Goal: Contribute content: Contribute content

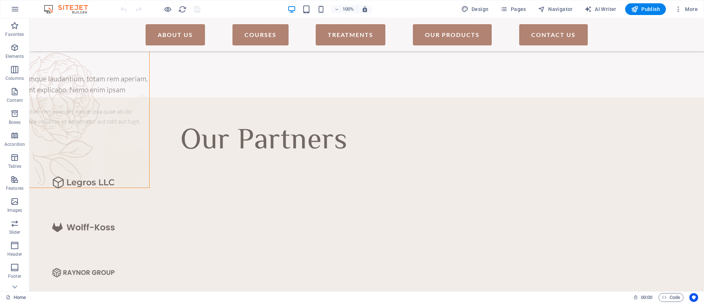
scroll to position [1989, 0]
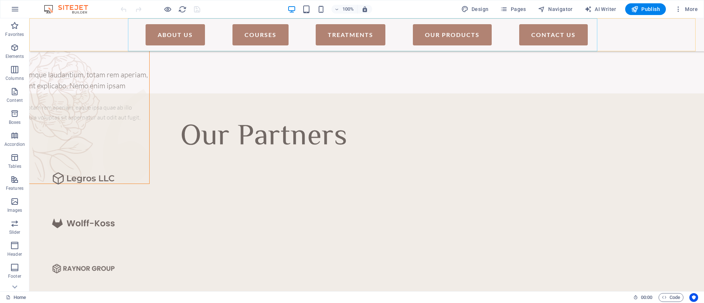
click at [464, 30] on nav "About Us Courses Treatments Our Products Contact Us" at bounding box center [366, 34] width 469 height 33
click at [468, 36] on nav "About Us Courses Treatments Our Products Contact Us" at bounding box center [366, 34] width 469 height 33
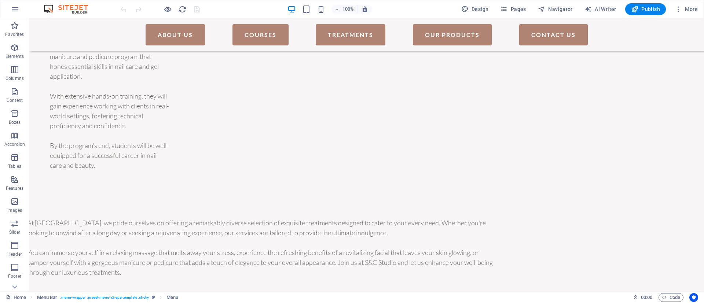
scroll to position [841, 0]
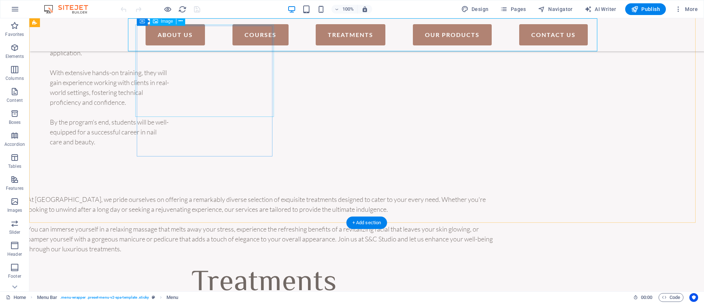
click at [440, 34] on nav "About Us Courses Treatments Our Products Contact Us" at bounding box center [366, 34] width 469 height 33
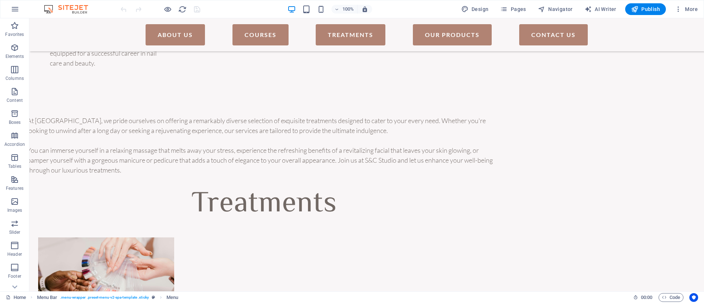
scroll to position [1022, 0]
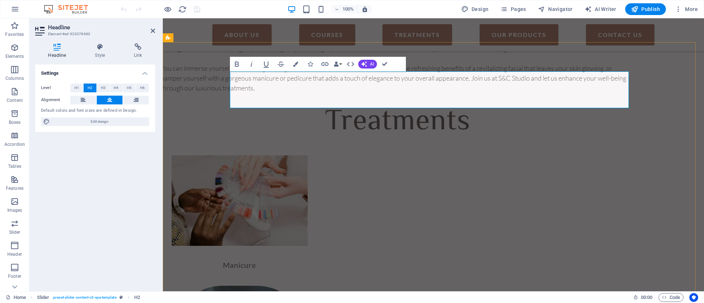
scroll to position [1042, 0]
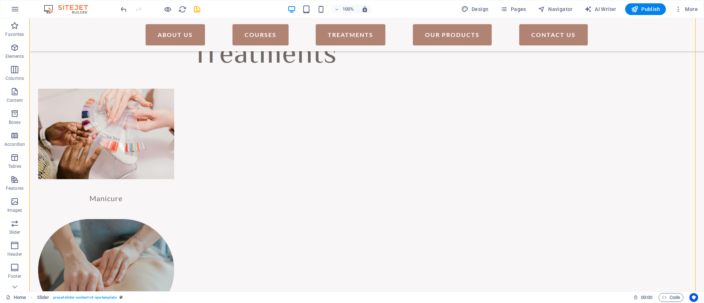
scroll to position [1018, 0]
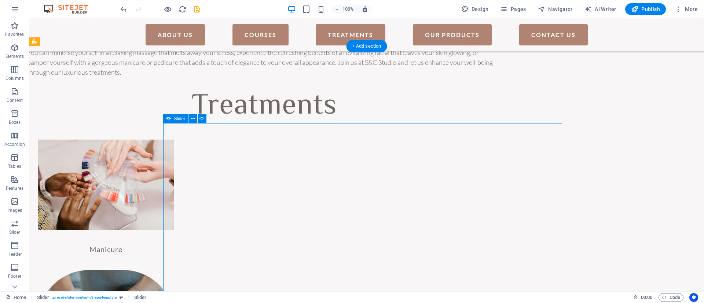
click at [182, 119] on span "Slider" at bounding box center [179, 119] width 11 height 4
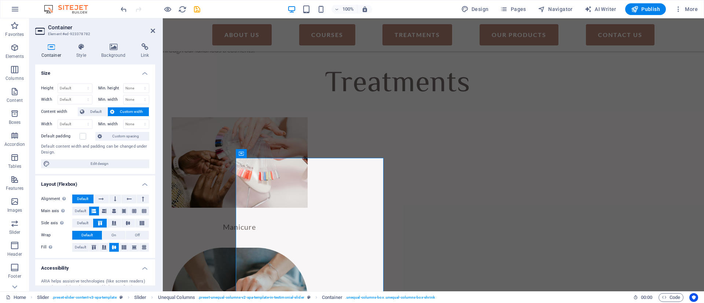
scroll to position [1104, 0]
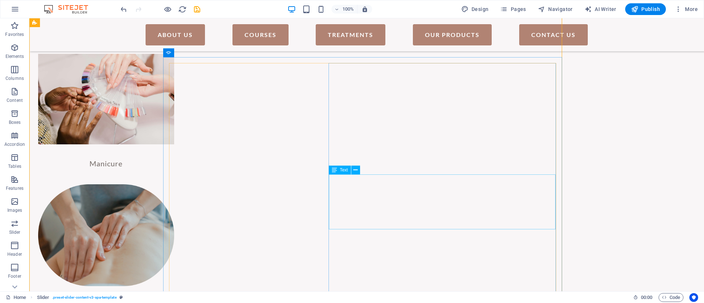
scroll to position [1084, 0]
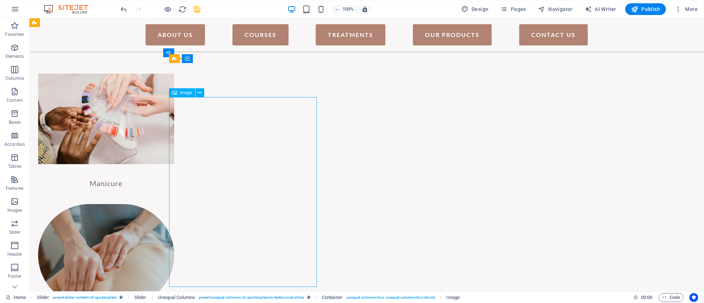
select select "px"
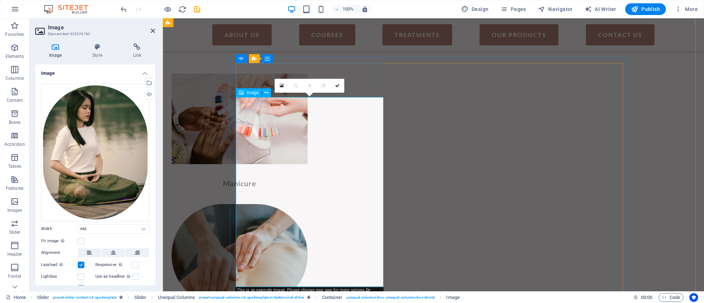
click at [59, 47] on icon at bounding box center [55, 46] width 40 height 7
click at [73, 187] on div "Drag files here, click to choose files or select files from Files or our free s…" at bounding box center [95, 153] width 108 height 138
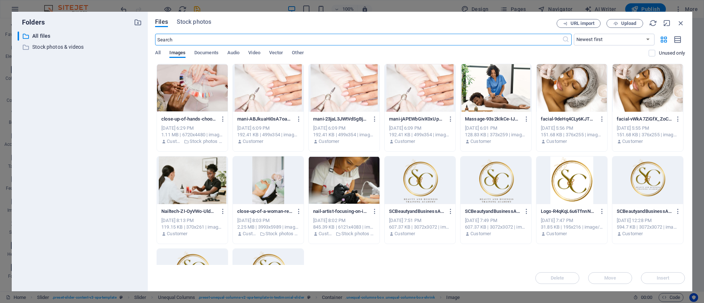
scroll to position [1211, 0]
drag, startPoint x: 683, startPoint y: 85, endPoint x: 686, endPoint y: 150, distance: 65.7
click at [686, 150] on div "Files Stock photos URL import Upload ​ Newest first Oldest first Name (A-Z) Nam…" at bounding box center [420, 152] width 545 height 280
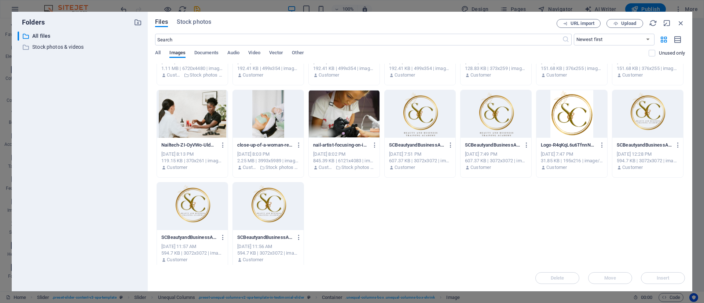
scroll to position [72, 0]
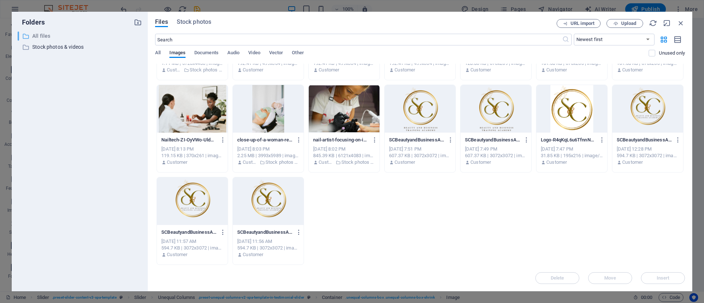
click at [34, 36] on p "All files" at bounding box center [80, 36] width 96 height 8
click at [159, 25] on span "Files" at bounding box center [161, 22] width 13 height 9
click at [140, 22] on icon "button" at bounding box center [138, 22] width 8 height 8
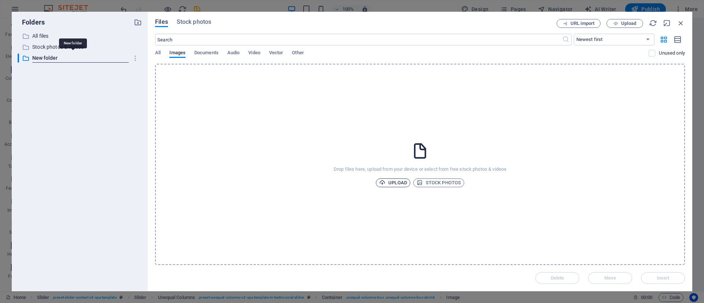
click at [394, 186] on span "Upload" at bounding box center [393, 183] width 28 height 9
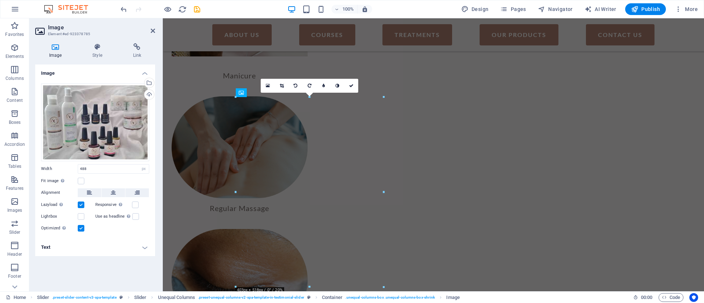
scroll to position [1104, 0]
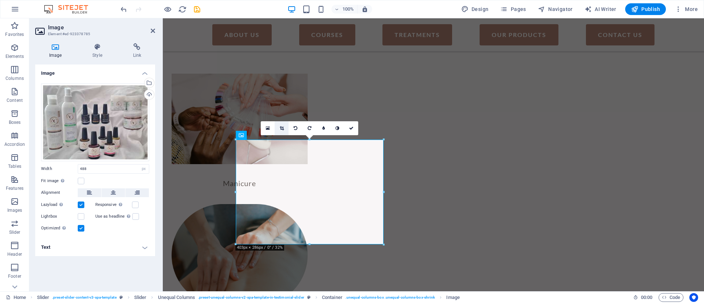
click at [282, 128] on icon at bounding box center [282, 128] width 4 height 4
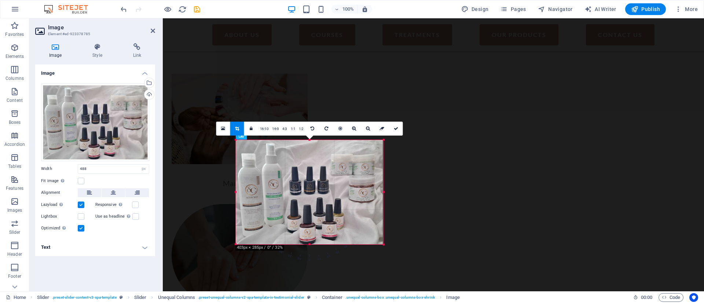
drag, startPoint x: 384, startPoint y: 245, endPoint x: 240, endPoint y: 225, distance: 145.5
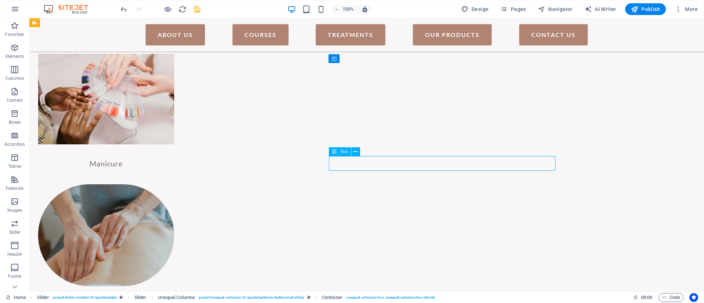
scroll to position [1084, 0]
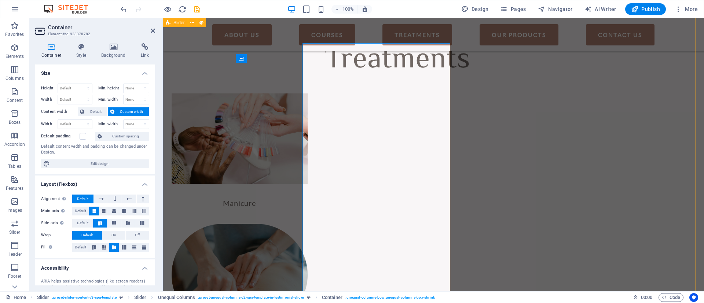
scroll to position [1104, 0]
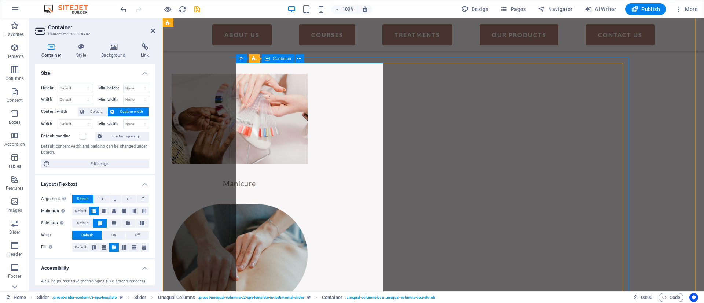
click at [114, 50] on icon at bounding box center [113, 46] width 37 height 7
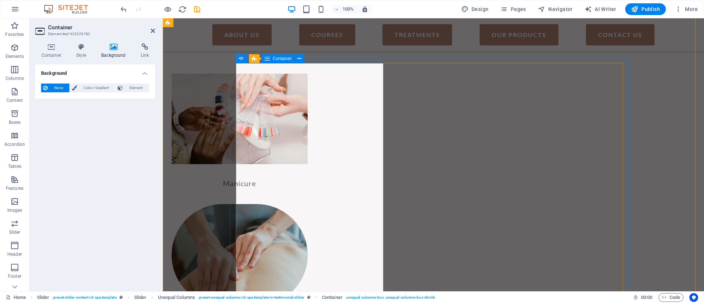
click at [155, 29] on aside "Container Element #ed-923378782 Container Style Background Link Size Height Def…" at bounding box center [96, 154] width 134 height 273
drag, startPoint x: 151, startPoint y: 31, endPoint x: 122, endPoint y: 13, distance: 34.2
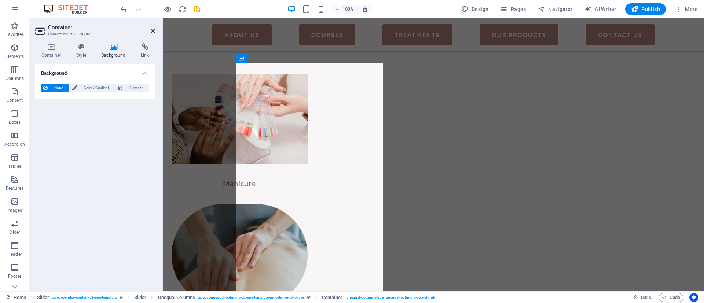
click at [151, 31] on icon at bounding box center [153, 31] width 4 height 6
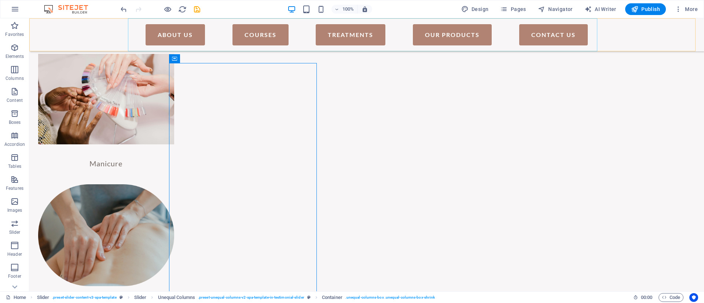
scroll to position [1084, 0]
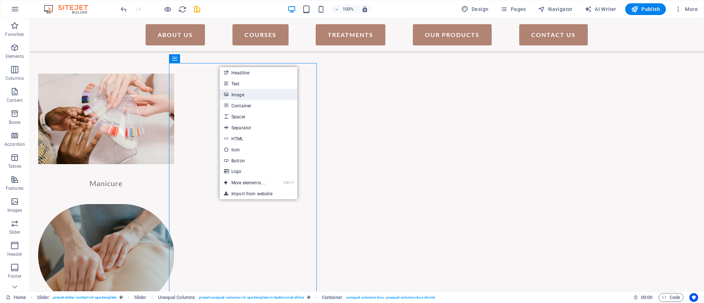
click at [251, 96] on link "Image" at bounding box center [259, 94] width 78 height 11
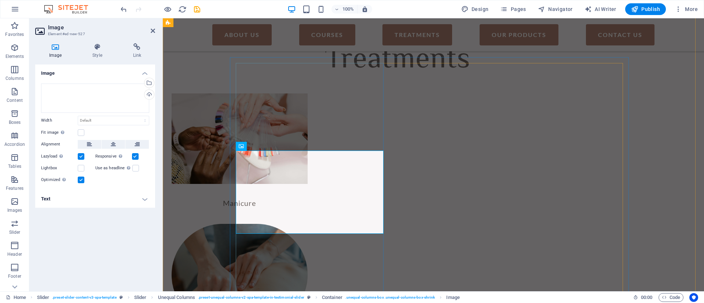
scroll to position [1104, 0]
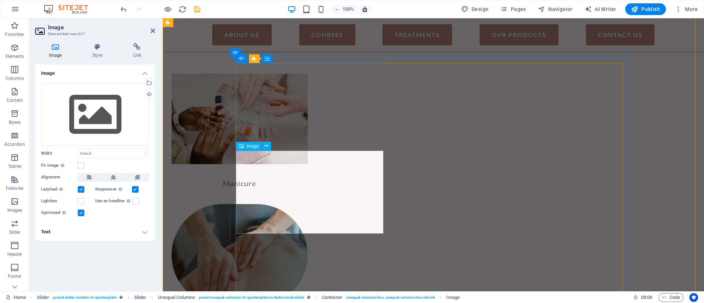
click at [116, 95] on div "Drag files here, click to choose files or select files from Files or our free s…" at bounding box center [95, 115] width 108 height 62
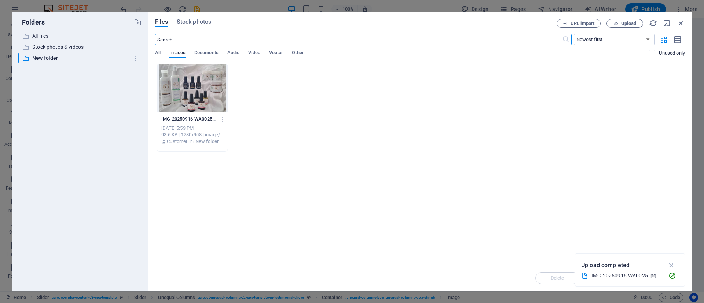
scroll to position [1211, 0]
click at [137, 17] on div "Folders ​ All files All files ​ Stock photos & videos Stock photos & videos ​ N…" at bounding box center [80, 152] width 136 height 280
click at [137, 21] on icon "button" at bounding box center [138, 22] width 8 height 8
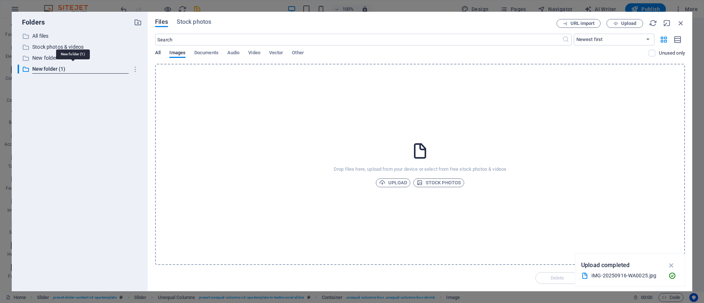
click at [158, 54] on span "All" at bounding box center [158, 53] width 6 height 10
click at [35, 34] on p "All files" at bounding box center [80, 36] width 96 height 8
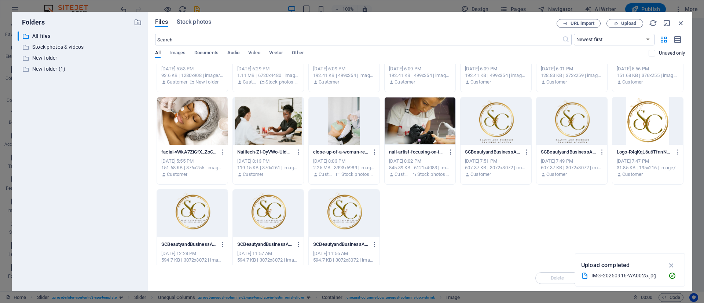
scroll to position [0, 0]
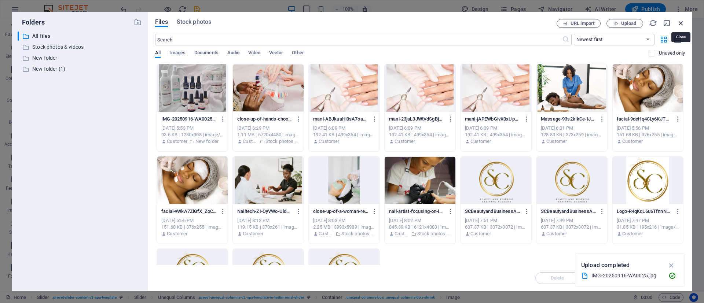
click at [681, 25] on icon "button" at bounding box center [681, 23] width 8 height 8
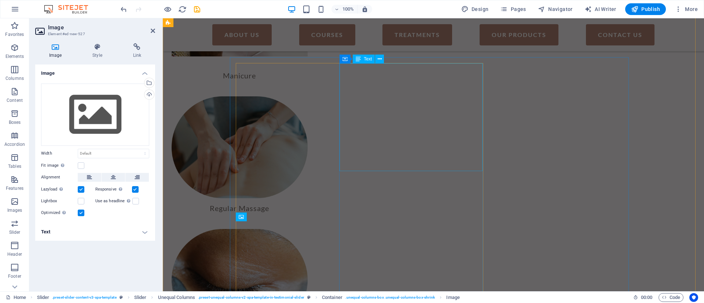
scroll to position [1104, 0]
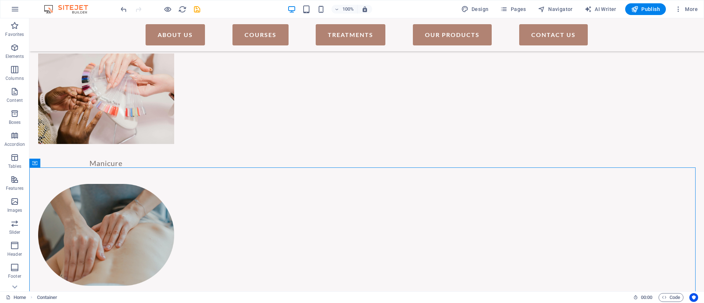
scroll to position [1077, 0]
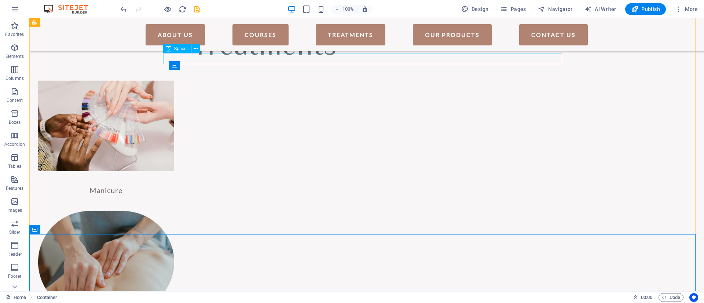
click at [180, 47] on span "Spacer" at bounding box center [181, 49] width 14 height 4
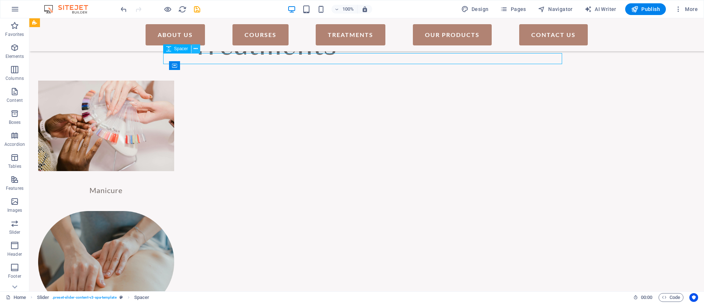
click at [194, 50] on icon at bounding box center [196, 49] width 4 height 8
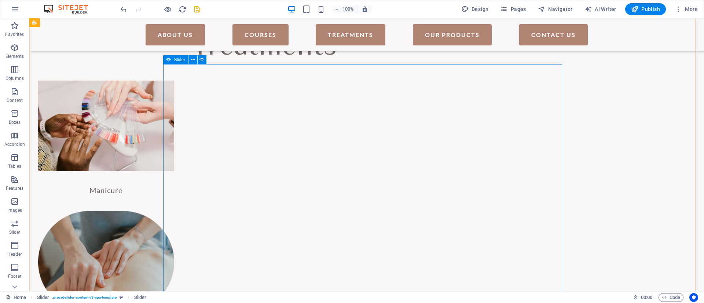
click at [183, 62] on span "Slider" at bounding box center [179, 60] width 11 height 4
click at [191, 60] on icon at bounding box center [193, 60] width 4 height 8
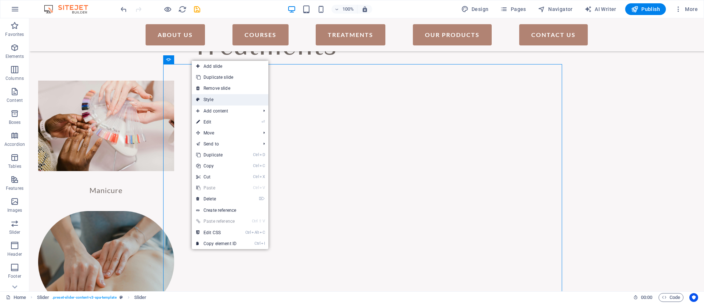
click at [257, 94] on link "Style" at bounding box center [230, 99] width 77 height 11
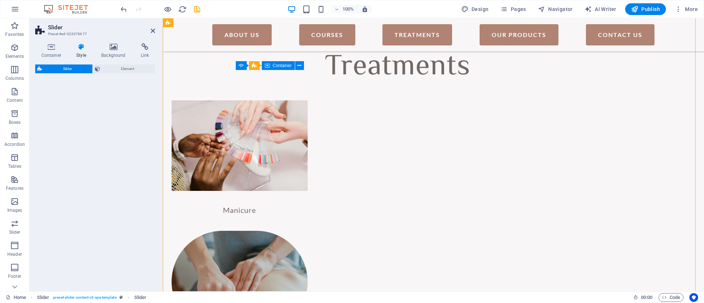
select select "rem"
select select "px"
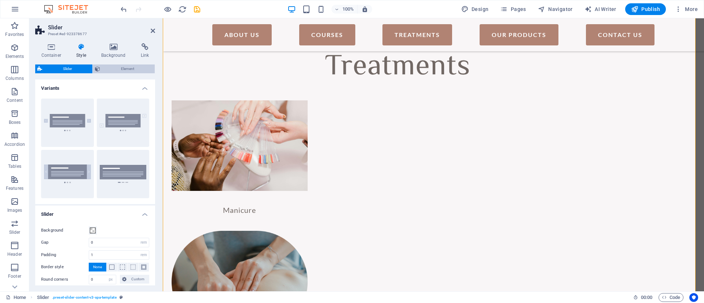
scroll to position [1097, 0]
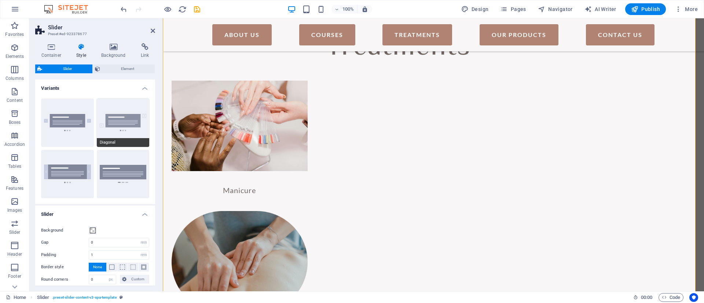
click at [126, 128] on button "Diagonal" at bounding box center [123, 123] width 53 height 48
type input "10"
drag, startPoint x: 156, startPoint y: 111, endPoint x: 157, endPoint y: 153, distance: 42.2
click at [157, 153] on div "Container Style Background Link Size Height Default px rem % vh vw Min. height …" at bounding box center [95, 164] width 132 height 254
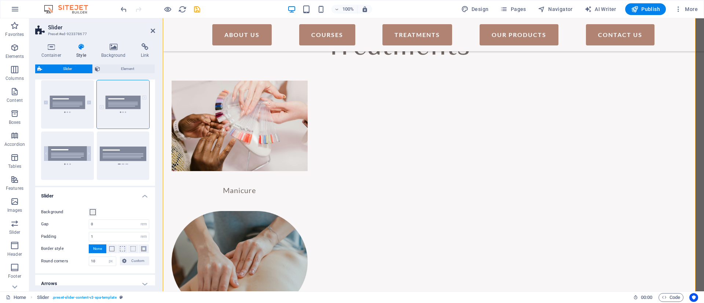
scroll to position [28, 0]
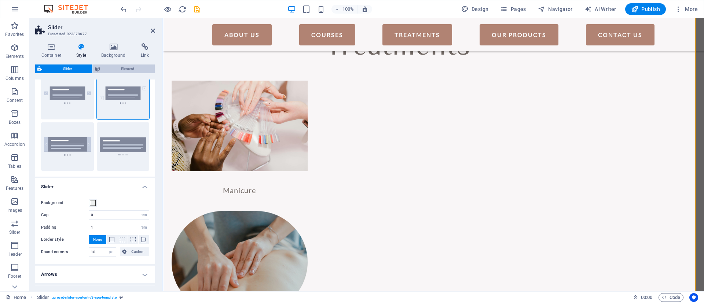
click at [128, 65] on span "Element" at bounding box center [127, 69] width 50 height 9
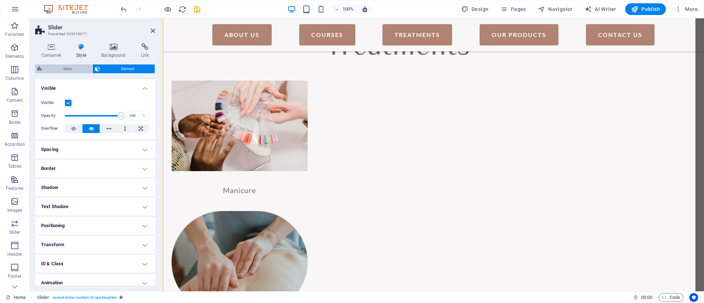
click at [65, 67] on span "Slider" at bounding box center [67, 69] width 46 height 9
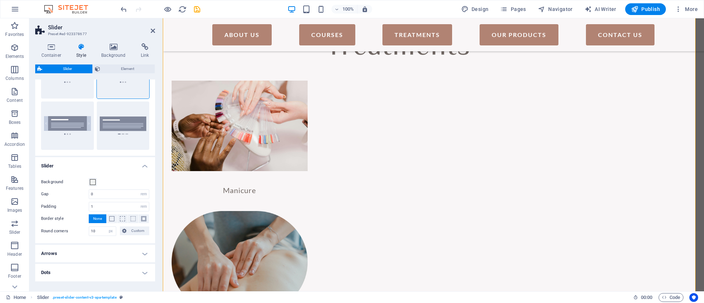
scroll to position [74, 0]
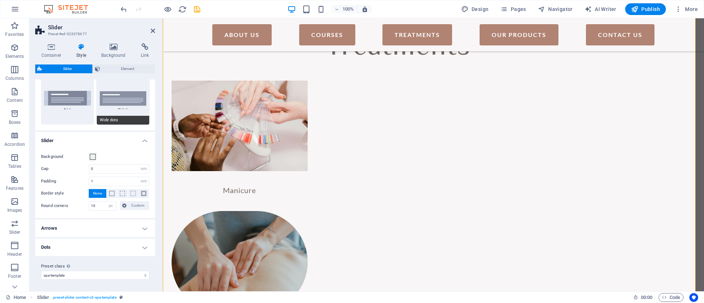
click at [126, 98] on button "Wide dots" at bounding box center [123, 100] width 53 height 48
type input "2"
type input "0"
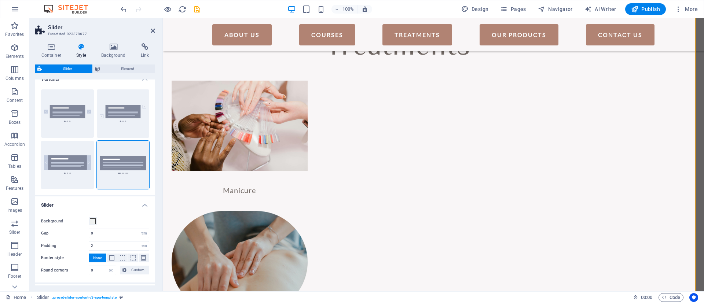
drag, startPoint x: 154, startPoint y: 142, endPoint x: 1, endPoint y: 72, distance: 168.1
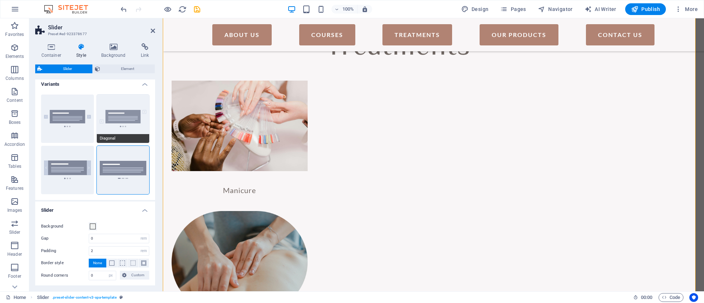
click at [120, 118] on button "Diagonal" at bounding box center [123, 119] width 53 height 48
type input "1"
type input "10"
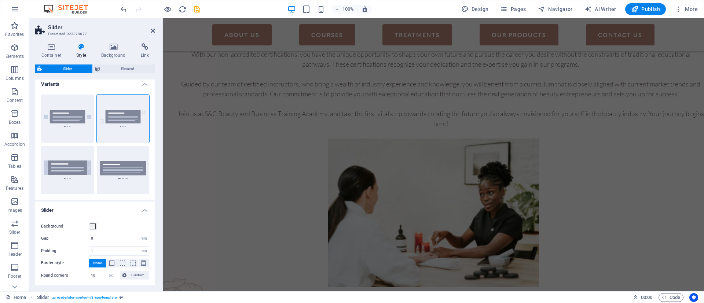
scroll to position [0, 0]
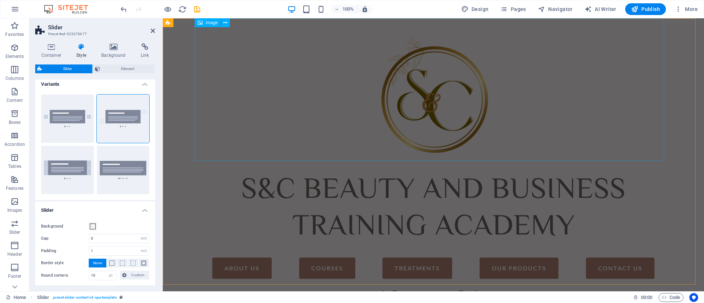
click at [567, 102] on figure at bounding box center [433, 89] width 469 height 143
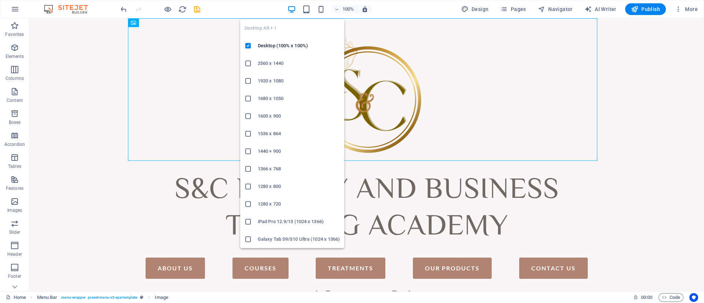
click at [294, 7] on icon "button" at bounding box center [292, 9] width 8 height 8
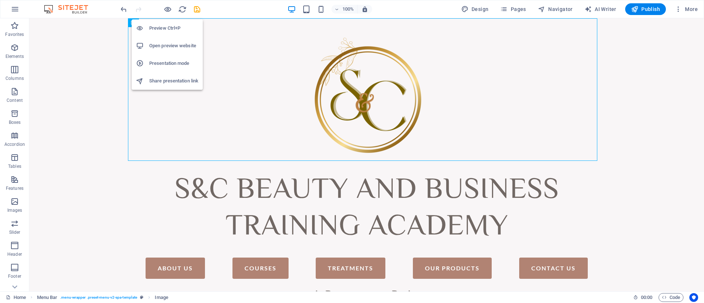
click at [169, 26] on h6 "Preview Ctrl+P" at bounding box center [173, 28] width 49 height 9
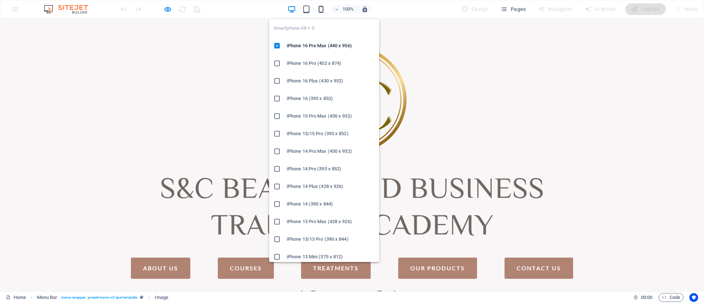
click at [321, 11] on icon "button" at bounding box center [321, 9] width 8 height 8
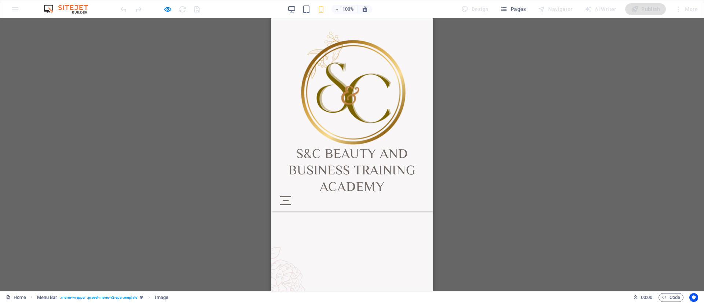
scroll to position [1780, 0]
click at [291, 196] on div "Menu" at bounding box center [285, 200] width 11 height 9
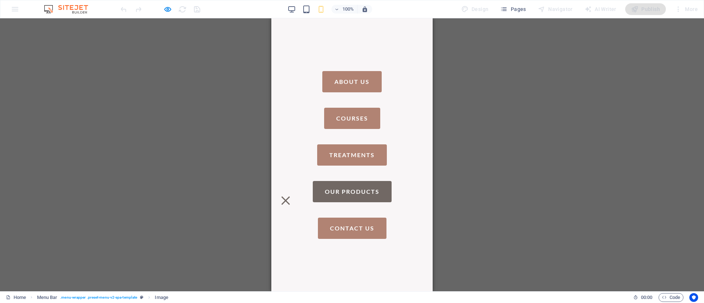
click at [355, 188] on link "Our Products" at bounding box center [352, 191] width 79 height 21
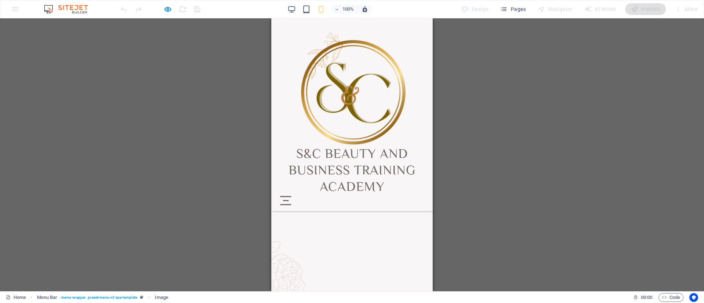
click at [291, 196] on div "Menu" at bounding box center [285, 200] width 11 height 9
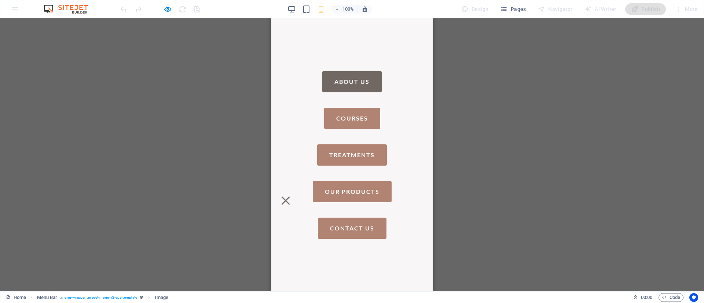
click at [359, 85] on link "About Us" at bounding box center [351, 81] width 59 height 21
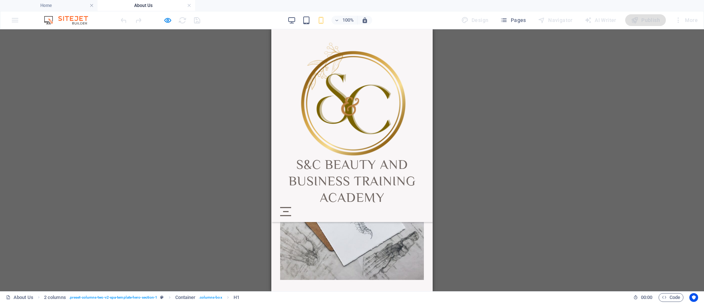
scroll to position [605, 0]
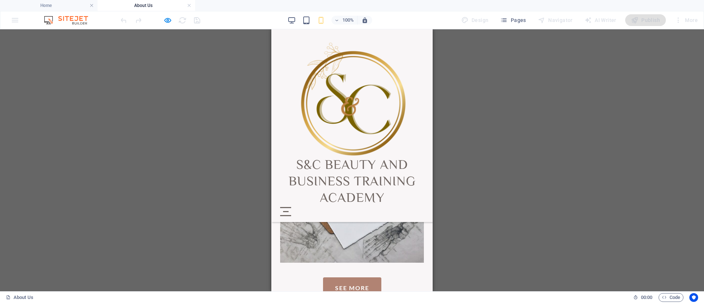
click at [292, 25] on div "100%" at bounding box center [330, 20] width 85 height 12
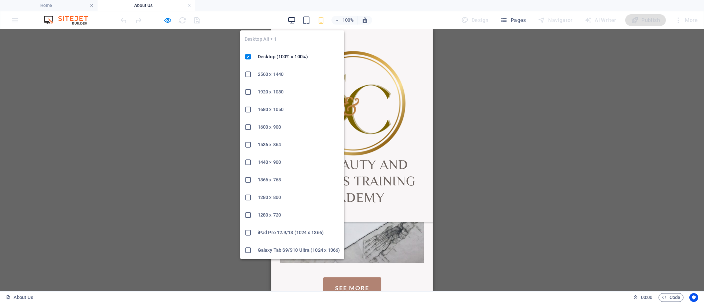
click at [292, 21] on icon "button" at bounding box center [292, 20] width 8 height 8
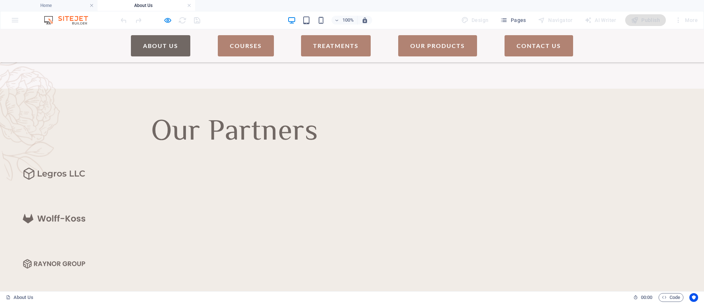
scroll to position [832, 0]
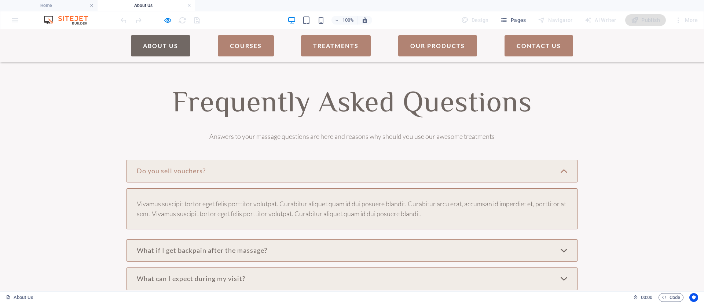
click at [505, 160] on div "Do you sell vouchers?" at bounding box center [352, 171] width 452 height 23
click at [503, 160] on div "Do you sell vouchers?" at bounding box center [352, 171] width 452 height 23
click at [575, 173] on div "Frequently Asked Questions Answers to your massage questions are here and reaso…" at bounding box center [352, 204] width 704 height 303
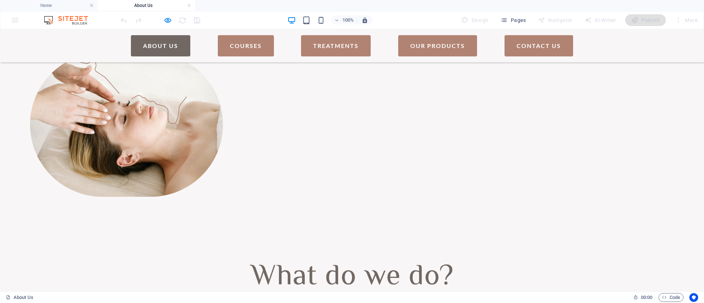
scroll to position [0, 0]
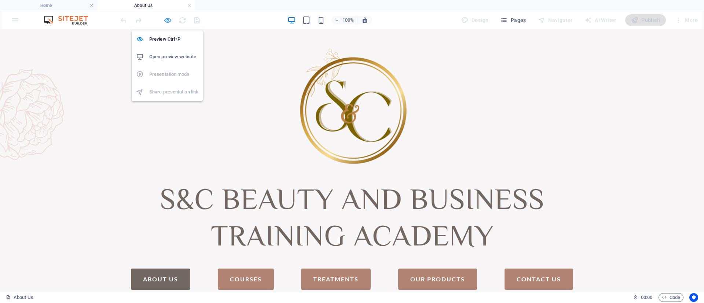
click at [166, 21] on icon "button" at bounding box center [168, 20] width 8 height 8
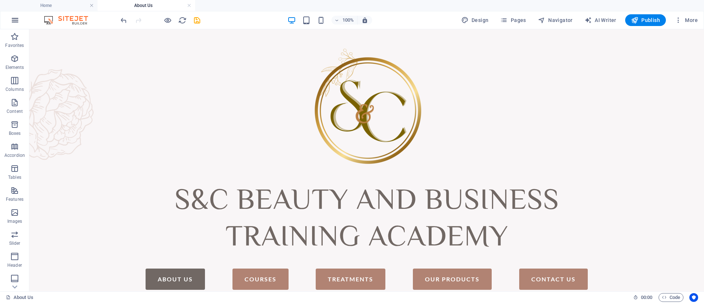
click at [14, 20] on icon "button" at bounding box center [15, 20] width 9 height 9
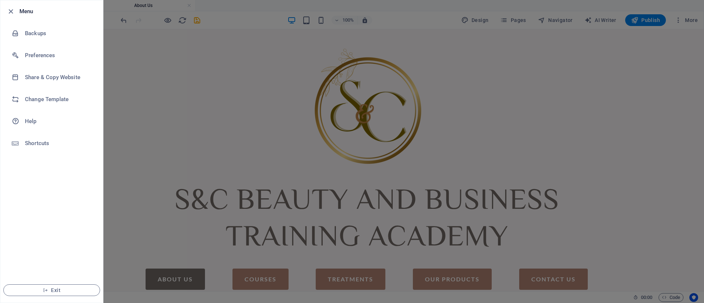
click at [704, 52] on div at bounding box center [352, 151] width 704 height 303
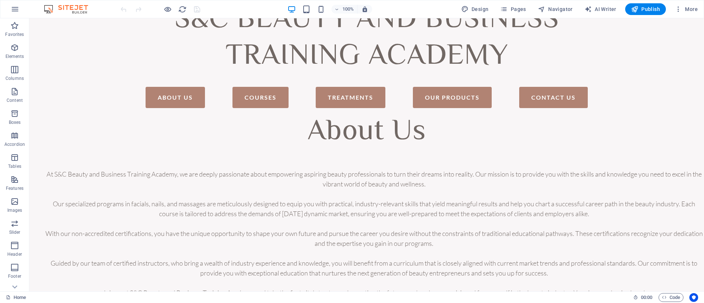
scroll to position [222, 0]
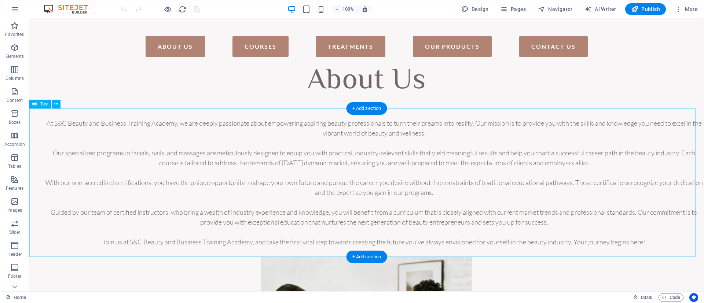
click at [197, 125] on div "At S&C Beauty and Business Training Academy, we are deeply passionate about emp…" at bounding box center [366, 183] width 675 height 149
click at [199, 120] on div "At S&C Beauty and Business Training Academy, we are deeply passionate about emp…" at bounding box center [366, 183] width 675 height 149
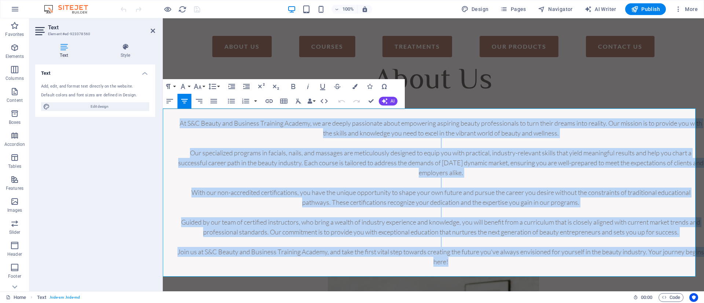
drag, startPoint x: 181, startPoint y: 122, endPoint x: 456, endPoint y: 260, distance: 307.9
click at [456, 260] on p "At S&C Beauty and Business Training Academy, we are deeply passionate about emp…" at bounding box center [441, 192] width 527 height 149
copy p "At S&C Beauty and Business Training Academy, we are deeply passionate about emp…"
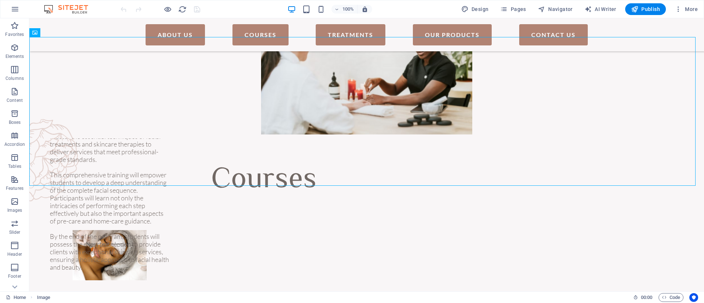
scroll to position [177, 0]
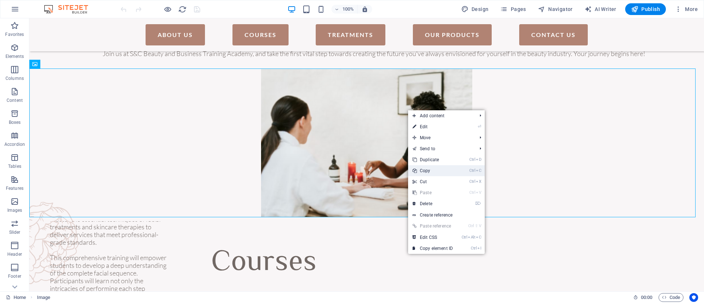
click at [433, 174] on link "Ctrl C Copy" at bounding box center [432, 170] width 49 height 11
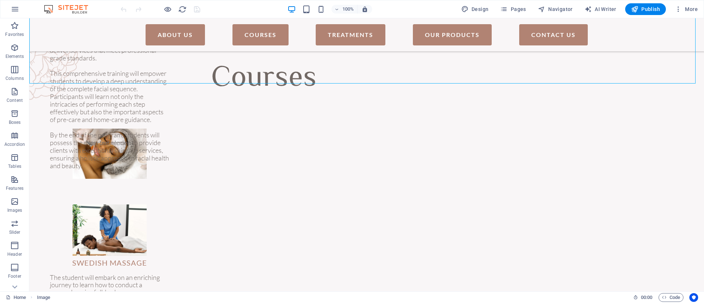
scroll to position [432, 0]
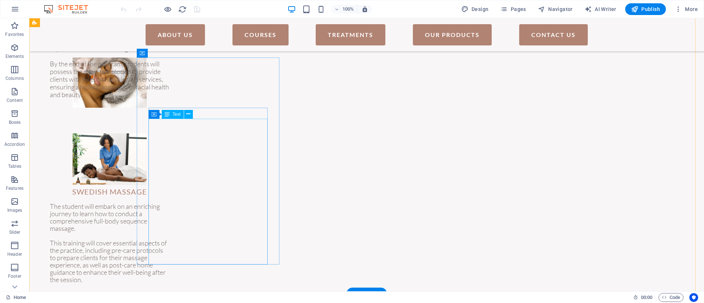
click at [165, 99] on div "Master the essential techniques of facial treatments and skincare therapies to …" at bounding box center [109, 26] width 119 height 146
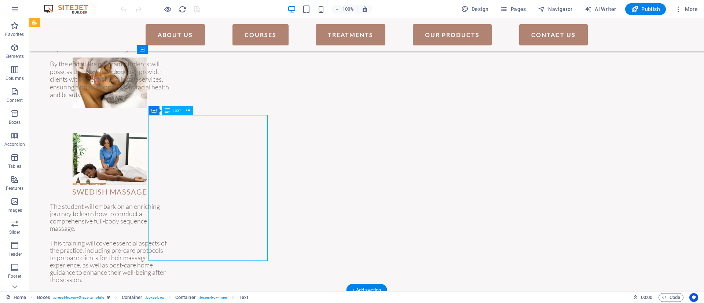
scroll to position [436, 0]
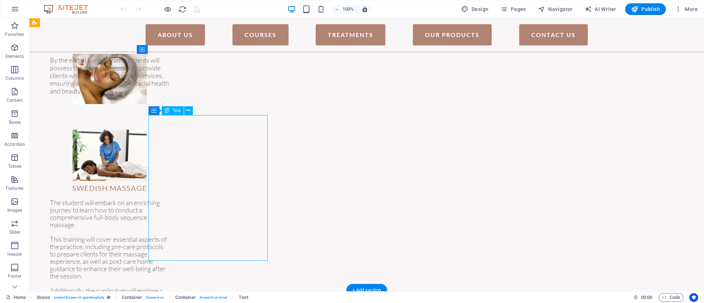
drag, startPoint x: 216, startPoint y: 262, endPoint x: 158, endPoint y: 140, distance: 134.7
click at [159, 95] on div "Master the essential techniques of facial treatments and skincare therapies to …" at bounding box center [109, 22] width 119 height 146
click at [158, 95] on div "Master the essential techniques of facial treatments and skincare therapies to …" at bounding box center [109, 22] width 119 height 146
click at [158, 140] on div "Drag here to replace the existing content. Press “Ctrl” if you want to create a…" at bounding box center [366, 154] width 675 height 273
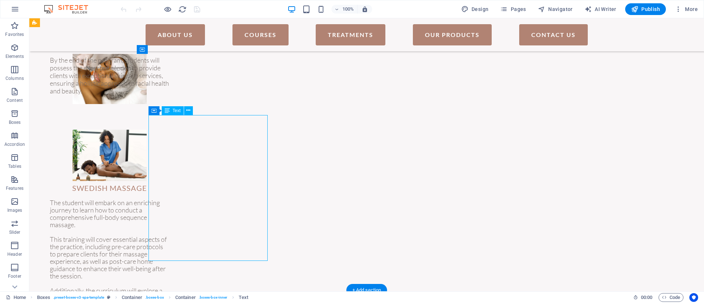
scroll to position [456, 0]
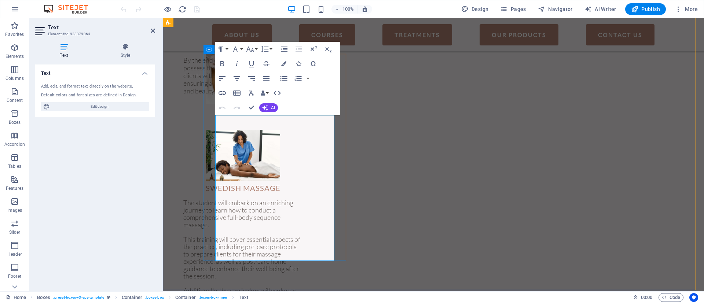
click at [272, 49] on span "This comprehensive training will empower students to develop a deep understandi…" at bounding box center [241, 21] width 117 height 54
drag, startPoint x: 270, startPoint y: 257, endPoint x: 205, endPoint y: 120, distance: 151.9
click at [205, 104] on div "New text element FACIAL SKINCARE PROFIENCY Master the essential techniques of f…" at bounding box center [243, 79] width 143 height 50
copy div "Master the essential techniques of facial treatments and skincare therapies to …"
click at [360, 276] on div "Courses New text element FACIAL SKINCARE PROFIENCY Master the essential techniq…" at bounding box center [433, 271] width 541 height 619
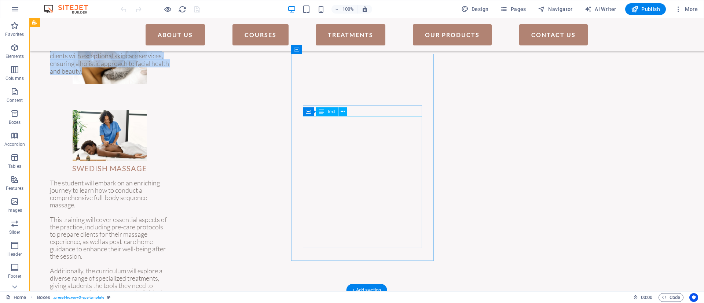
scroll to position [436, 0]
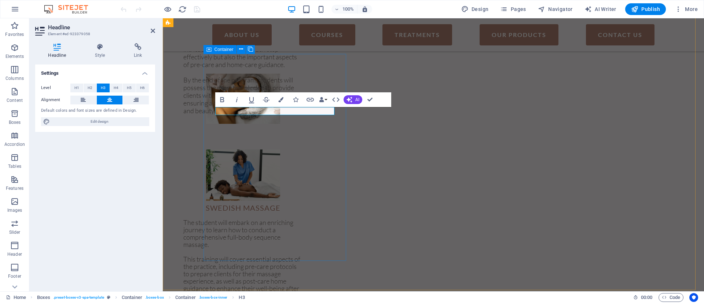
scroll to position [456, 0]
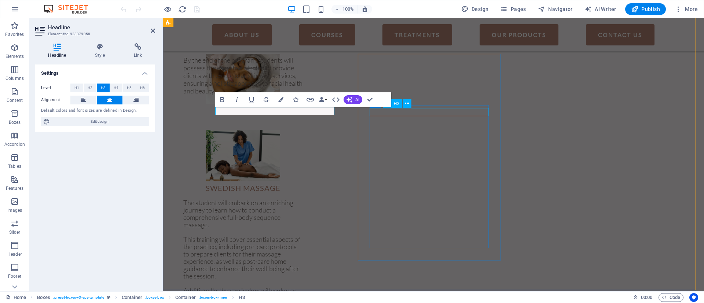
click at [303, 184] on div "SWEDISH MASSAGE" at bounding box center [242, 188] width 119 height 8
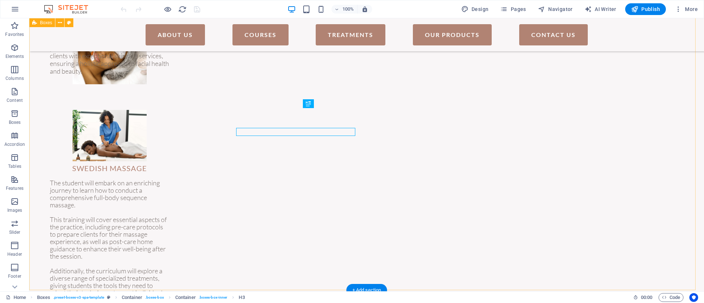
scroll to position [436, 0]
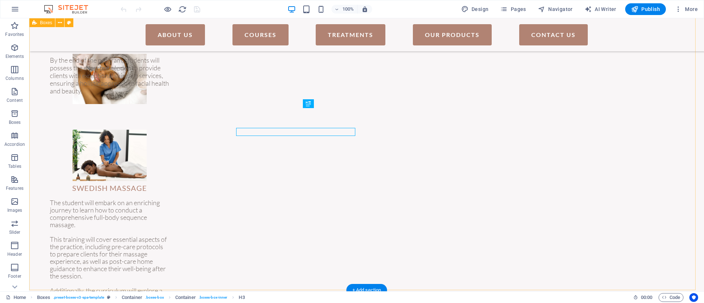
click at [439, 114] on div "Courses New text element FACIAL SKINCARE PROFIENCY Master the essential techniq…" at bounding box center [366, 271] width 675 height 619
click at [169, 192] on div "The student will embark on an enriching journey to learn how to conduct a compr…" at bounding box center [109, 258] width 119 height 132
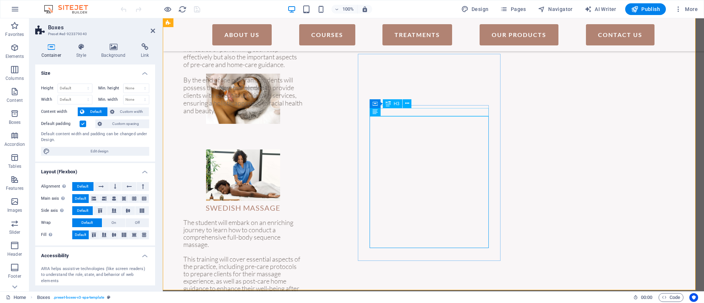
click at [303, 204] on div "SWEDISH MASSAGE" at bounding box center [242, 208] width 119 height 8
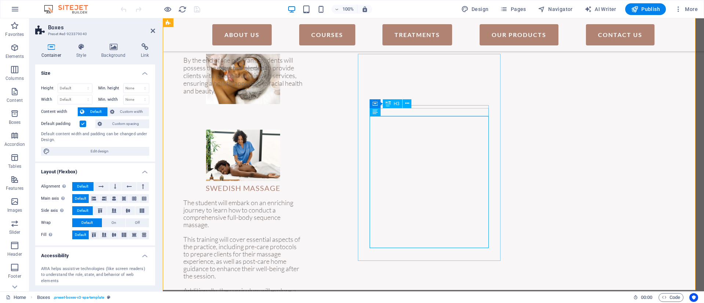
click at [303, 184] on div "SWEDISH MASSAGE" at bounding box center [242, 188] width 119 height 8
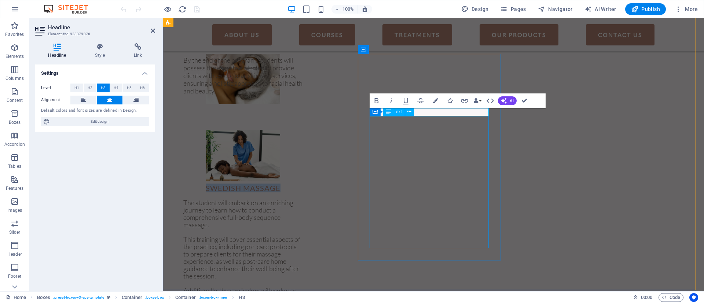
click at [303, 213] on div "The student will embark on an enriching journey to learn how to conduct a compr…" at bounding box center [242, 258] width 119 height 132
click at [314, 213] on div "SWEDISH MASSAGE The student will embark on an enriching journey to learn how to…" at bounding box center [243, 227] width 143 height 194
click at [303, 213] on div "The student will embark on an enriching journey to learn how to conduct a compr…" at bounding box center [242, 258] width 119 height 132
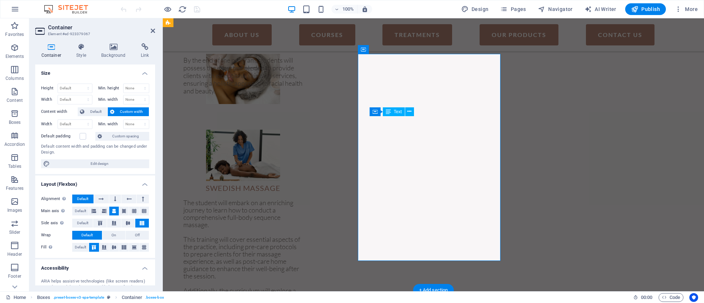
click at [303, 230] on div "The student will embark on an enriching journey to learn how to conduct a compr…" at bounding box center [242, 258] width 119 height 132
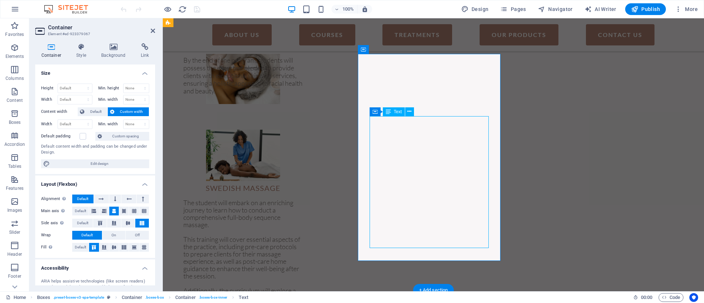
click at [303, 230] on div "The student will embark on an enriching journey to learn how to conduct a compr…" at bounding box center [242, 258] width 119 height 132
click at [314, 230] on div "SWEDISH MASSAGE The student will embark on an enriching journey to learn how to…" at bounding box center [243, 227] width 143 height 194
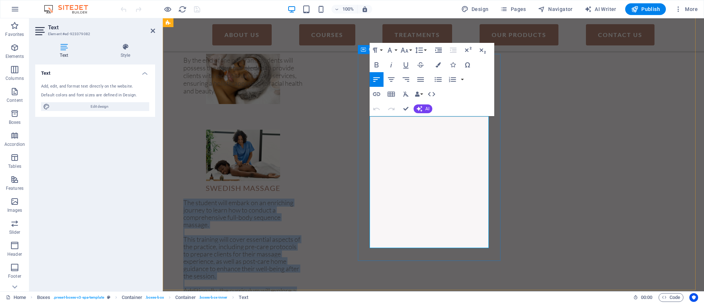
drag, startPoint x: 439, startPoint y: 245, endPoint x: 364, endPoint y: 124, distance: 142.3
click at [314, 130] on div "SWEDISH MASSAGE The student will embark on an enriching journey to learn how to…" at bounding box center [243, 227] width 143 height 194
click at [704, 151] on div "Courses New text element FACIAL SKINCARE PROFIENCY Master the essential techniq…" at bounding box center [433, 271] width 541 height 619
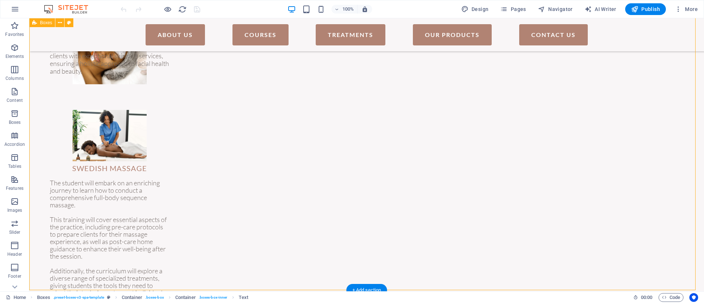
scroll to position [436, 0]
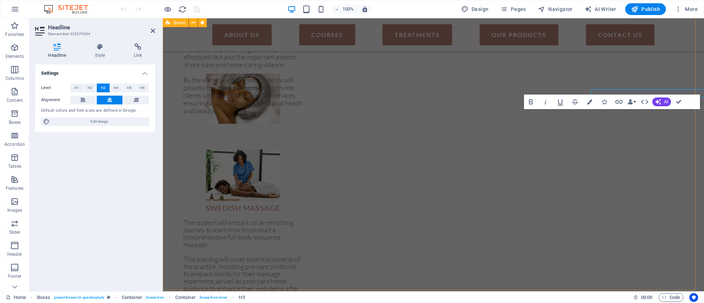
scroll to position [456, 0]
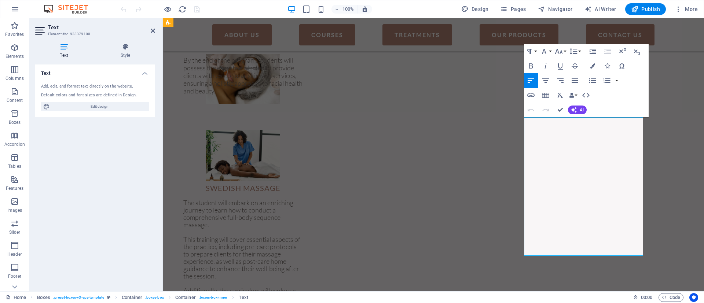
drag, startPoint x: 592, startPoint y: 254, endPoint x: 521, endPoint y: 122, distance: 150.0
copy div "S tudents will participate in an immersive manicure and pedicure program that h…"
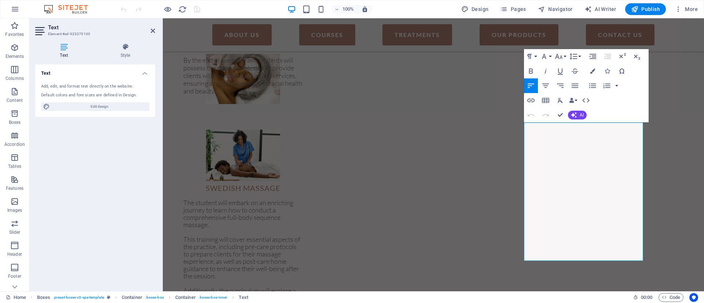
scroll to position [399, 0]
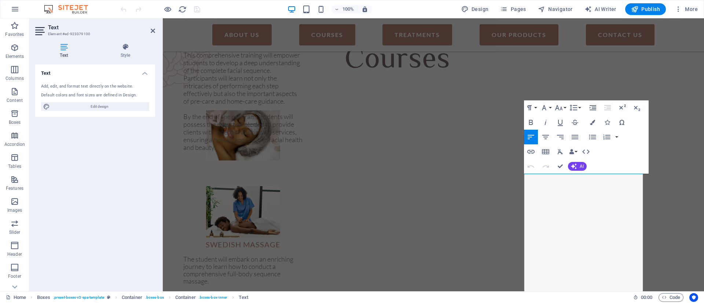
copy div "S tudents will participate in an immersive manicure and pedicure program that h…"
click at [629, 77] on div "Courses" at bounding box center [398, 60] width 464 height 37
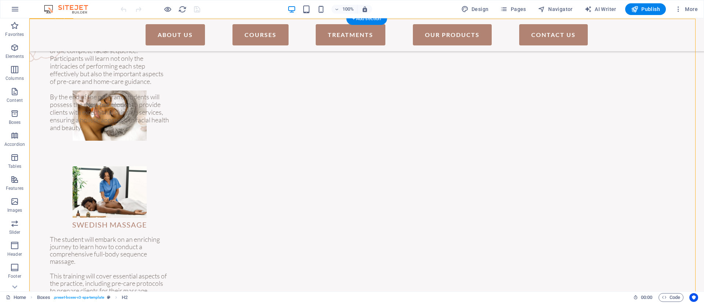
scroll to position [380, 0]
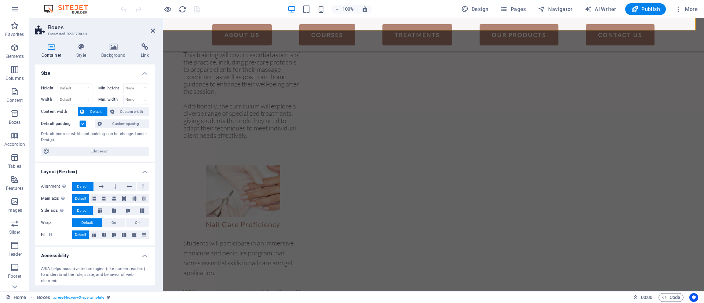
scroll to position [748, 0]
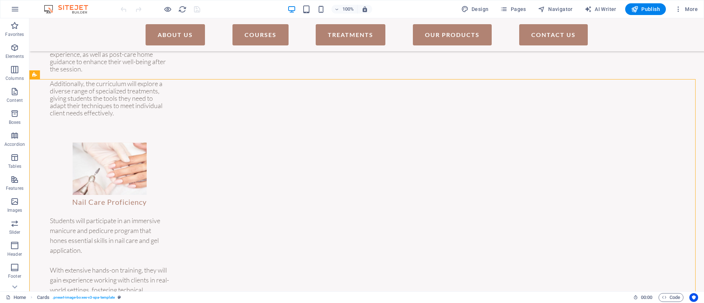
scroll to position [620, 0]
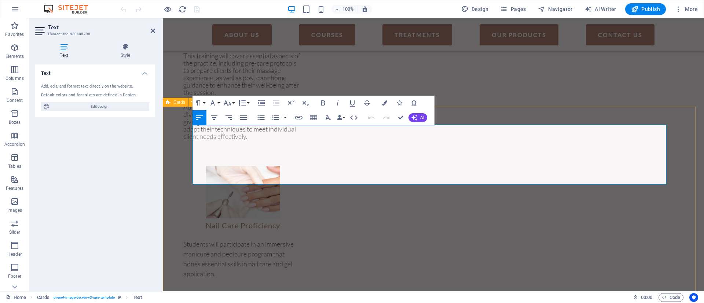
drag, startPoint x: 518, startPoint y: 117, endPoint x: 187, endPoint y: 124, distance: 331.6
copy div "At [GEOGRAPHIC_DATA], we pride ourselves on offering a remarkably diverse selec…"
click at [704, 98] on div "Courses New text element FACIAL SKINCARE PROFIENCY Master the essential techniq…" at bounding box center [433, 87] width 541 height 619
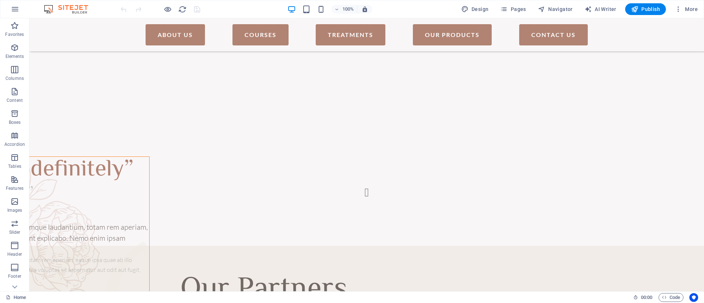
scroll to position [1817, 0]
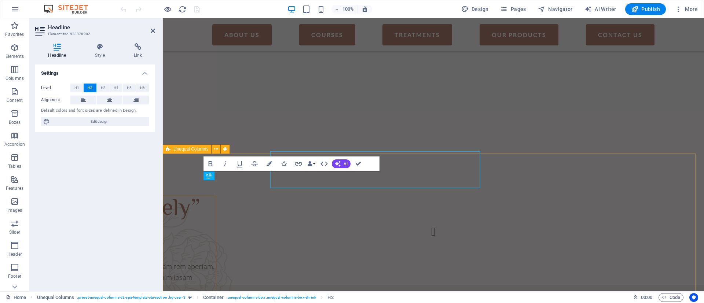
scroll to position [1836, 0]
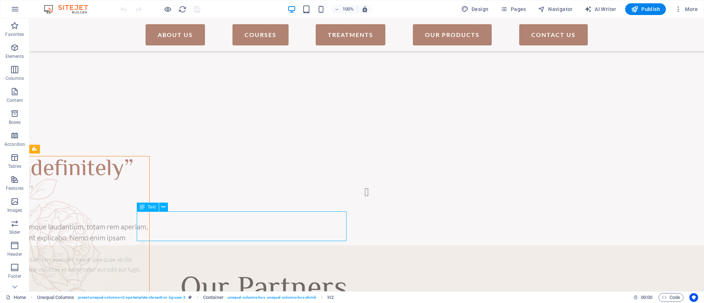
scroll to position [1817, 0]
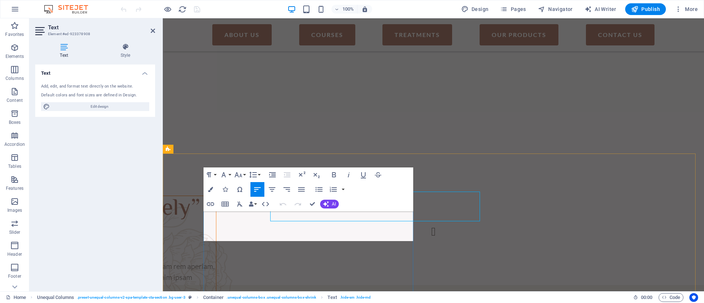
scroll to position [1836, 0]
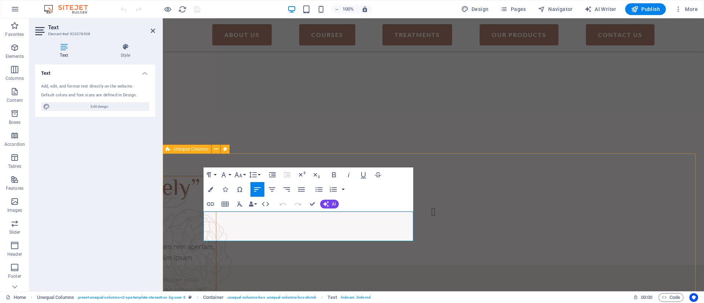
copy p "We offer an extensive list of services from a soft & relaxing message to facial…"
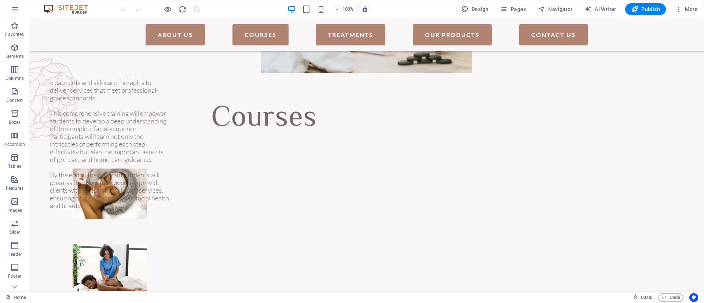
scroll to position [0, 0]
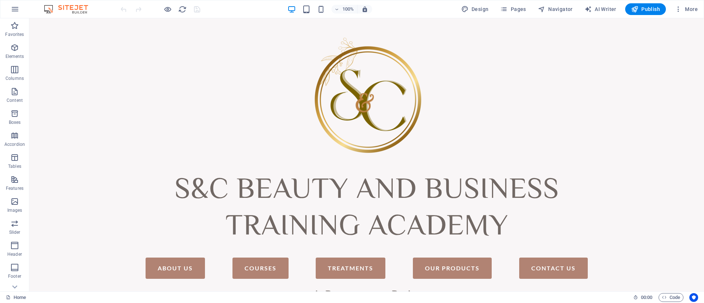
drag, startPoint x: 701, startPoint y: 203, endPoint x: 733, endPoint y: 32, distance: 173.9
click at [479, 7] on span "Design" at bounding box center [475, 9] width 28 height 7
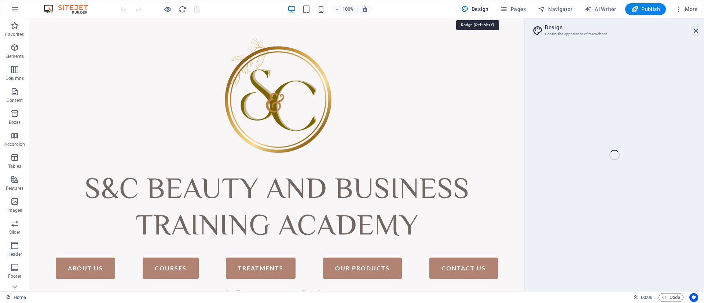
select select "700"
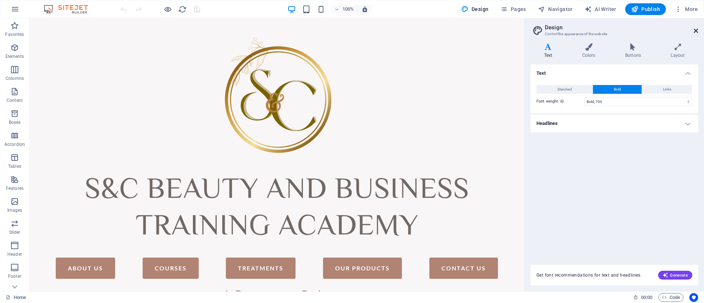
click at [698, 29] on icon at bounding box center [696, 31] width 4 height 6
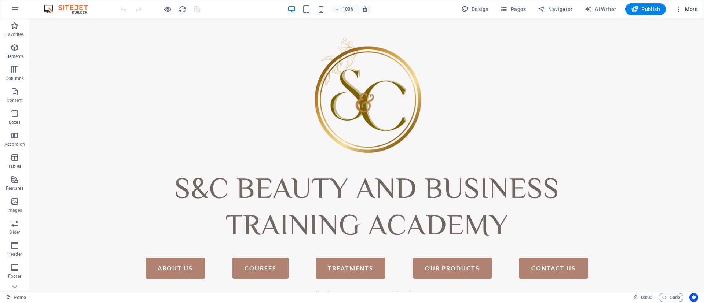
click at [694, 9] on span "More" at bounding box center [686, 9] width 23 height 7
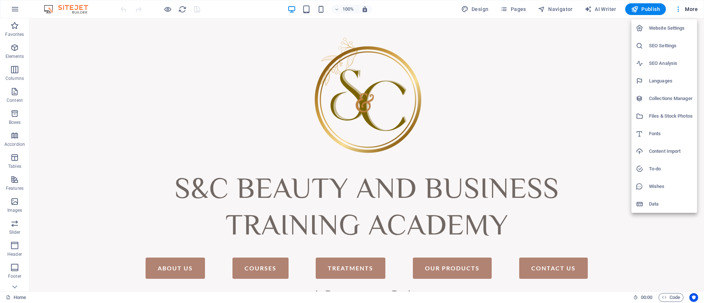
click at [244, 7] on div at bounding box center [352, 151] width 704 height 303
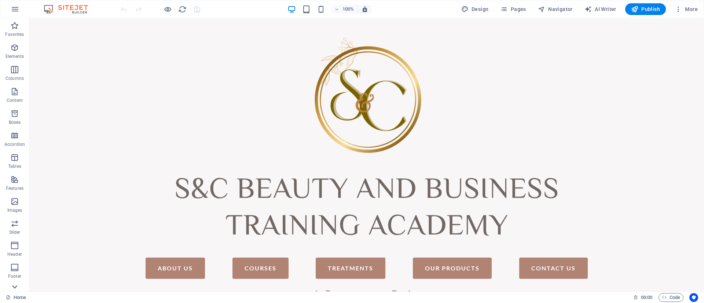
click at [19, 282] on icon at bounding box center [15, 287] width 10 height 10
click at [70, 15] on div "100% Design Pages Navigator AI Writer Publish More" at bounding box center [351, 9] width 703 height 18
click at [14, 8] on icon "button" at bounding box center [15, 9] width 9 height 9
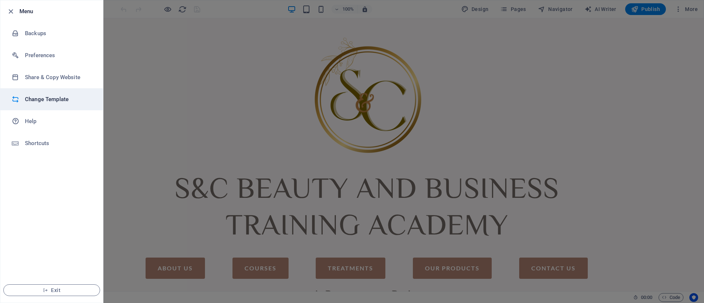
click at [51, 102] on h6 "Change Template" at bounding box center [59, 99] width 68 height 9
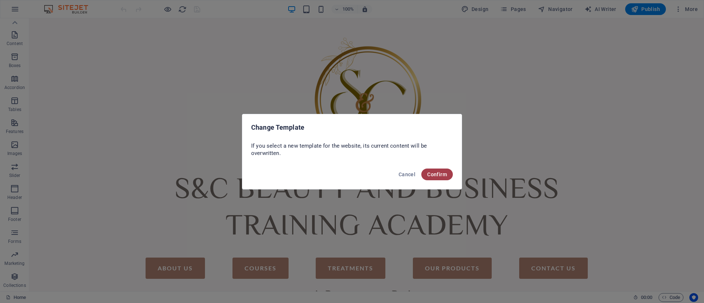
click at [437, 176] on span "Confirm" at bounding box center [437, 175] width 20 height 6
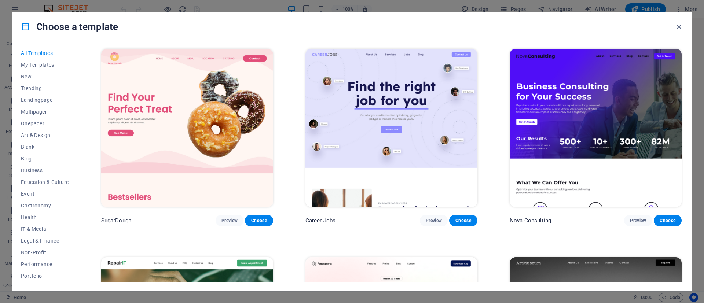
drag, startPoint x: 77, startPoint y: 76, endPoint x: 76, endPoint y: 109, distance: 33.0
click at [76, 109] on div "All Templates My Templates New Trending Landingpage Multipager Onepager Art & D…" at bounding box center [49, 164] width 57 height 235
click at [38, 230] on span "Services" at bounding box center [45, 230] width 48 height 6
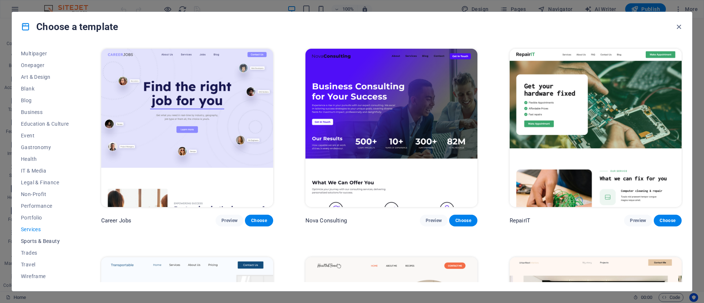
click at [42, 245] on button "Sports & Beauty" at bounding box center [45, 241] width 48 height 12
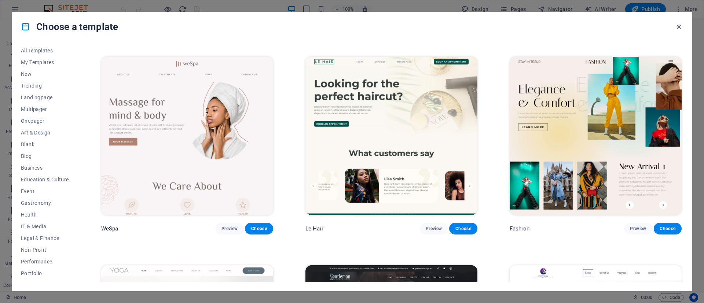
scroll to position [0, 0]
click at [49, 112] on span "Multipager" at bounding box center [45, 112] width 48 height 6
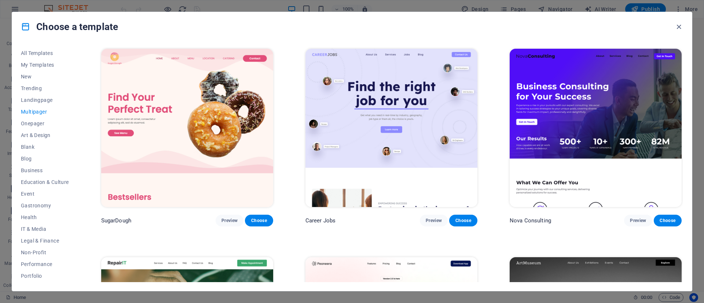
scroll to position [206, 0]
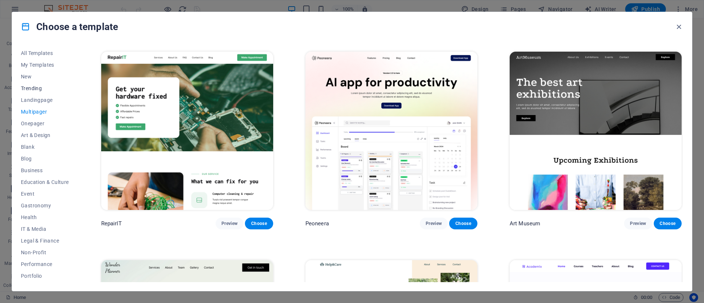
click at [30, 85] on span "Trending" at bounding box center [45, 88] width 48 height 6
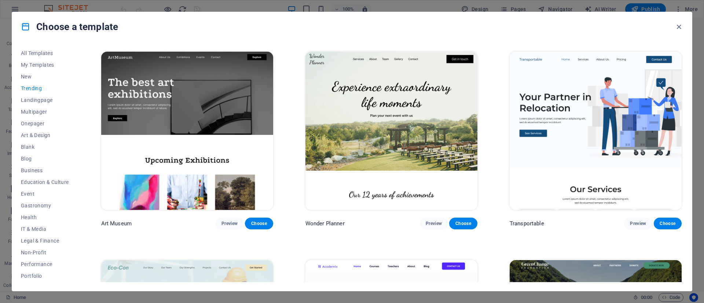
scroll to position [0, 0]
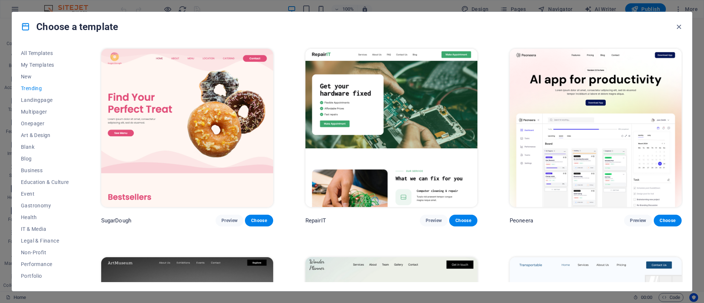
click at [213, 98] on img at bounding box center [187, 128] width 172 height 158
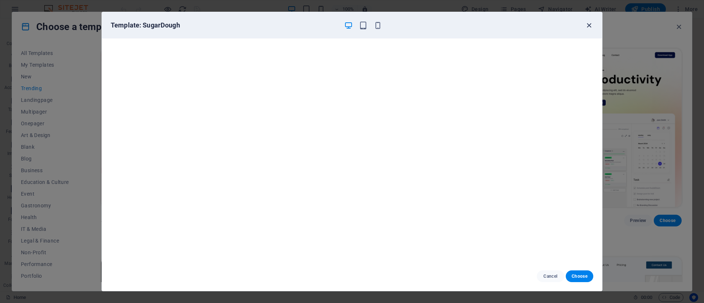
click at [589, 26] on icon "button" at bounding box center [589, 25] width 8 height 8
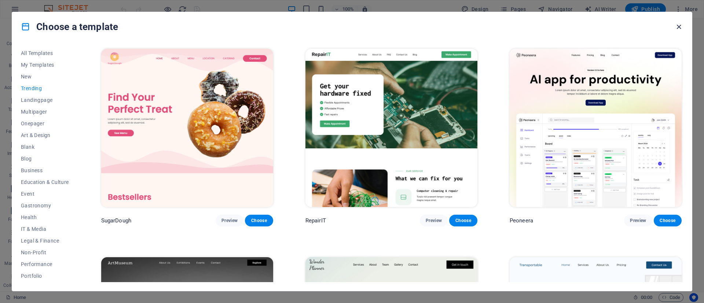
drag, startPoint x: 652, startPoint y: 8, endPoint x: 681, endPoint y: 26, distance: 34.6
click at [681, 26] on icon "button" at bounding box center [679, 27] width 8 height 8
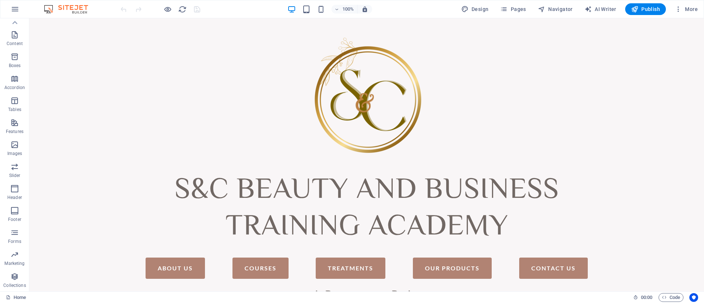
click at [76, 3] on div "100% Design Pages Navigator AI Writer Publish More" at bounding box center [351, 9] width 703 height 18
click at [78, 11] on img at bounding box center [69, 9] width 55 height 9
click at [50, 10] on img at bounding box center [69, 9] width 55 height 9
click at [13, 6] on icon "button" at bounding box center [15, 9] width 9 height 9
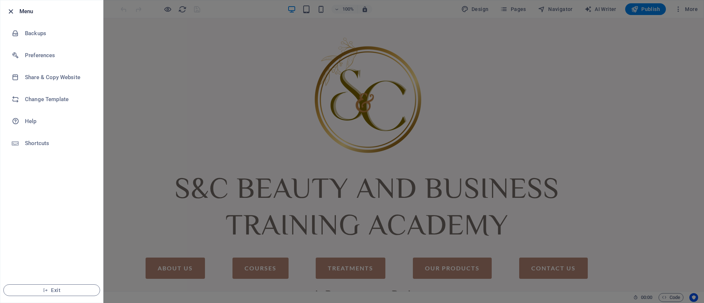
click at [8, 14] on icon "button" at bounding box center [11, 11] width 8 height 8
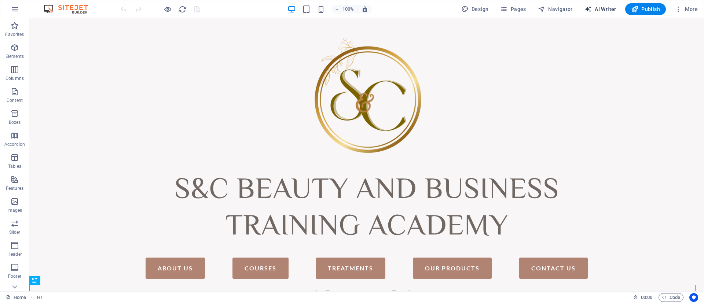
click at [603, 8] on span "AI Writer" at bounding box center [601, 9] width 32 height 7
select select "English"
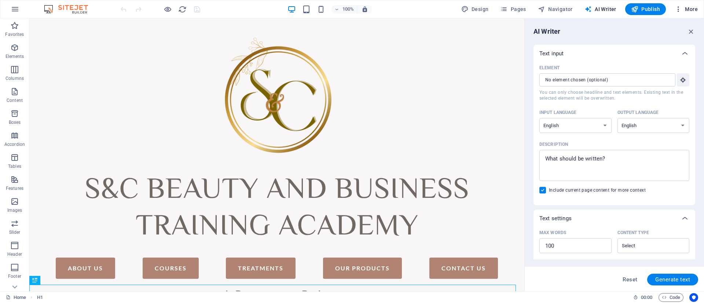
click at [689, 6] on span "More" at bounding box center [686, 9] width 23 height 7
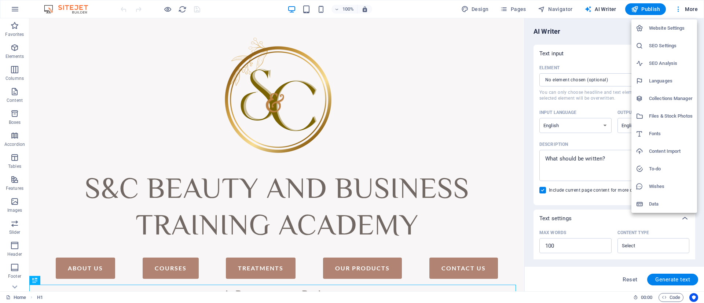
click at [479, 9] on div at bounding box center [352, 151] width 704 height 303
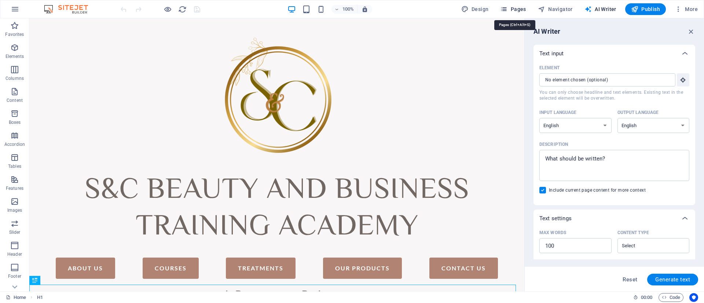
click at [518, 8] on span "Pages" at bounding box center [513, 9] width 26 height 7
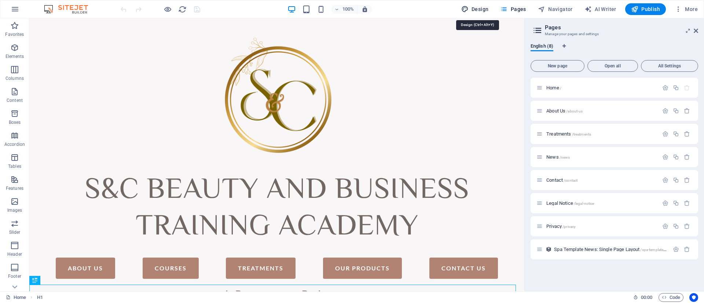
click at [475, 8] on span "Design" at bounding box center [475, 9] width 28 height 7
select select "700"
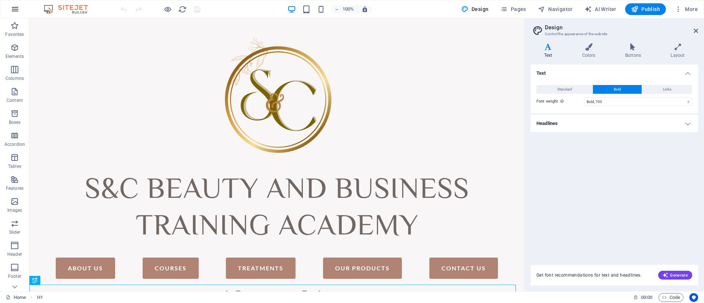
click at [15, 10] on icon "button" at bounding box center [15, 9] width 9 height 9
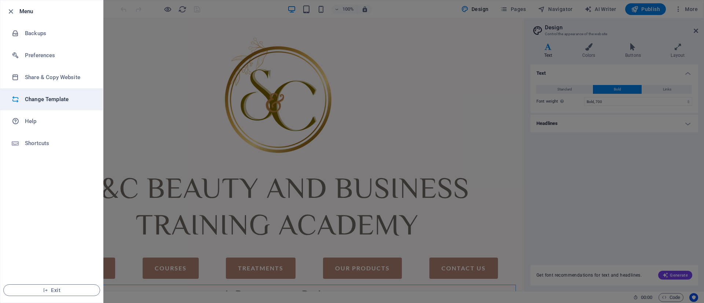
click at [71, 100] on h6 "Change Template" at bounding box center [59, 99] width 68 height 9
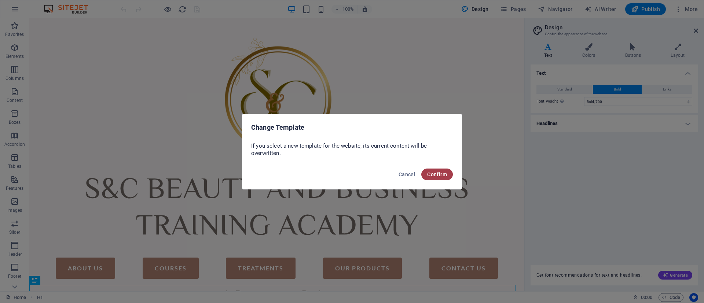
click at [442, 174] on span "Confirm" at bounding box center [437, 175] width 20 height 6
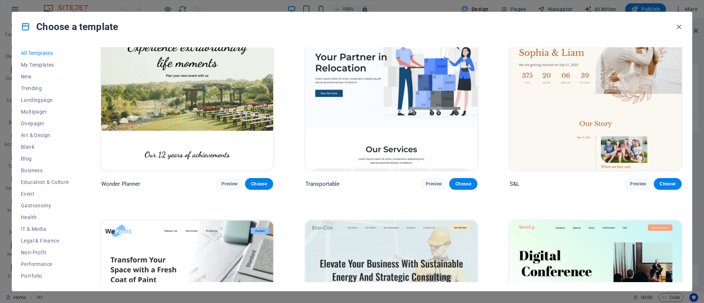
scroll to position [463, 0]
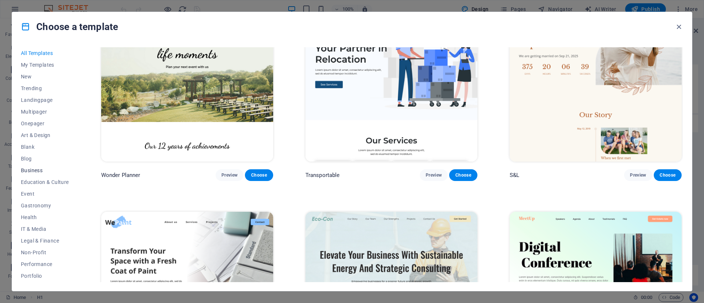
click at [34, 170] on span "Business" at bounding box center [45, 171] width 48 height 6
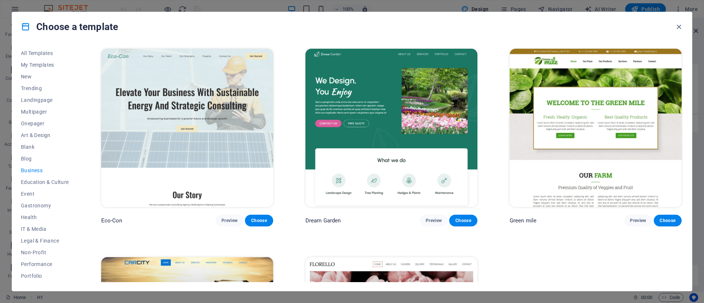
drag, startPoint x: 681, startPoint y: 102, endPoint x: 685, endPoint y: 131, distance: 29.2
click at [685, 131] on div "All Templates My Templates New Trending Landingpage Multipager Onepager Art & D…" at bounding box center [352, 166] width 680 height 250
drag, startPoint x: 681, startPoint y: 133, endPoint x: 686, endPoint y: 183, distance: 50.1
click at [686, 182] on div "All Templates My Templates New Trending Landingpage Multipager Onepager Art & D…" at bounding box center [352, 166] width 680 height 250
click at [681, 197] on div "Green mile Preview Choose" at bounding box center [595, 136] width 175 height 179
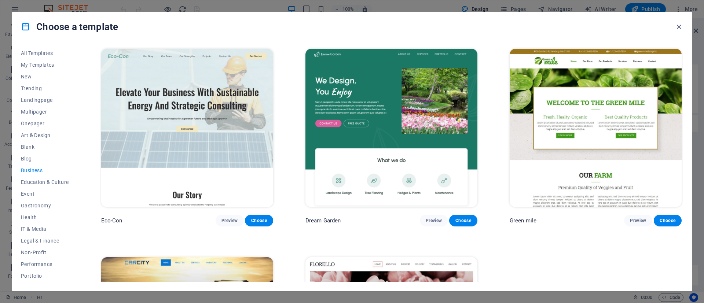
click at [681, 198] on div "Green mile Preview Choose" at bounding box center [595, 136] width 175 height 179
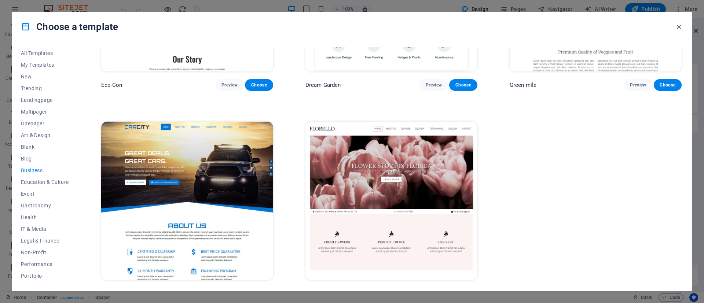
scroll to position [151, 0]
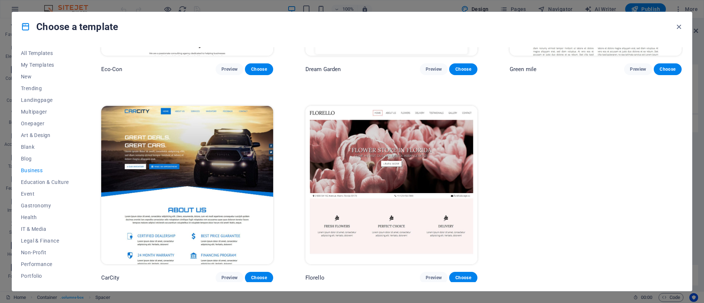
drag, startPoint x: 681, startPoint y: 230, endPoint x: 682, endPoint y: 174, distance: 56.1
click at [682, 174] on div "Eco-Con Preview Choose Dream Garden Preview Choose Green mile Preview Choose Ca…" at bounding box center [392, 164] width 584 height 235
drag, startPoint x: 681, startPoint y: 179, endPoint x: 683, endPoint y: 111, distance: 67.9
click at [679, 119] on div "Eco-Con Preview Choose Dream Garden Preview Choose Green mile Preview Choose Ca…" at bounding box center [392, 90] width 584 height 388
click at [685, 105] on div "All Templates My Templates New Trending Landingpage Multipager Onepager Art & D…" at bounding box center [352, 166] width 680 height 250
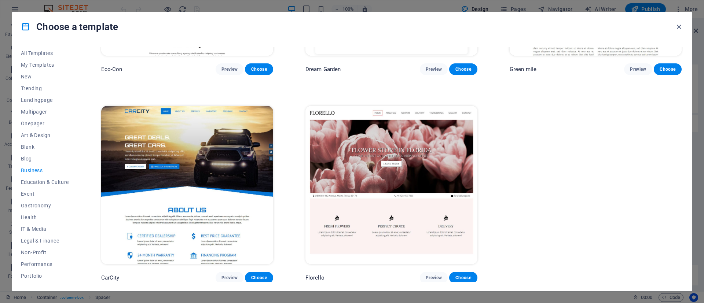
click at [684, 104] on div "All Templates My Templates New Trending Landingpage Multipager Onepager Art & D…" at bounding box center [352, 166] width 680 height 250
drag, startPoint x: 77, startPoint y: 92, endPoint x: 44, endPoint y: 254, distance: 165.2
click at [78, 165] on div "All Templates My Templates New Trending Landingpage Multipager Onepager Art & D…" at bounding box center [49, 164] width 57 height 235
click at [34, 259] on button "Performance" at bounding box center [45, 265] width 48 height 12
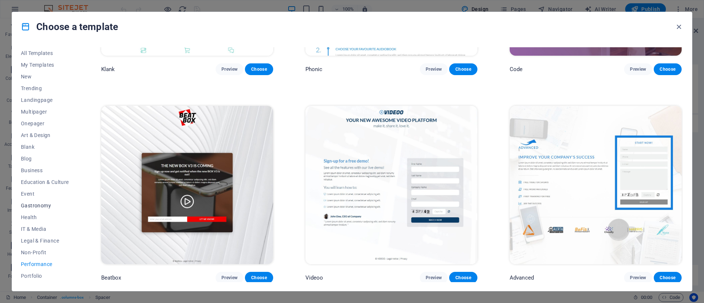
click at [37, 209] on button "Gastronomy" at bounding box center [45, 206] width 48 height 12
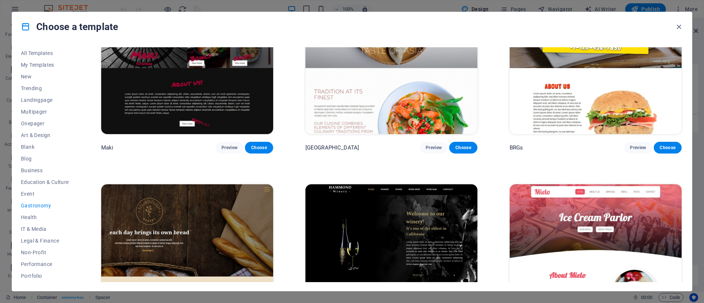
scroll to position [477, 0]
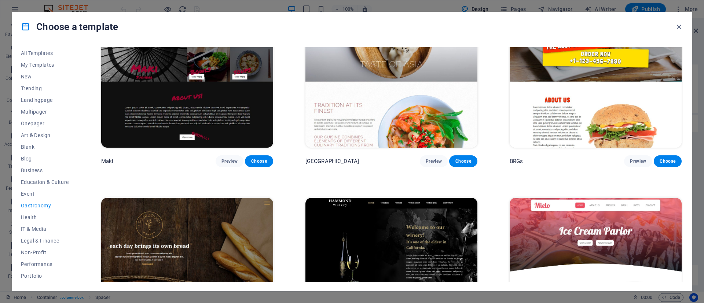
drag, startPoint x: 681, startPoint y: 171, endPoint x: 685, endPoint y: 75, distance: 95.8
click at [685, 75] on div "All Templates My Templates New Trending Landingpage Multipager Onepager Art & D…" at bounding box center [352, 166] width 680 height 250
click at [680, 79] on div "BRGs Preview Choose" at bounding box center [595, 77] width 175 height 179
click at [686, 74] on div "All Templates My Templates New Trending Landingpage Multipager Onepager Art & D…" at bounding box center [352, 166] width 680 height 250
click at [680, 68] on div "BRGs Preview Choose" at bounding box center [595, 77] width 175 height 179
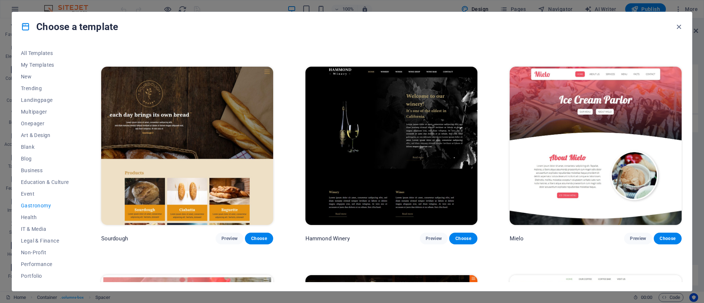
scroll to position [574, 0]
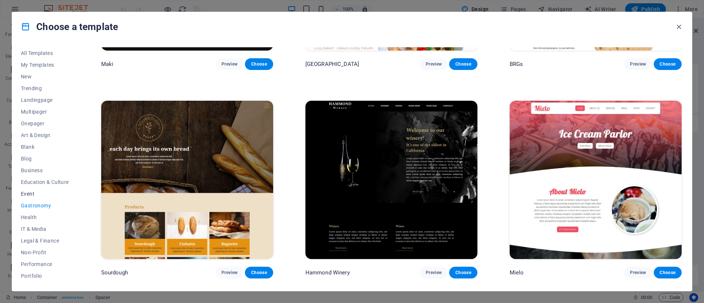
click at [26, 194] on span "Event" at bounding box center [45, 194] width 48 height 6
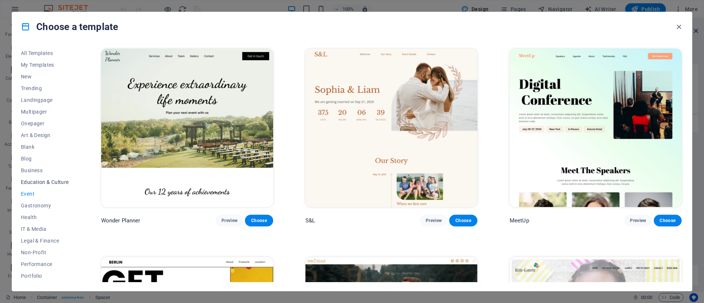
click at [48, 183] on span "Education & Culture" at bounding box center [45, 182] width 48 height 6
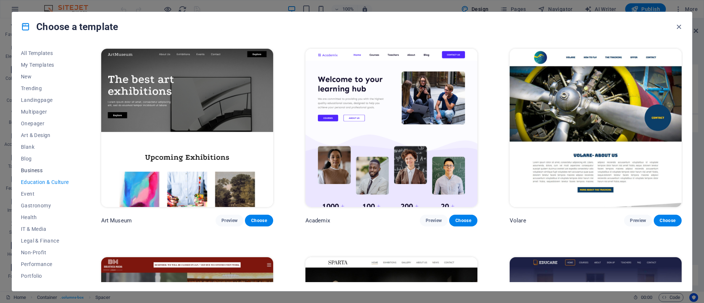
click at [43, 169] on span "Business" at bounding box center [45, 171] width 48 height 6
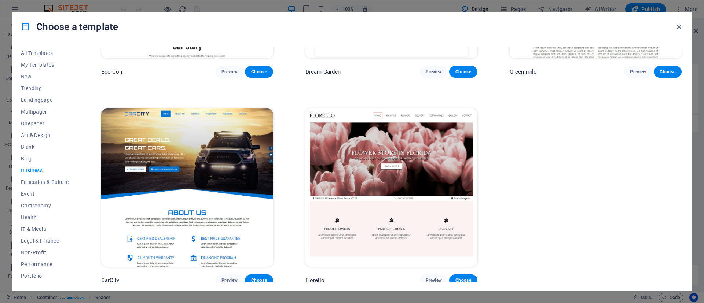
scroll to position [151, 0]
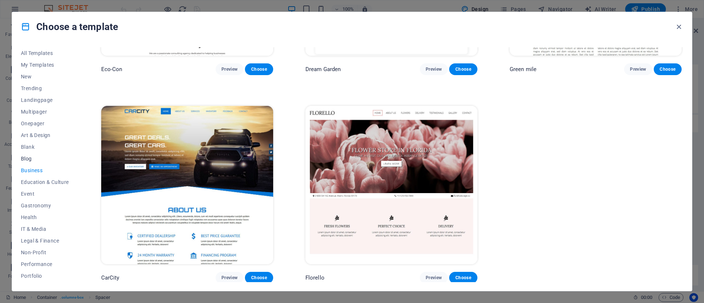
click at [29, 161] on span "Blog" at bounding box center [45, 159] width 48 height 6
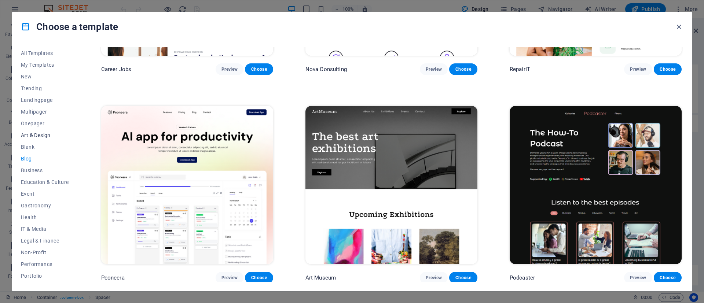
click at [44, 134] on span "Art & Design" at bounding box center [45, 135] width 48 height 6
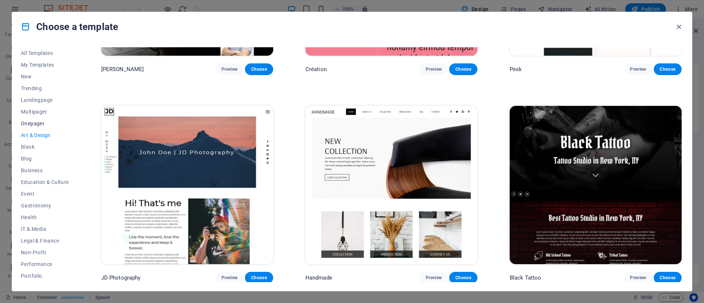
click at [34, 118] on button "Onepager" at bounding box center [45, 124] width 48 height 12
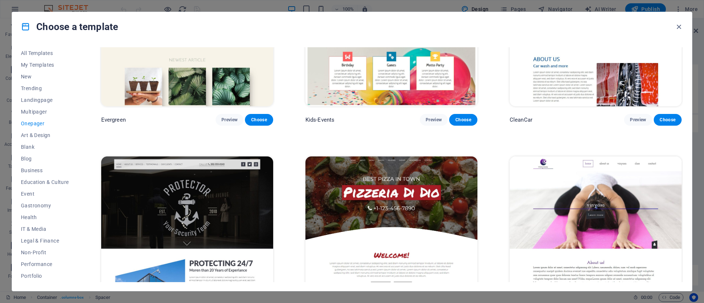
scroll to position [1571, 0]
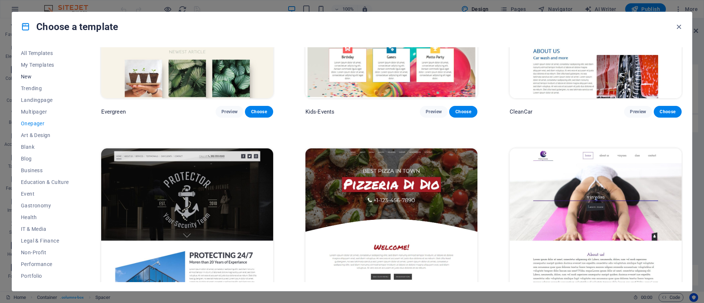
click at [30, 81] on button "New" at bounding box center [45, 77] width 48 height 12
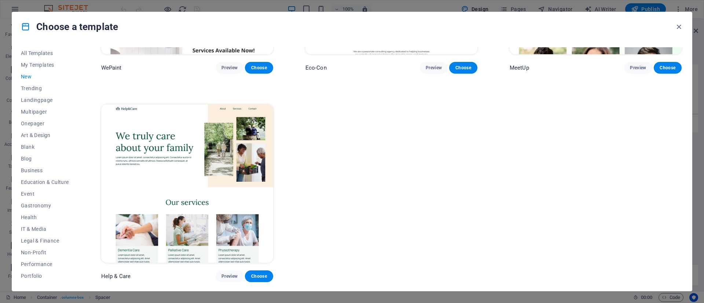
scroll to position [775, 0]
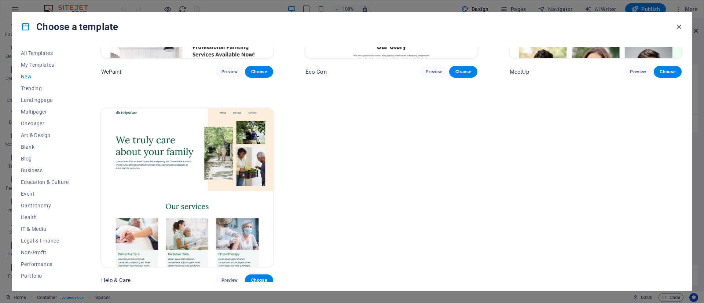
drag, startPoint x: 684, startPoint y: 233, endPoint x: 684, endPoint y: 206, distance: 26.0
click at [684, 206] on div "All Templates My Templates New Trending Landingpage Multipager Onepager Art & D…" at bounding box center [352, 166] width 680 height 250
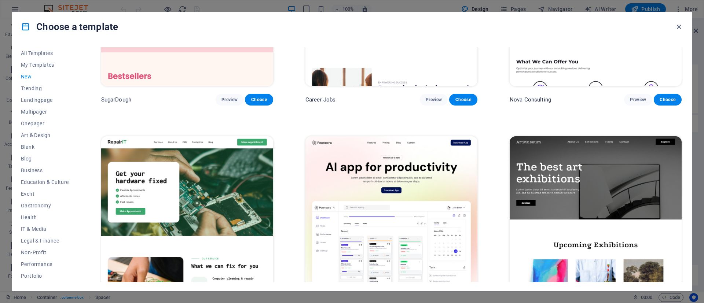
scroll to position [0, 0]
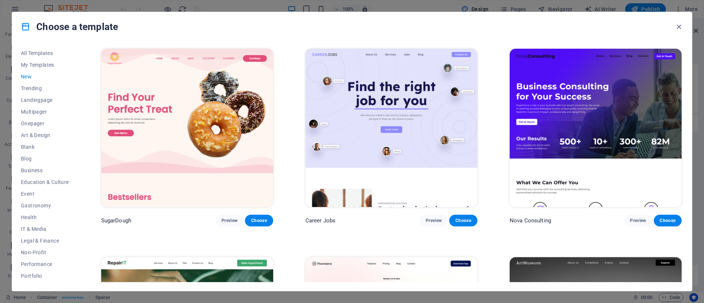
click at [211, 127] on img at bounding box center [187, 128] width 172 height 158
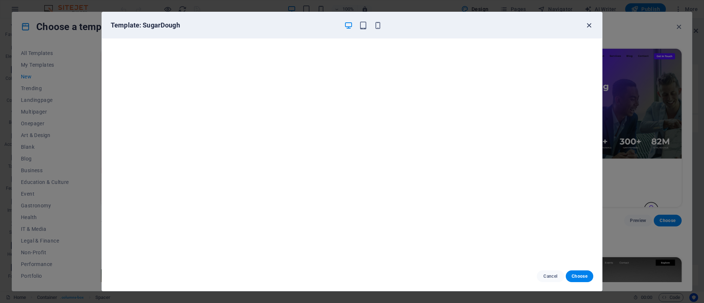
click at [590, 25] on icon "button" at bounding box center [589, 25] width 8 height 8
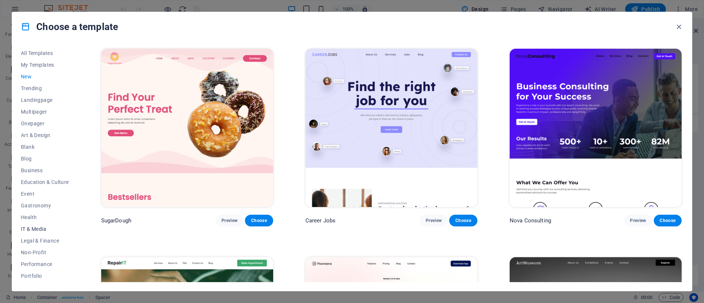
click at [39, 228] on span "IT & Media" at bounding box center [45, 229] width 48 height 6
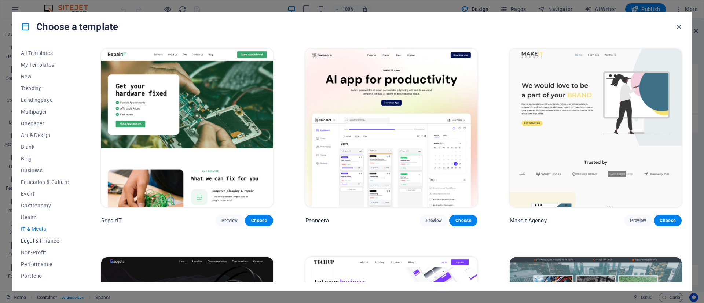
click at [42, 240] on span "Legal & Finance" at bounding box center [45, 241] width 48 height 6
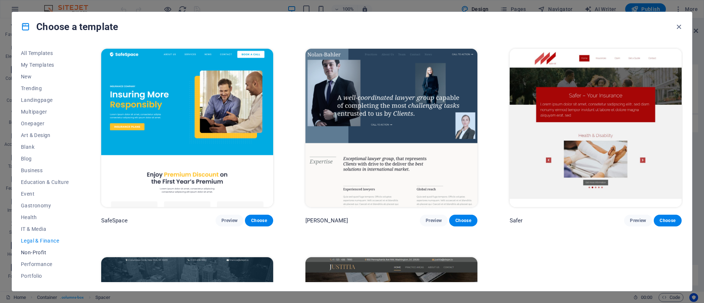
click at [43, 254] on span "Non-Profit" at bounding box center [45, 253] width 48 height 6
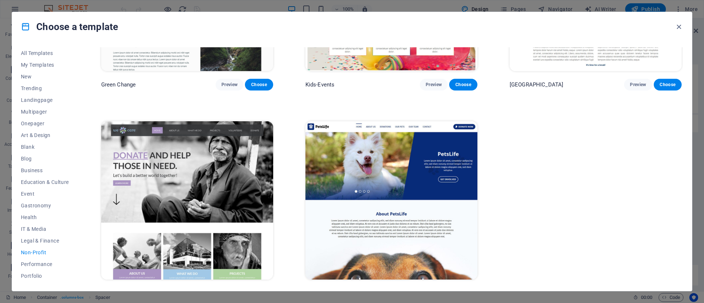
scroll to position [151, 0]
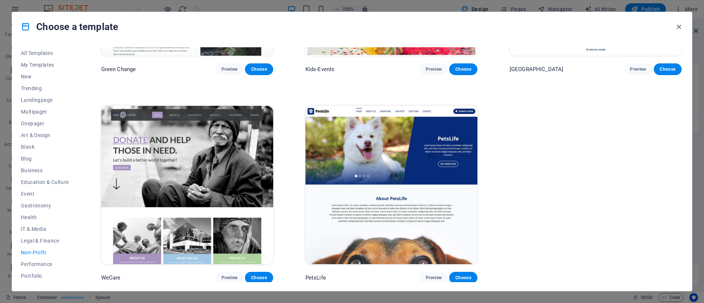
click at [193, 149] on img at bounding box center [187, 185] width 172 height 158
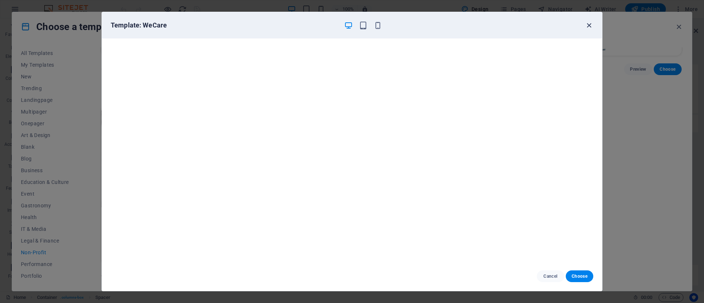
click at [591, 25] on icon "button" at bounding box center [589, 25] width 8 height 8
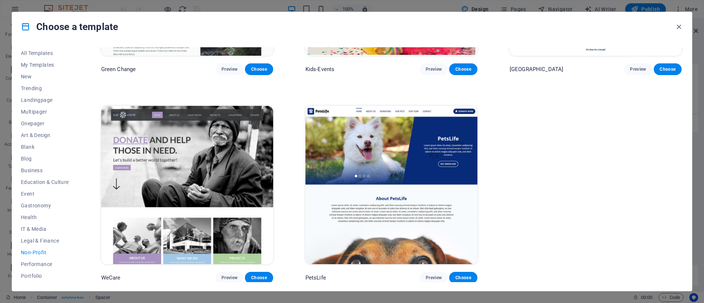
scroll to position [58, 0]
click at [32, 253] on span "Trades" at bounding box center [45, 253] width 48 height 6
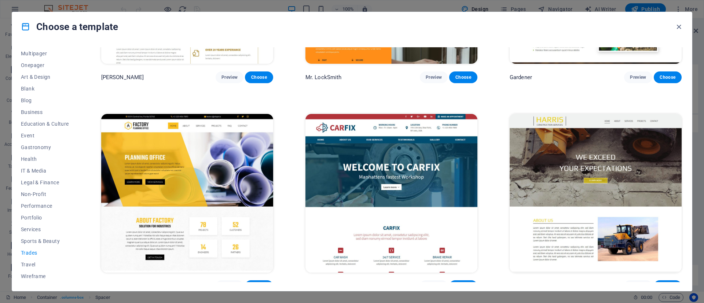
scroll to position [359, 0]
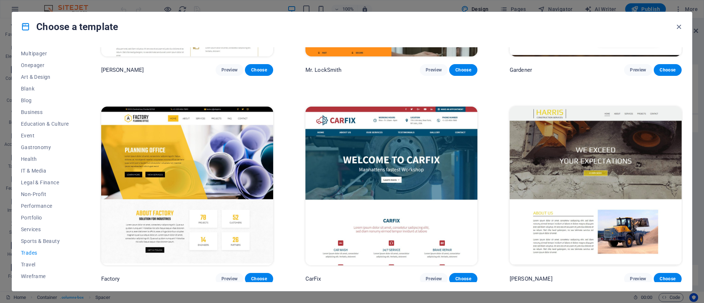
drag, startPoint x: 681, startPoint y: 227, endPoint x: 686, endPoint y: 191, distance: 36.2
click at [686, 191] on div "All Templates My Templates New Trending Landingpage Multipager Onepager Art & D…" at bounding box center [352, 166] width 680 height 250
click at [34, 227] on span "Services" at bounding box center [45, 230] width 48 height 6
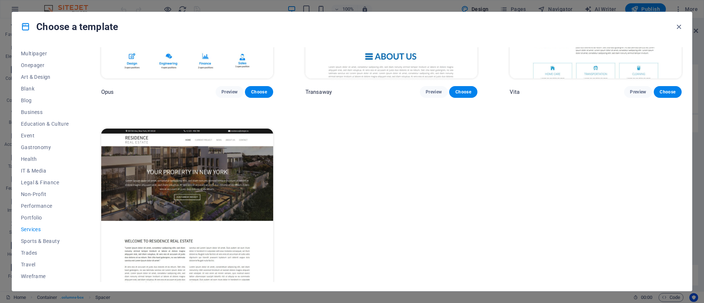
scroll to position [1379, 0]
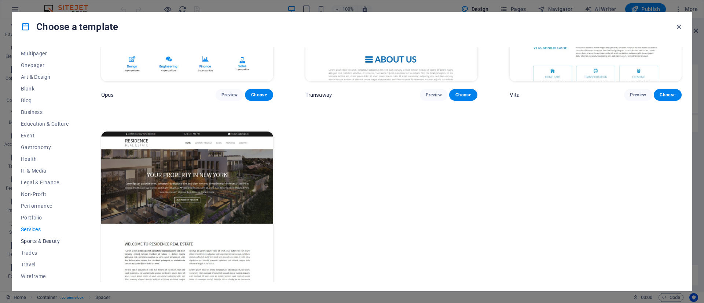
click at [44, 241] on span "Sports & Beauty" at bounding box center [45, 241] width 48 height 6
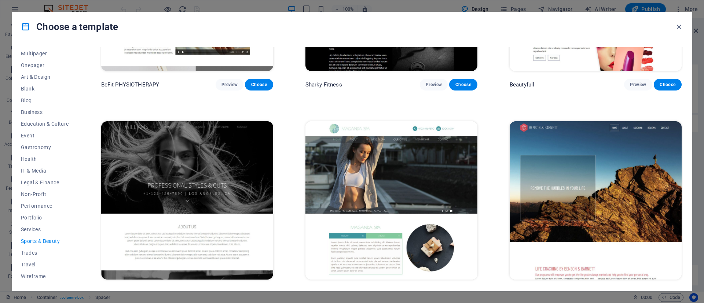
scroll to position [763, 0]
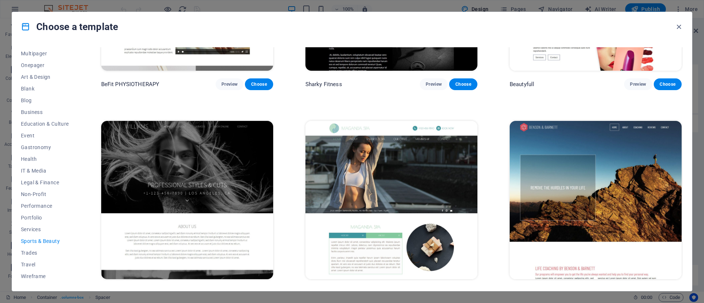
click at [379, 163] on img at bounding box center [392, 200] width 172 height 158
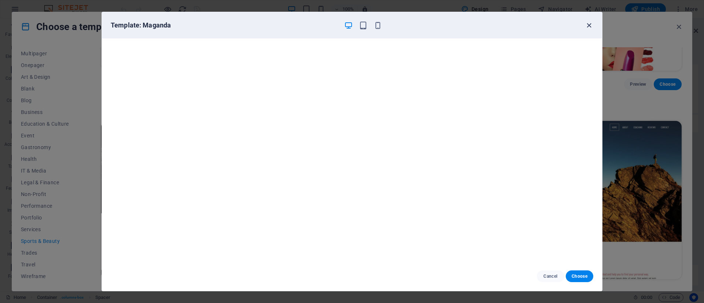
click at [590, 22] on icon "button" at bounding box center [589, 25] width 8 height 8
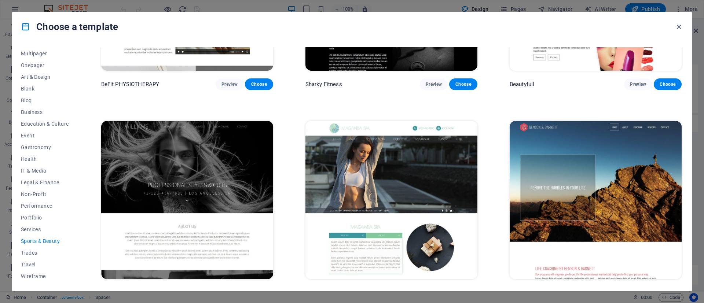
drag, startPoint x: 681, startPoint y: 231, endPoint x: 688, endPoint y: 198, distance: 34.0
click at [688, 199] on div "All Templates My Templates New Trending Landingpage Multipager Onepager Art & D…" at bounding box center [352, 166] width 680 height 250
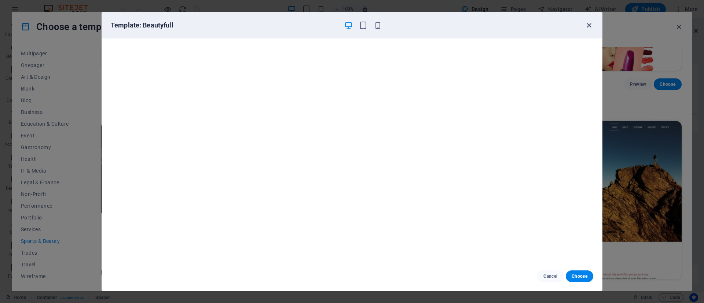
click at [588, 23] on icon "button" at bounding box center [589, 25] width 8 height 8
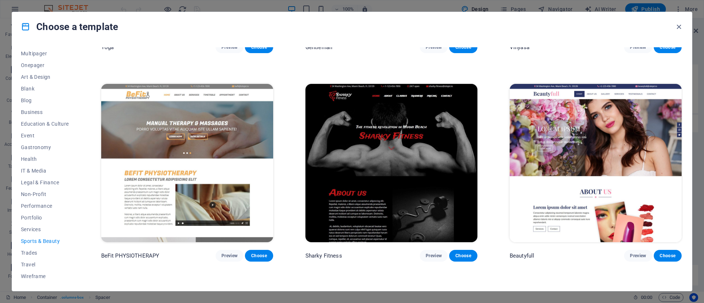
scroll to position [588, 0]
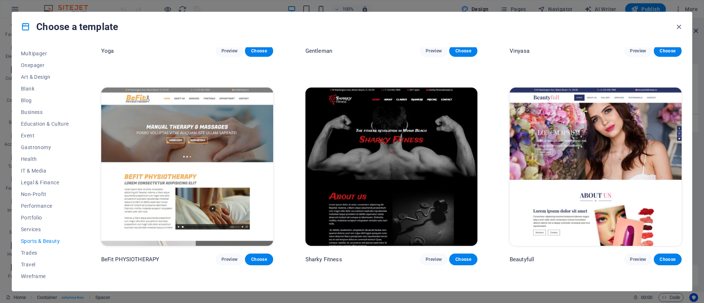
click at [178, 114] on img at bounding box center [187, 167] width 172 height 158
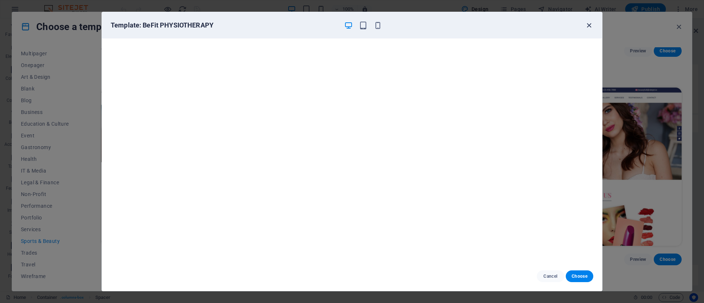
click at [589, 22] on icon "button" at bounding box center [589, 25] width 8 height 8
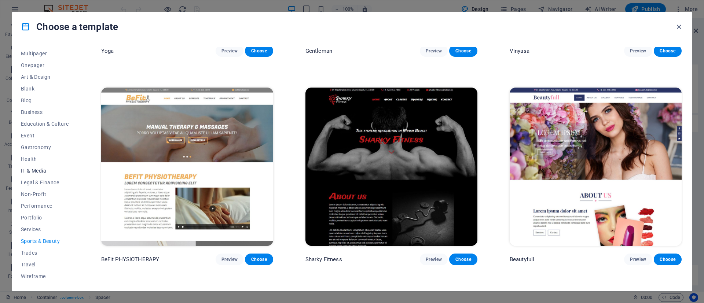
click at [40, 172] on span "IT & Media" at bounding box center [45, 171] width 48 height 6
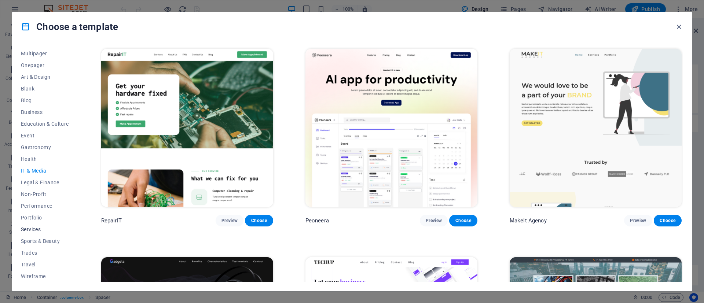
click at [45, 227] on span "Services" at bounding box center [45, 230] width 48 height 6
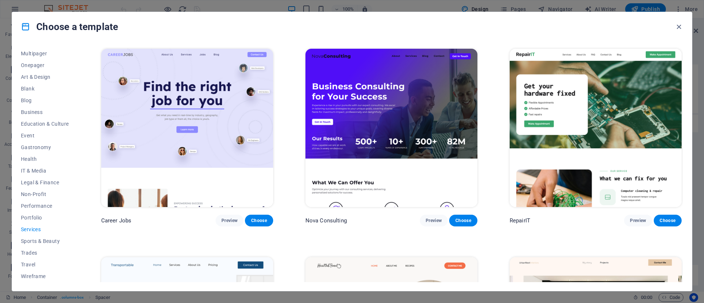
drag, startPoint x: 77, startPoint y: 103, endPoint x: 76, endPoint y: 40, distance: 62.7
click at [76, 40] on div "Choose a template All Templates My Templates New Trending Landingpage Multipage…" at bounding box center [352, 152] width 681 height 280
click at [79, 64] on div "All Templates My Templates New Trending Landingpage Multipager Onepager Art & D…" at bounding box center [352, 166] width 680 height 250
click at [39, 53] on span "Multipager" at bounding box center [45, 54] width 48 height 6
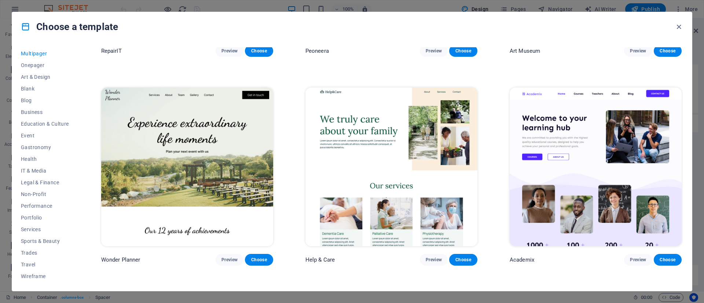
scroll to position [445, 0]
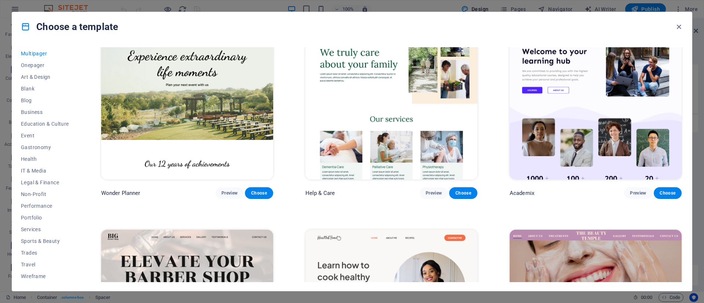
click at [632, 231] on img at bounding box center [596, 309] width 172 height 158
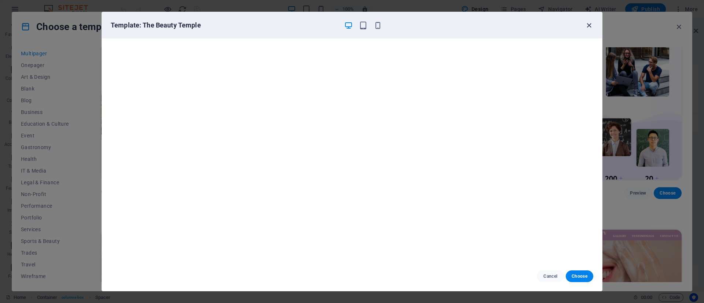
click at [591, 25] on icon "button" at bounding box center [589, 25] width 8 height 8
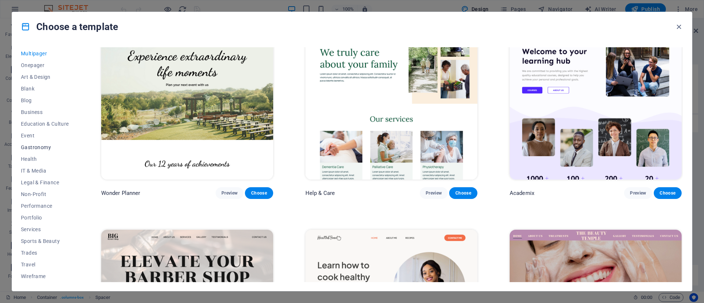
click at [40, 149] on span "Gastronomy" at bounding box center [45, 148] width 48 height 6
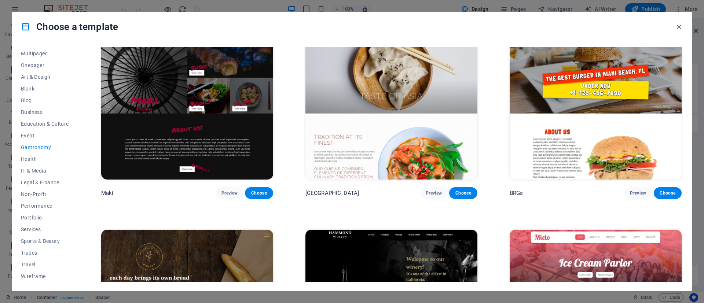
click at [392, 103] on img at bounding box center [392, 100] width 172 height 158
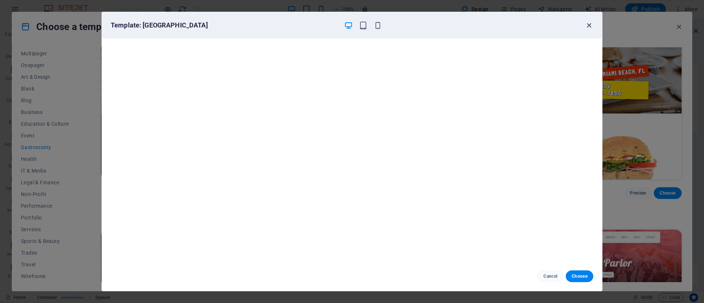
click at [588, 25] on icon "button" at bounding box center [589, 25] width 8 height 8
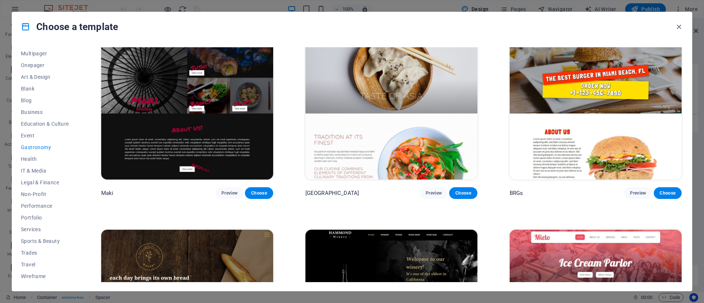
click at [667, 90] on img at bounding box center [596, 100] width 172 height 158
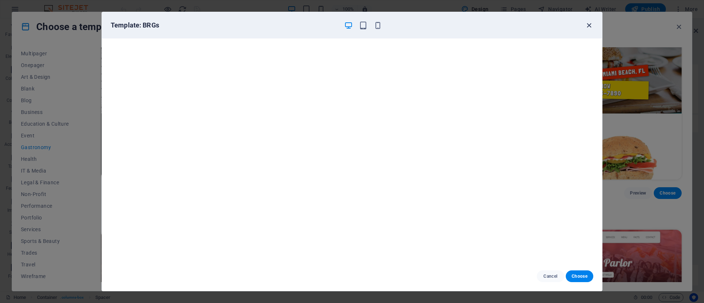
click at [591, 25] on icon "button" at bounding box center [589, 25] width 8 height 8
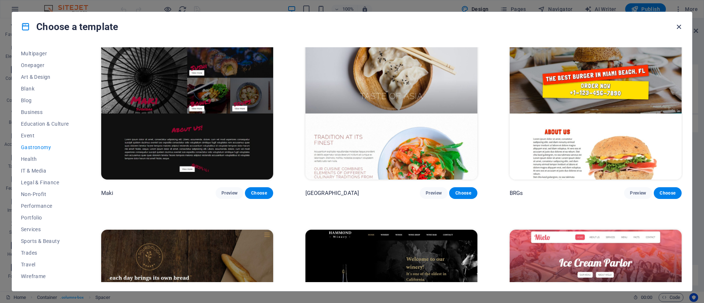
click at [680, 28] on icon "button" at bounding box center [679, 27] width 8 height 8
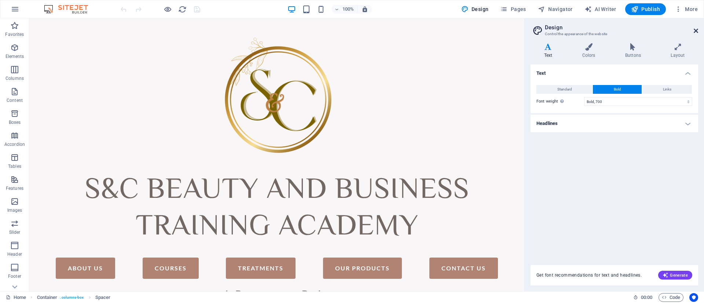
click at [695, 29] on icon at bounding box center [696, 31] width 4 height 6
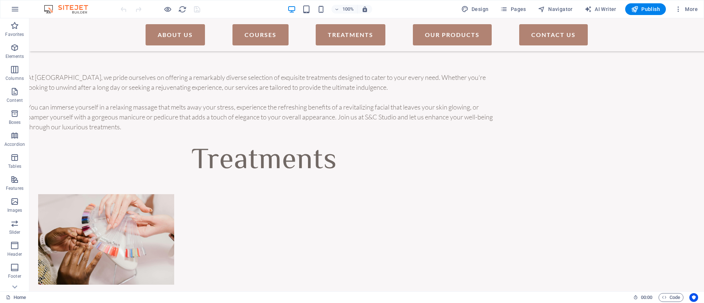
scroll to position [959, 0]
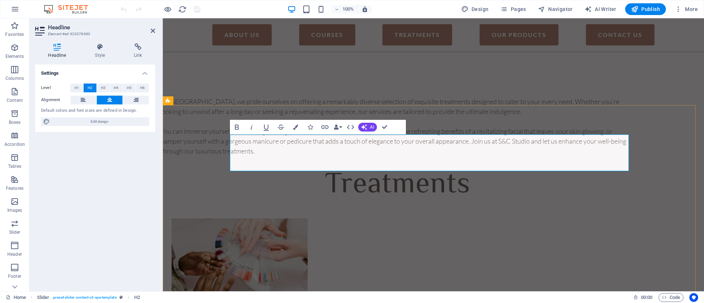
scroll to position [979, 0]
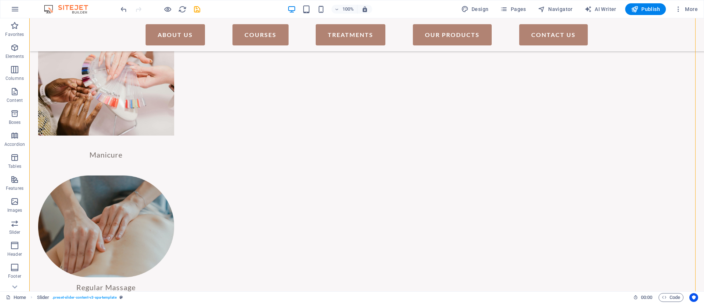
scroll to position [1140, 0]
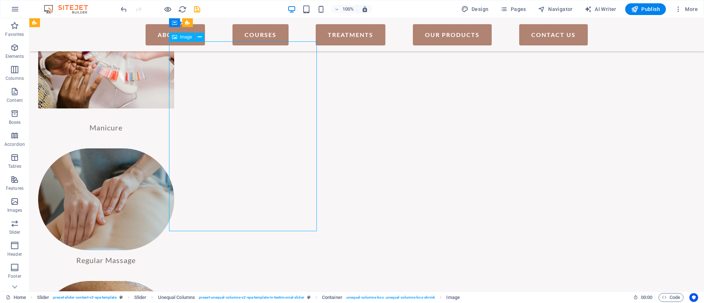
select select "px"
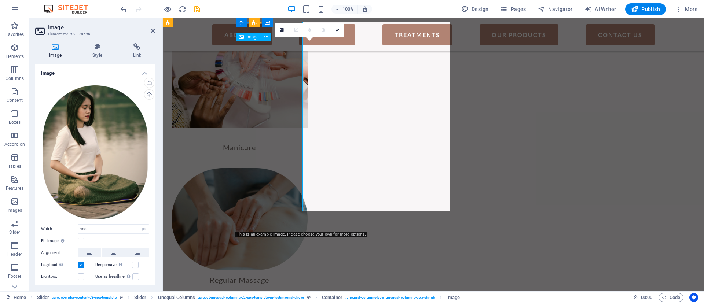
scroll to position [1159, 0]
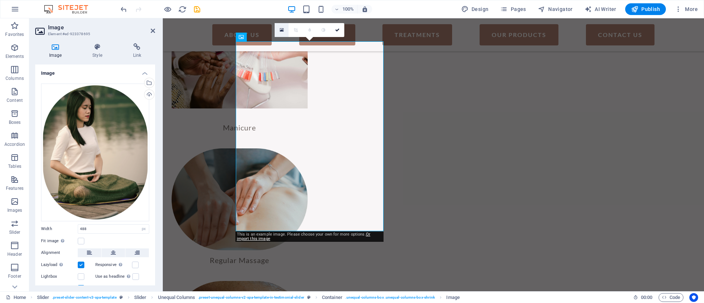
click at [280, 29] on icon at bounding box center [282, 30] width 4 height 5
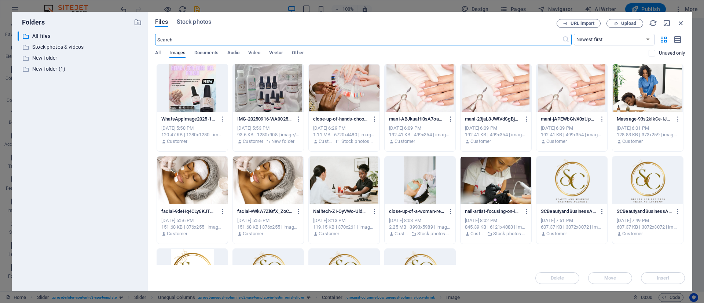
scroll to position [1323, 0]
click at [202, 97] on div at bounding box center [192, 88] width 71 height 48
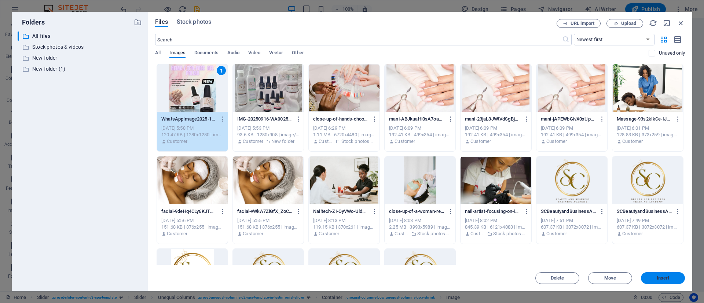
click at [675, 274] on button "Insert" at bounding box center [663, 279] width 44 height 12
type input "250"
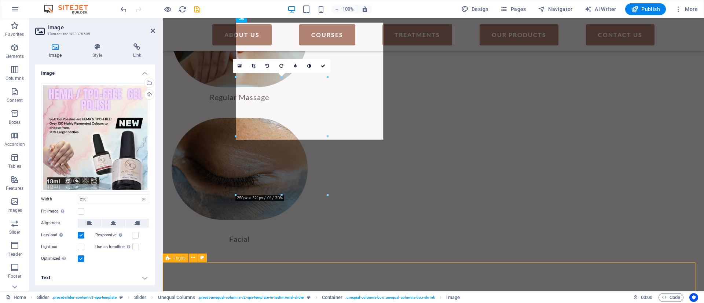
scroll to position [1215, 0]
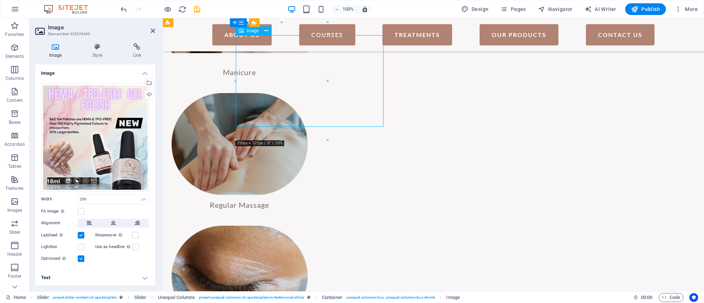
drag, startPoint x: 256, startPoint y: 91, endPoint x: 313, endPoint y: 76, distance: 59.0
drag, startPoint x: 313, startPoint y: 76, endPoint x: 320, endPoint y: 83, distance: 9.1
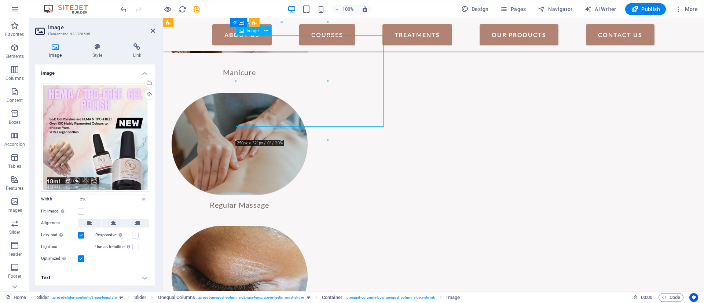
click at [106, 162] on div "Drag files here, click to choose files or select files from Files or our free s…" at bounding box center [95, 138] width 108 height 108
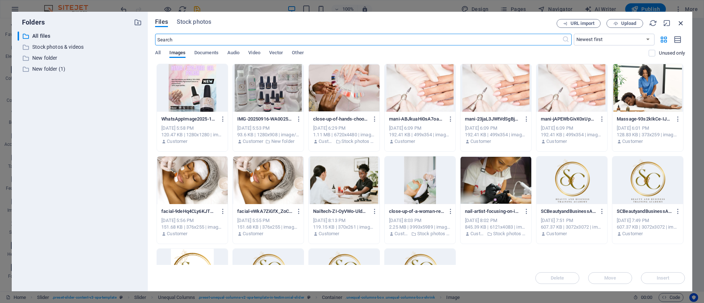
click at [683, 22] on icon "button" at bounding box center [681, 23] width 8 height 8
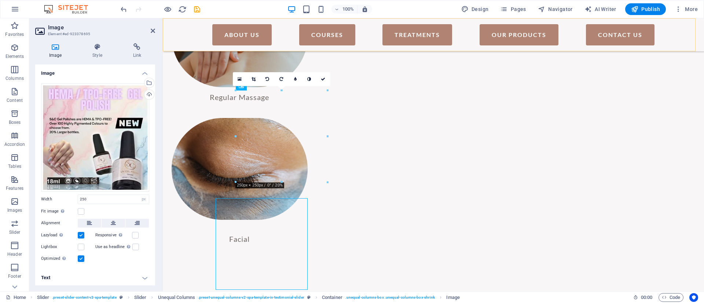
scroll to position [1215, 0]
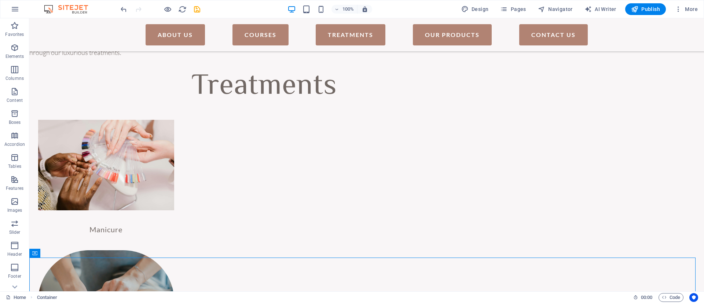
scroll to position [1057, 0]
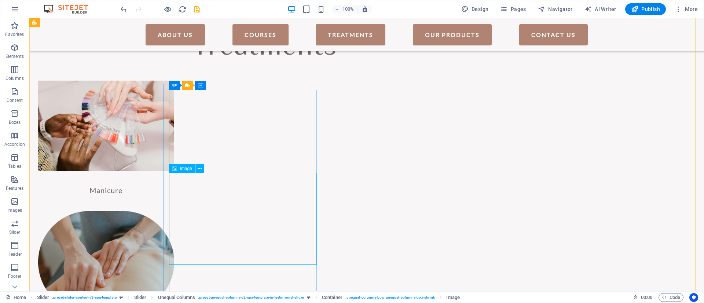
select select "px"
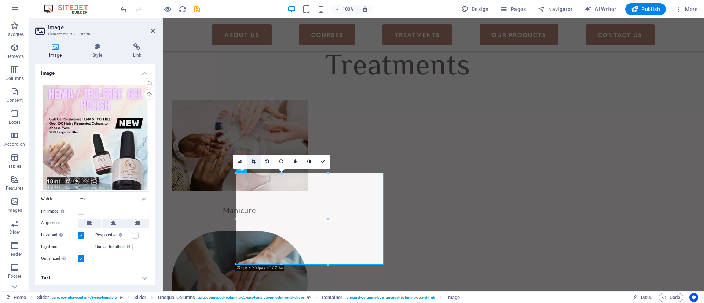
click at [254, 160] on icon at bounding box center [254, 162] width 4 height 4
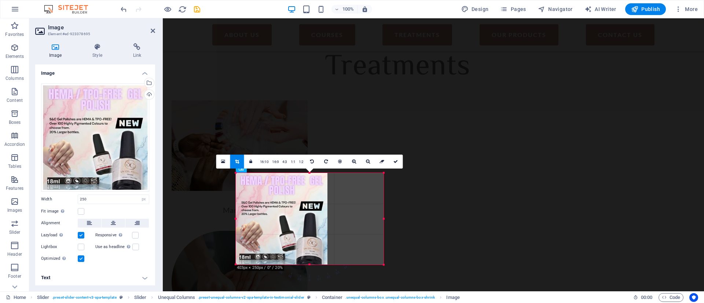
drag, startPoint x: 329, startPoint y: 176, endPoint x: 385, endPoint y: 184, distance: 56.8
click at [385, 184] on div at bounding box center [384, 219] width 3 height 92
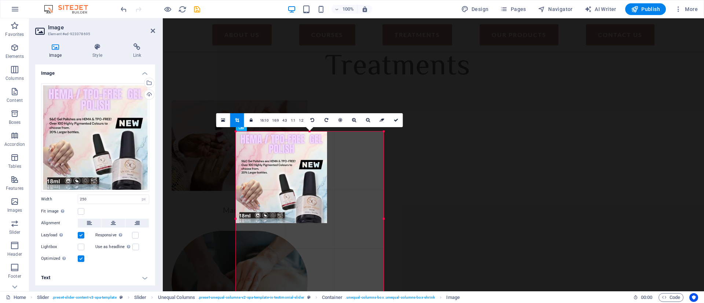
drag, startPoint x: 328, startPoint y: 172, endPoint x: 225, endPoint y: 71, distance: 144.2
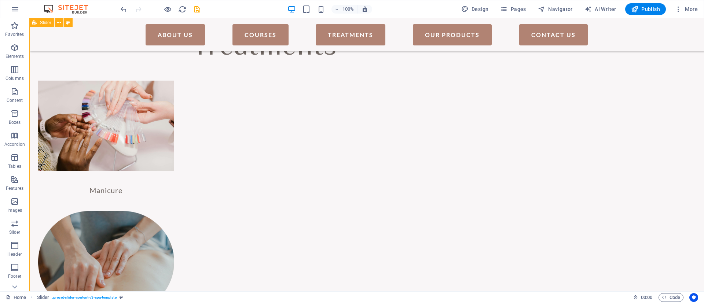
scroll to position [1057, 0]
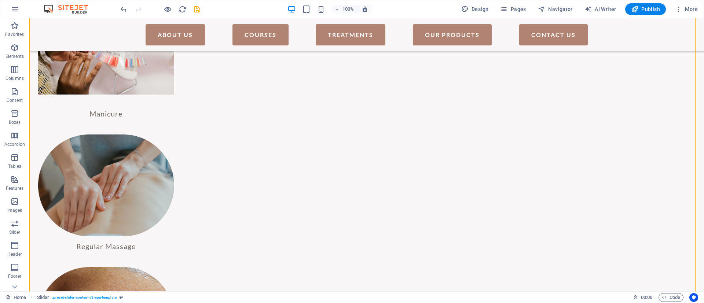
scroll to position [1110, 0]
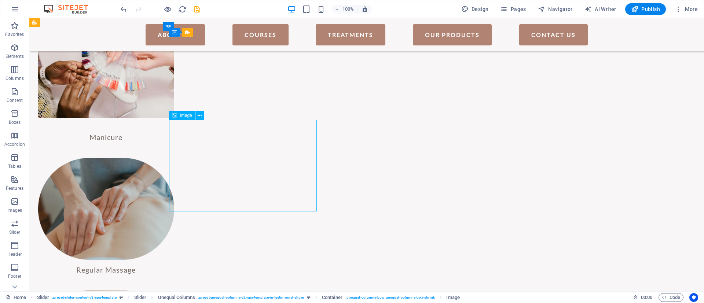
select select "px"
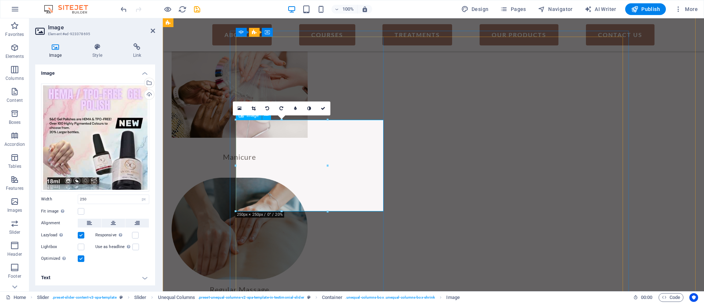
click at [82, 212] on label at bounding box center [81, 211] width 7 height 7
click at [0, 0] on input "Fit image Automatically fit image to a fixed width and height" at bounding box center [0, 0] width 0 height 0
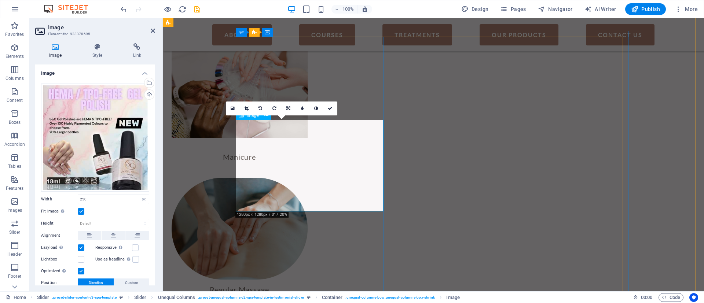
drag, startPoint x: 153, startPoint y: 147, endPoint x: 158, endPoint y: 204, distance: 57.0
click at [158, 204] on div "Image Style Link Image Drag files here, click to choose files or select files f…" at bounding box center [95, 164] width 132 height 254
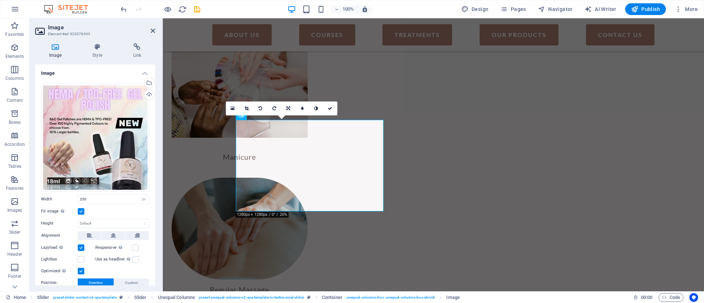
drag, startPoint x: 155, startPoint y: 200, endPoint x: 154, endPoint y: 241, distance: 41.1
click at [154, 241] on div "Image Style Link Image Drag files here, click to choose files or select files f…" at bounding box center [95, 164] width 132 height 254
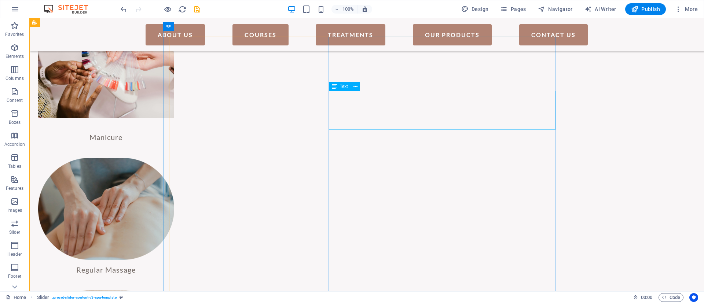
scroll to position [1110, 0]
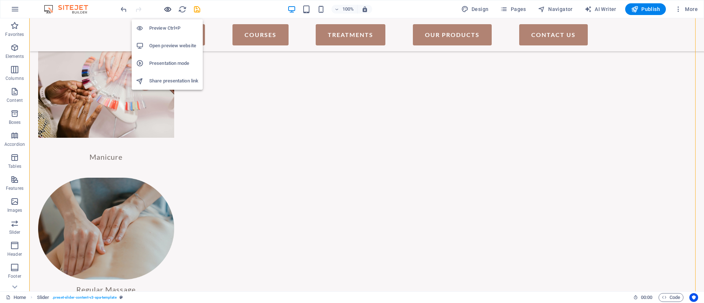
click at [167, 10] on icon "button" at bounding box center [168, 9] width 8 height 8
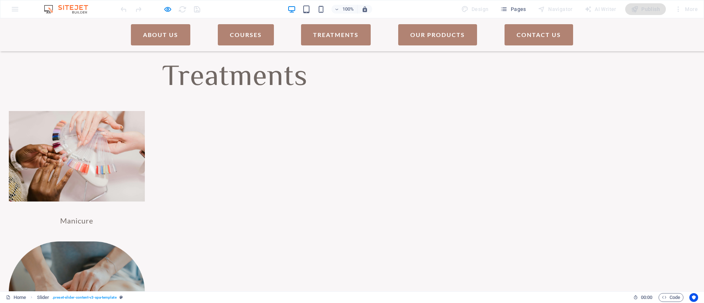
scroll to position [1054, 0]
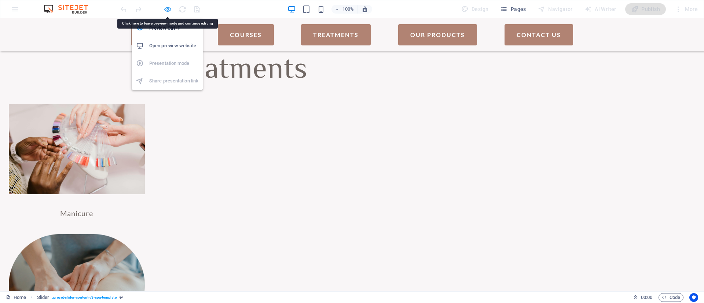
click at [165, 8] on icon "button" at bounding box center [168, 9] width 8 height 8
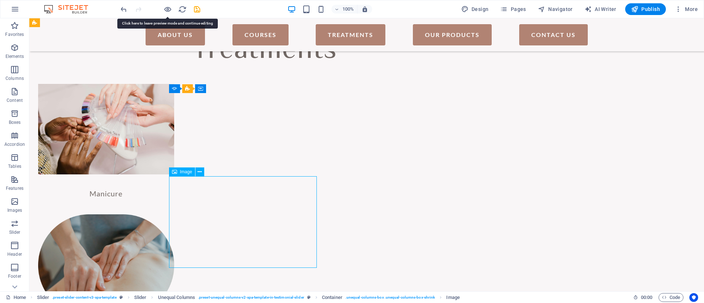
select select "px"
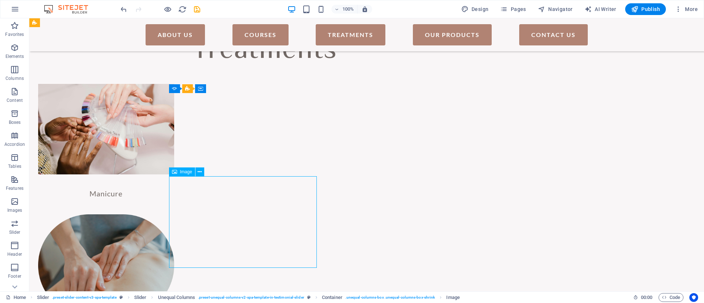
select select "px"
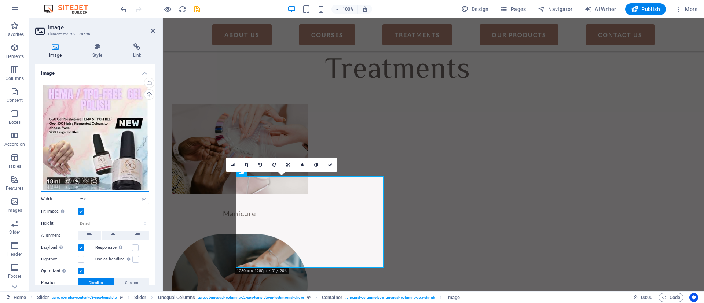
click at [77, 150] on div "Drag files here, click to choose files or select files from Files or our free s…" at bounding box center [95, 138] width 108 height 108
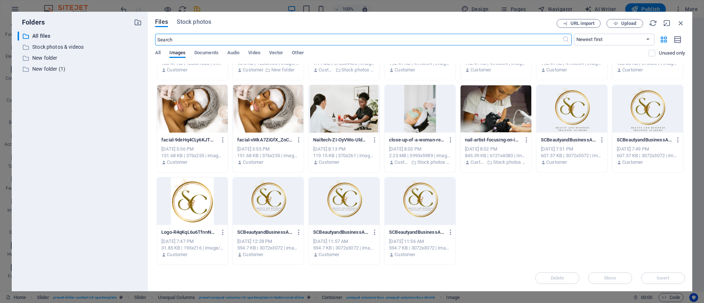
scroll to position [0, 0]
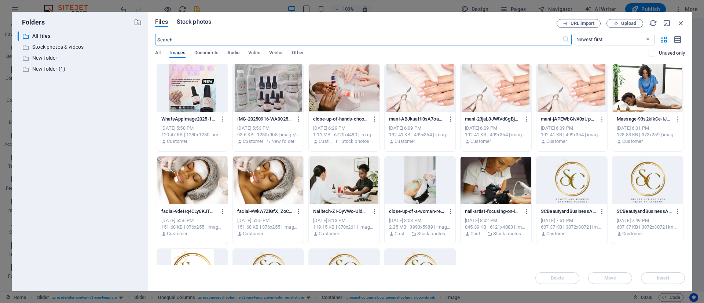
click at [205, 19] on span "Stock photos" at bounding box center [194, 22] width 34 height 9
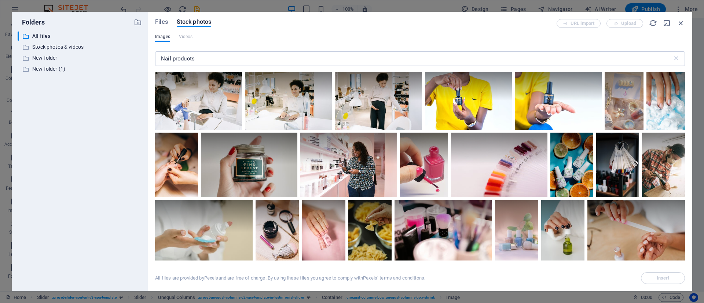
drag, startPoint x: 686, startPoint y: 80, endPoint x: 692, endPoint y: 125, distance: 46.2
click at [692, 125] on div "Files Stock photos URL import Upload Images Videos Nail products ​ All files ar…" at bounding box center [420, 152] width 545 height 280
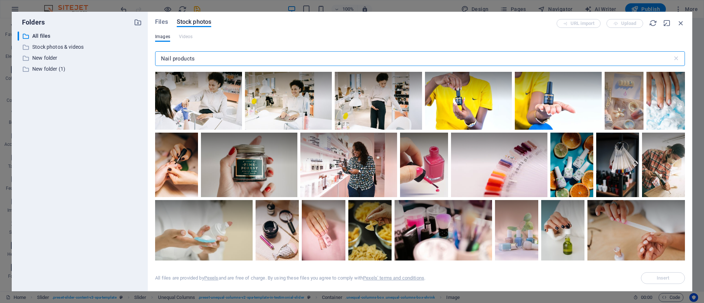
click at [282, 59] on input "Nail products" at bounding box center [414, 58] width 518 height 15
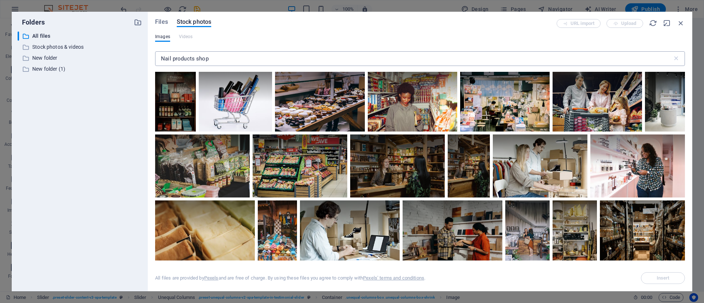
click at [220, 61] on input "Nail products shop" at bounding box center [414, 58] width 518 height 15
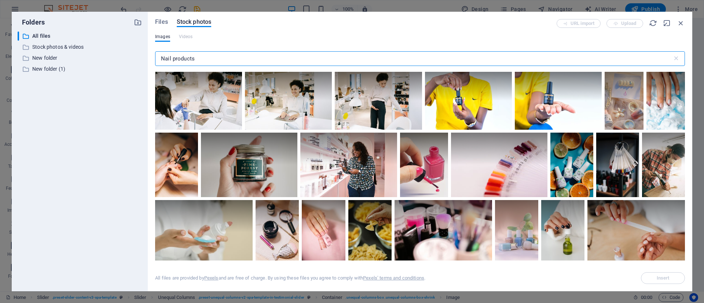
type input "Nail products"
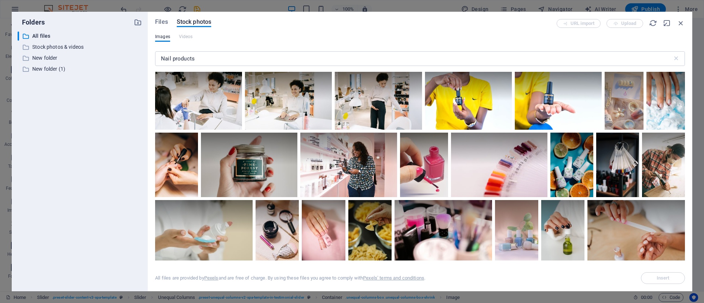
drag, startPoint x: 685, startPoint y: 98, endPoint x: 685, endPoint y: 113, distance: 14.7
click at [685, 113] on div "Files Stock photos URL import Upload Images Videos Nail products ​ All files ar…" at bounding box center [420, 152] width 545 height 280
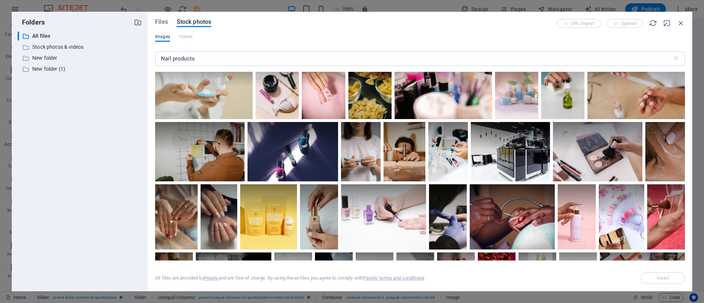
scroll to position [49, 0]
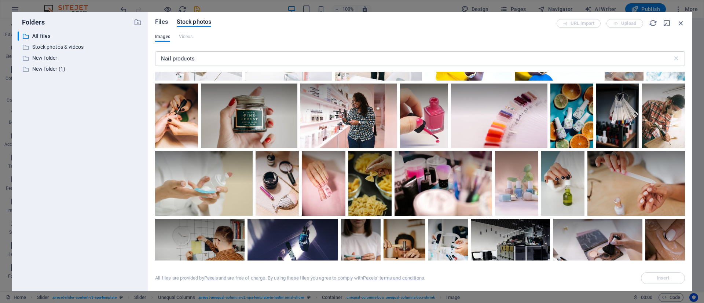
click at [160, 21] on span "Files" at bounding box center [161, 22] width 13 height 9
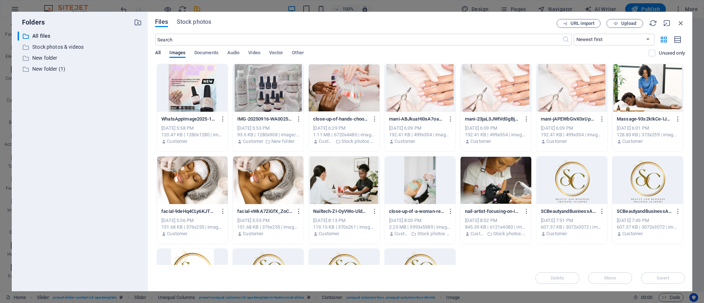
click at [158, 52] on span "All" at bounding box center [158, 53] width 6 height 10
click at [678, 24] on icon "button" at bounding box center [681, 23] width 8 height 8
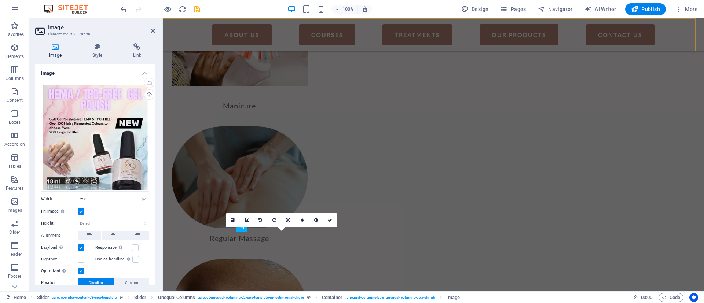
scroll to position [1074, 0]
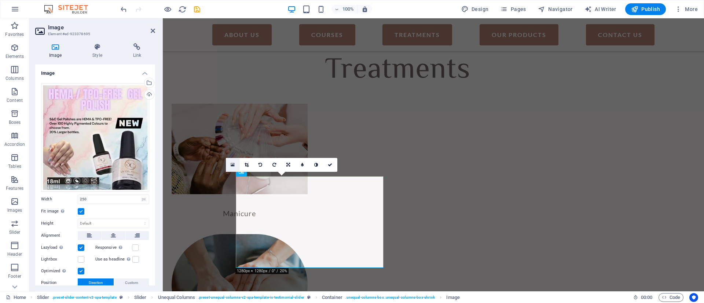
click at [231, 163] on icon at bounding box center [233, 164] width 4 height 5
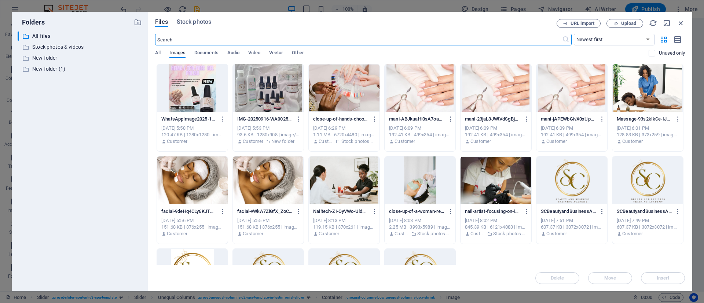
scroll to position [1181, 0]
click at [37, 36] on p "All files" at bounding box center [80, 36] width 96 height 8
click at [139, 23] on icon "button" at bounding box center [138, 22] width 8 height 8
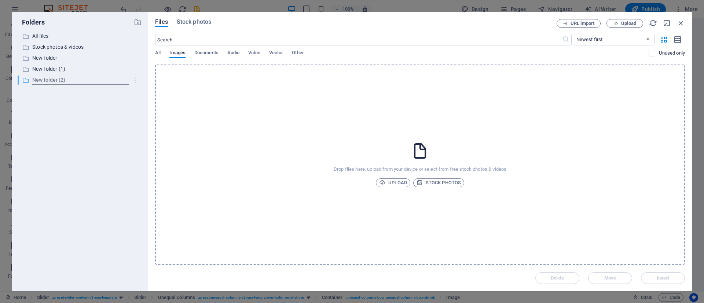
click at [138, 80] on icon "button" at bounding box center [136, 80] width 8 height 7
click at [143, 134] on h6 "Delete" at bounding box center [141, 134] width 21 height 9
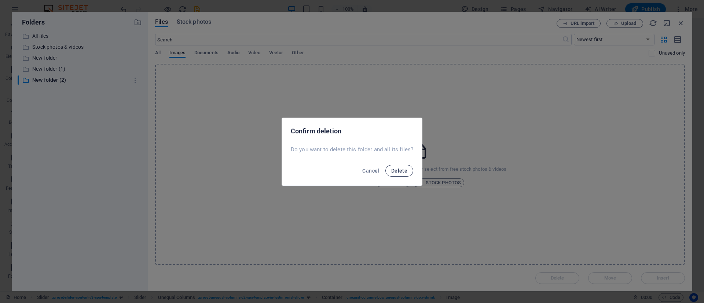
click at [395, 171] on span "Delete" at bounding box center [399, 171] width 16 height 6
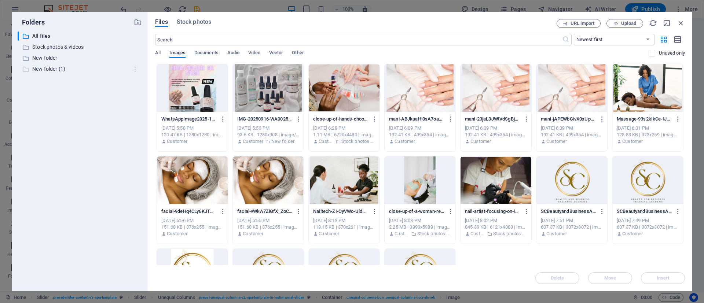
click at [135, 69] on icon "button" at bounding box center [136, 69] width 8 height 7
click at [150, 121] on h6 "Delete" at bounding box center [141, 123] width 21 height 9
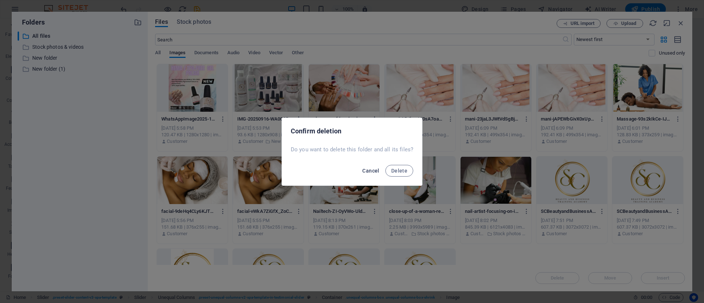
click at [374, 171] on span "Cancel" at bounding box center [370, 171] width 17 height 6
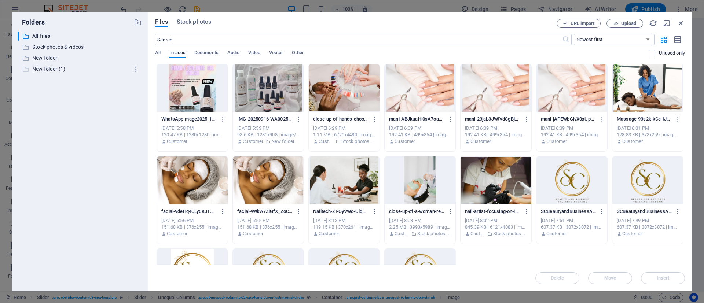
click at [34, 69] on p "New folder (1)" at bounding box center [80, 69] width 96 height 8
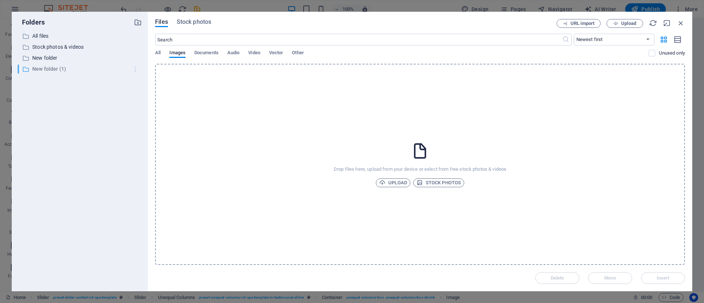
click at [135, 66] on icon "button" at bounding box center [136, 69] width 8 height 7
click at [146, 127] on h6 "Delete" at bounding box center [141, 123] width 21 height 9
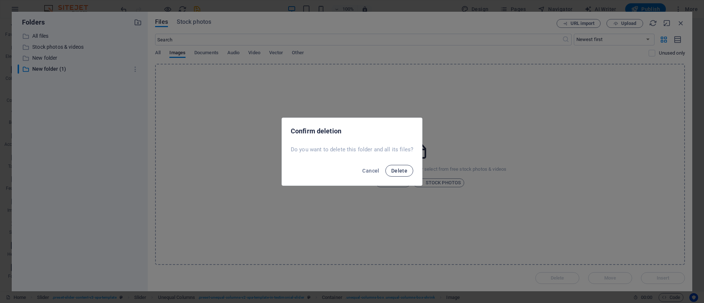
click at [405, 172] on span "Delete" at bounding box center [399, 171] width 16 height 6
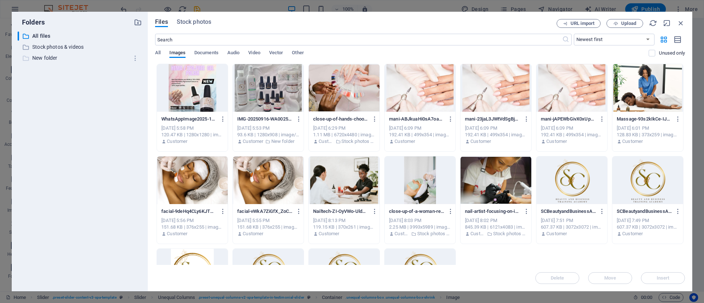
click at [43, 54] on p "New folder" at bounding box center [80, 58] width 96 height 8
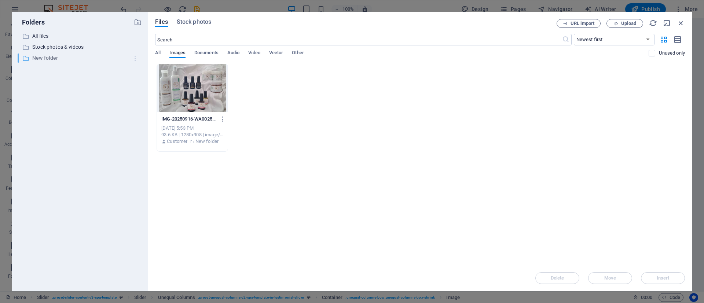
click at [134, 57] on icon "button" at bounding box center [136, 58] width 8 height 7
click at [147, 108] on h6 "Delete" at bounding box center [141, 112] width 21 height 9
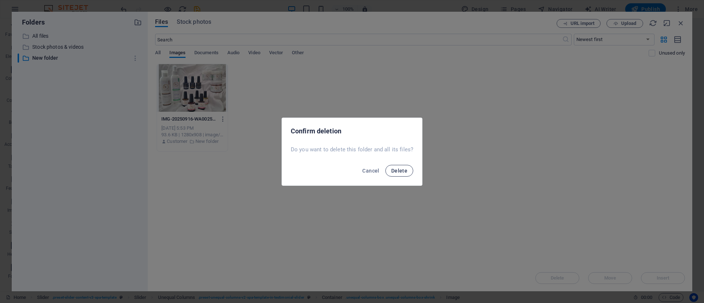
click at [395, 175] on button "Delete" at bounding box center [399, 171] width 28 height 12
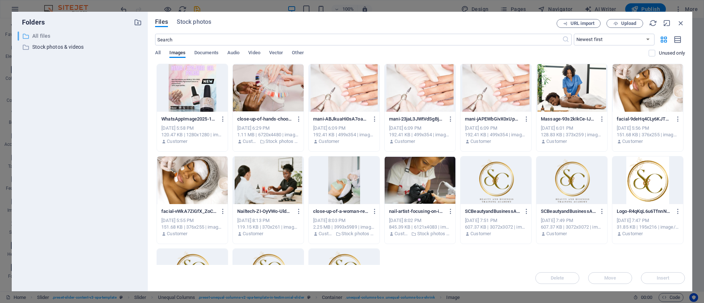
click at [45, 34] on p "All files" at bounding box center [80, 36] width 96 height 8
click at [640, 22] on button "Upload" at bounding box center [625, 23] width 37 height 9
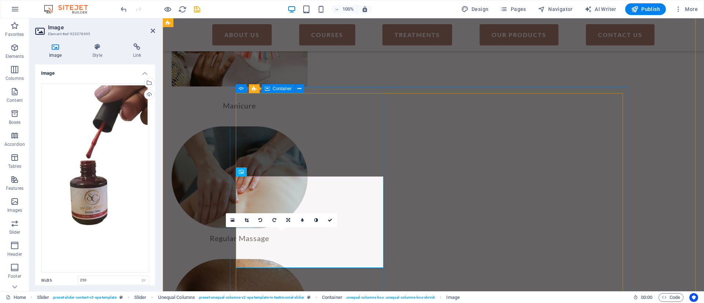
scroll to position [1074, 0]
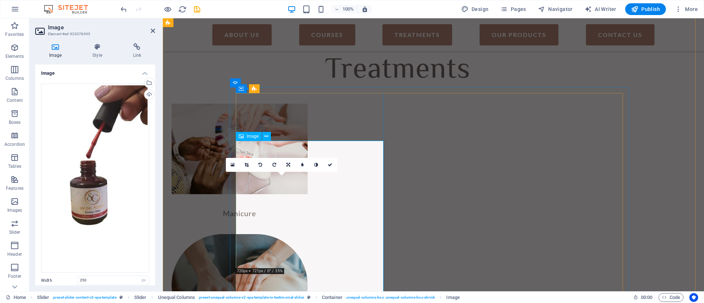
click at [290, 163] on icon at bounding box center [288, 165] width 4 height 4
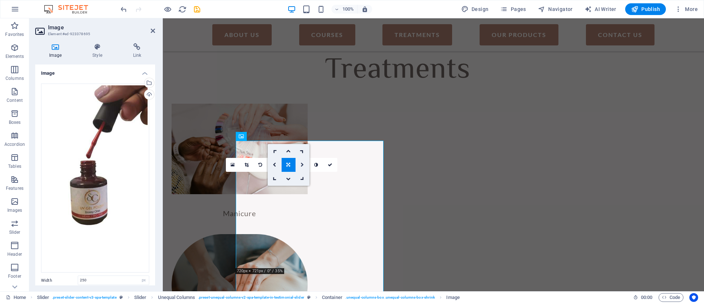
click at [304, 158] on link at bounding box center [303, 165] width 14 height 14
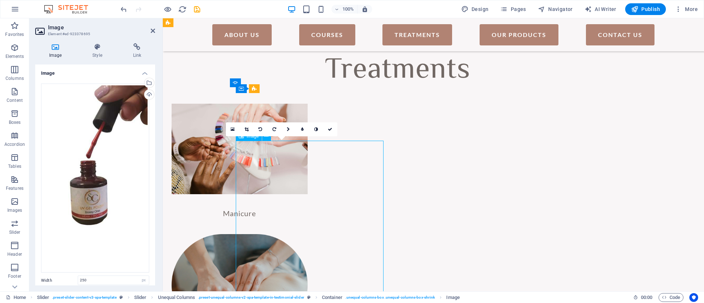
drag, startPoint x: 282, startPoint y: 231, endPoint x: 299, endPoint y: 226, distance: 18.6
drag, startPoint x: 285, startPoint y: 224, endPoint x: 300, endPoint y: 230, distance: 16.4
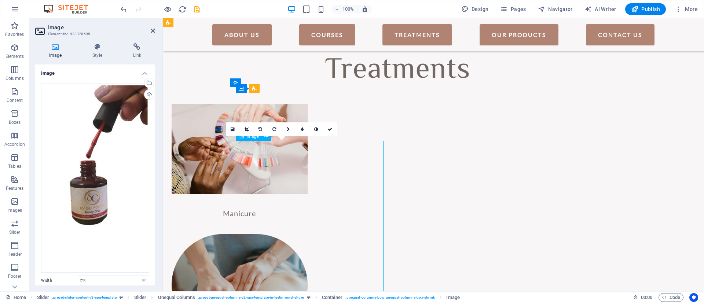
click at [249, 127] on link at bounding box center [247, 130] width 14 height 14
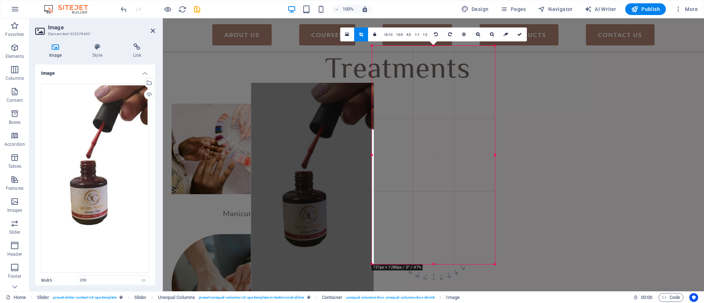
drag, startPoint x: 424, startPoint y: 188, endPoint x: 303, endPoint y: 224, distance: 126.5
click at [303, 224] on div at bounding box center [312, 192] width 123 height 219
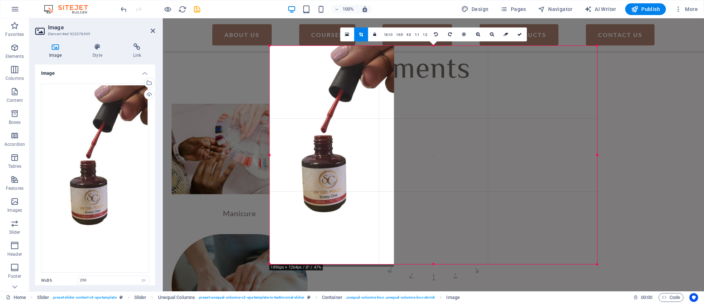
drag, startPoint x: 372, startPoint y: 156, endPoint x: 167, endPoint y: 208, distance: 211.2
click at [167, 208] on div "H1 Image Menu Bar Container Spacer Logo Menu Slider H2 Slider Image Slider Uneq…" at bounding box center [433, 154] width 541 height 273
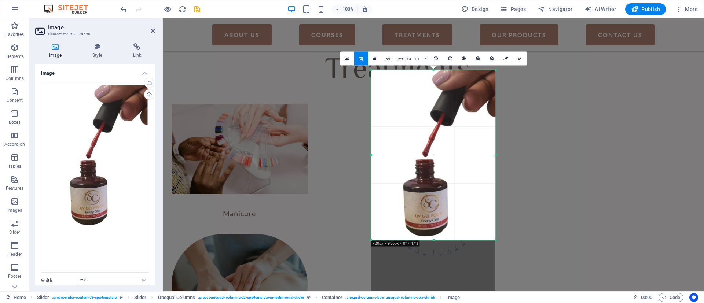
drag, startPoint x: 431, startPoint y: 264, endPoint x: 435, endPoint y: 216, distance: 47.9
click at [435, 216] on div "180 170 160 150 140 130 120 110 100 90 80 70 60 50 40 30 20 10 0 -10 -20 -30 -4…" at bounding box center [433, 155] width 124 height 171
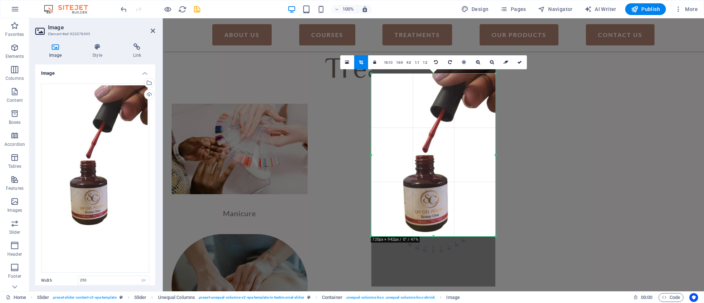
drag, startPoint x: 435, startPoint y: 70, endPoint x: 432, endPoint y: 78, distance: 8.8
click at [432, 78] on div "180 170 160 150 140 130 120 110 100 90 80 70 60 50 40 30 20 10 0 -10 -20 -30 -4…" at bounding box center [433, 155] width 124 height 163
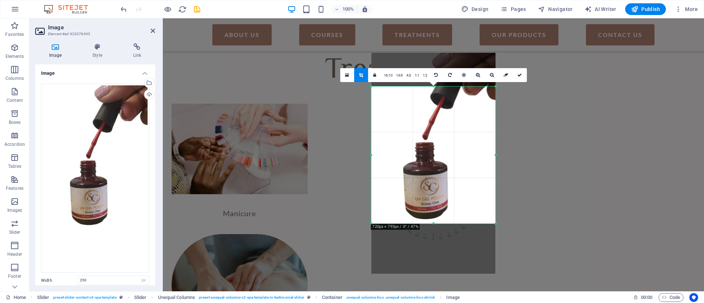
drag, startPoint x: 435, startPoint y: 81, endPoint x: 434, endPoint y: 99, distance: 17.6
click at [434, 99] on div "180 170 160 150 140 130 120 110 100 90 80 70 60 50 40 30 20 10 0 -10 -20 -30 -4…" at bounding box center [433, 155] width 124 height 137
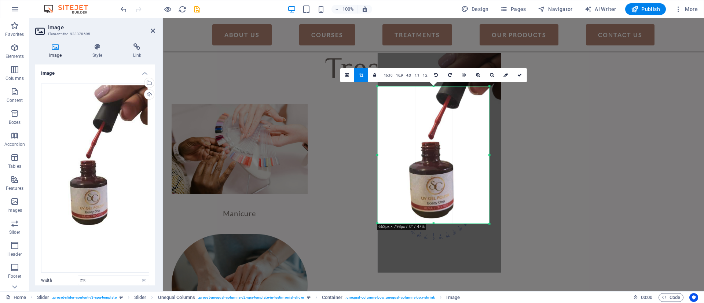
drag, startPoint x: 496, startPoint y: 157, endPoint x: 478, endPoint y: 156, distance: 18.7
click at [483, 156] on div "180 170 160 150 140 130 120 110 100 90 80 70 60 50 40 30 20 10 0 -10 -20 -30 -4…" at bounding box center [433, 155] width 112 height 137
click at [520, 74] on icon at bounding box center [520, 75] width 4 height 4
type input "304"
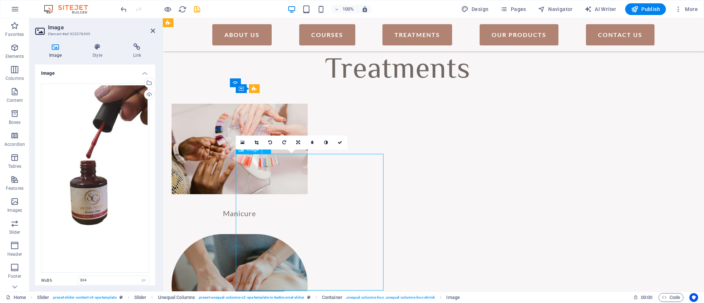
drag, startPoint x: 321, startPoint y: 212, endPoint x: 318, endPoint y: 208, distance: 5.5
drag, startPoint x: 307, startPoint y: 210, endPoint x: 359, endPoint y: 168, distance: 67.1
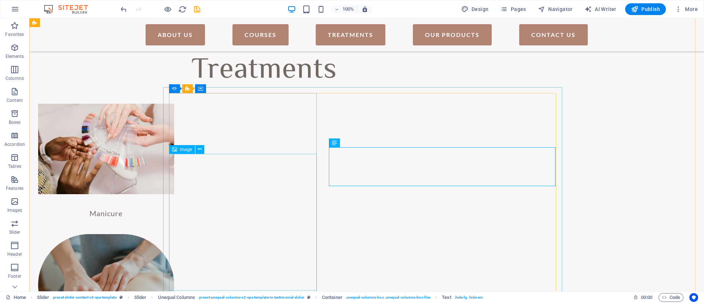
select select "px"
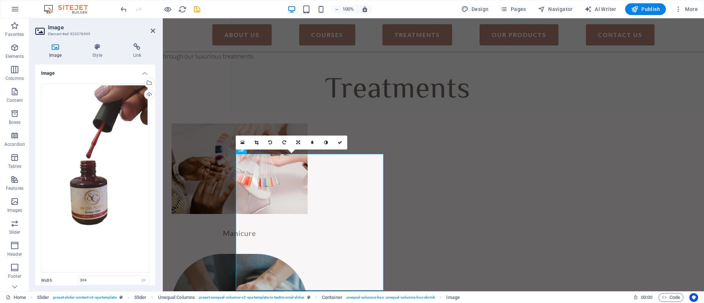
scroll to position [1074, 0]
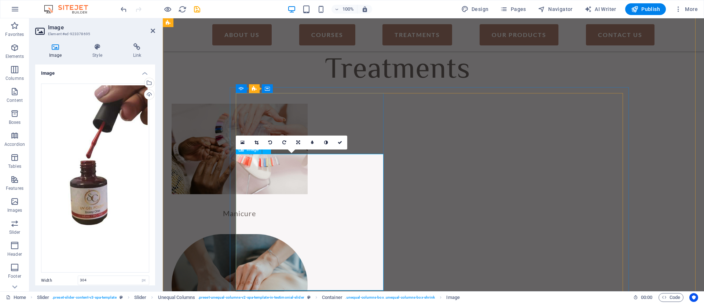
drag, startPoint x: 155, startPoint y: 98, endPoint x: 155, endPoint y: 146, distance: 48.8
click at [155, 146] on div "Image Style Link Image Drag files here, click to choose files or select files f…" at bounding box center [95, 164] width 132 height 254
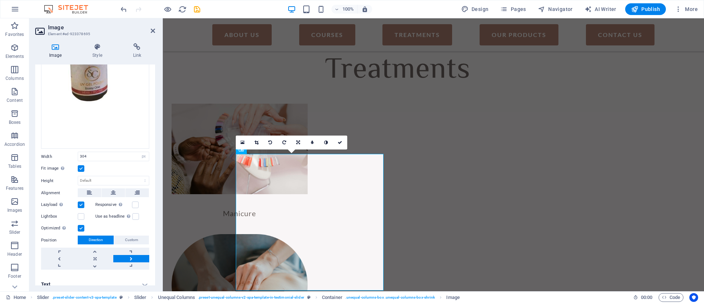
scroll to position [129, 0]
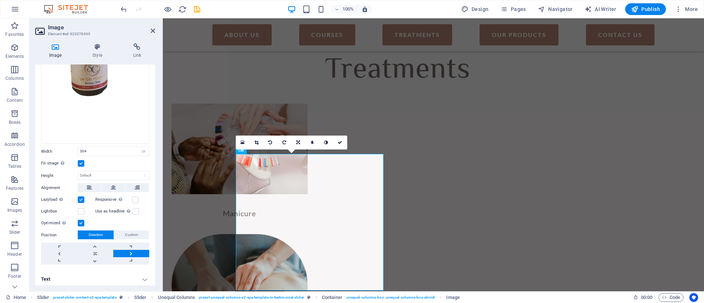
click at [80, 197] on label at bounding box center [81, 200] width 7 height 7
click at [0, 0] on input "Lazyload Loading images after the page loads improves page speed." at bounding box center [0, 0] width 0 height 0
click at [105, 186] on button at bounding box center [113, 187] width 23 height 9
click at [78, 161] on label at bounding box center [81, 163] width 7 height 7
click at [0, 0] on input "Fit image Automatically fit image to a fixed width and height" at bounding box center [0, 0] width 0 height 0
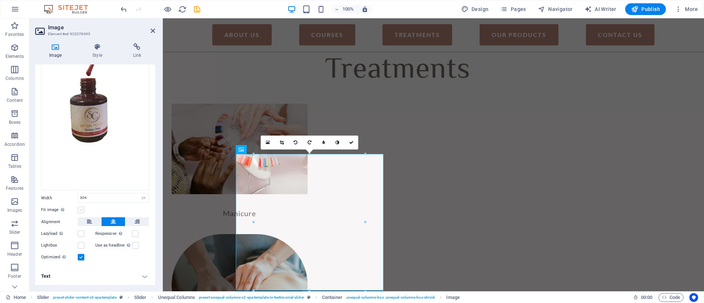
scroll to position [80, 0]
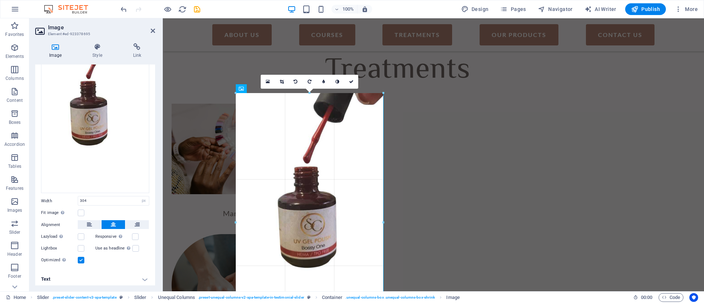
drag, startPoint x: 365, startPoint y: 154, endPoint x: 398, endPoint y: 34, distance: 124.7
type input "399"
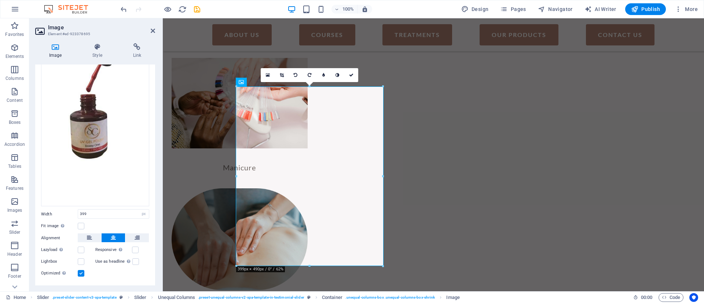
scroll to position [69, 0]
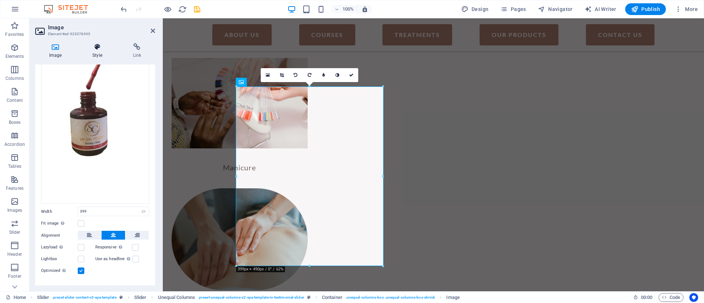
click at [96, 53] on h4 "Style" at bounding box center [98, 50] width 40 height 15
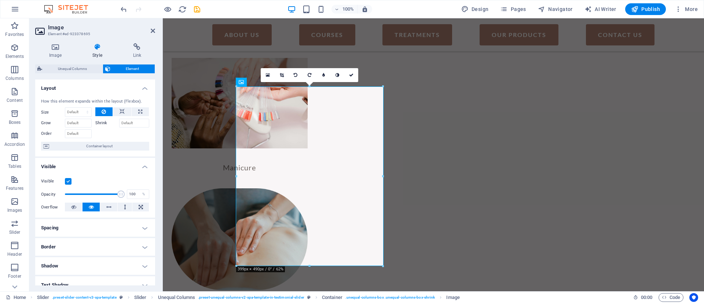
drag, startPoint x: 153, startPoint y: 119, endPoint x: 155, endPoint y: 123, distance: 4.0
click at [155, 123] on div "Layout How this element expands within the layout (Flexbox). Size Default auto …" at bounding box center [95, 183] width 120 height 206
drag, startPoint x: 119, startPoint y: 194, endPoint x: 55, endPoint y: 198, distance: 63.9
click at [55, 198] on div "Opacity 1 %" at bounding box center [95, 194] width 108 height 11
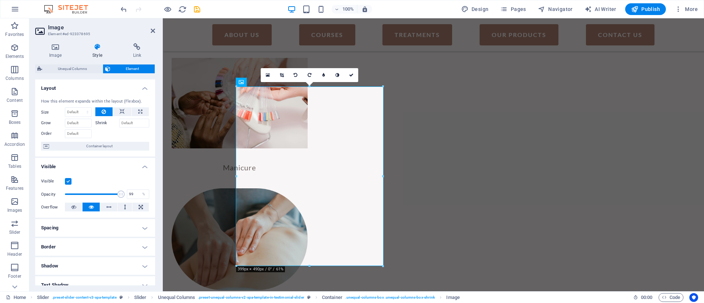
type input "100"
drag, startPoint x: 69, startPoint y: 197, endPoint x: 124, endPoint y: 199, distance: 55.4
click at [124, 199] on div "Opacity 100 %" at bounding box center [95, 194] width 108 height 11
click at [89, 209] on icon at bounding box center [91, 207] width 5 height 9
click at [75, 206] on icon at bounding box center [73, 207] width 5 height 9
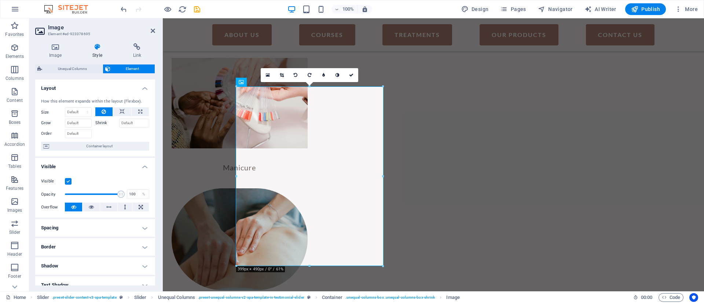
click at [75, 206] on icon at bounding box center [73, 207] width 5 height 9
drag, startPoint x: 152, startPoint y: 205, endPoint x: 152, endPoint y: 234, distance: 29.0
click at [152, 234] on ul "Layout How this element expands within the layout (Flexbox). Size Default auto …" at bounding box center [95, 235] width 120 height 310
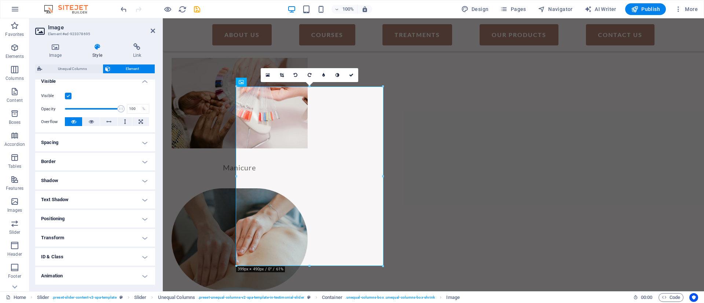
scroll to position [94, 0]
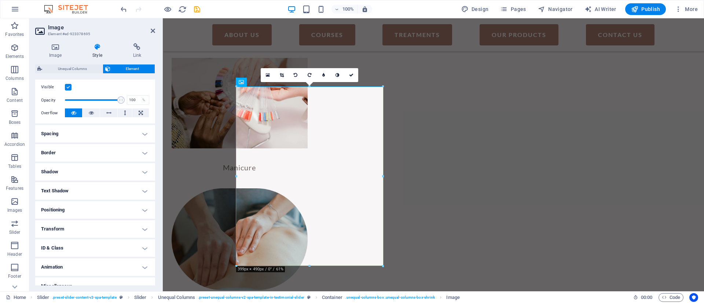
click at [139, 227] on h4 "Transform" at bounding box center [95, 229] width 120 height 18
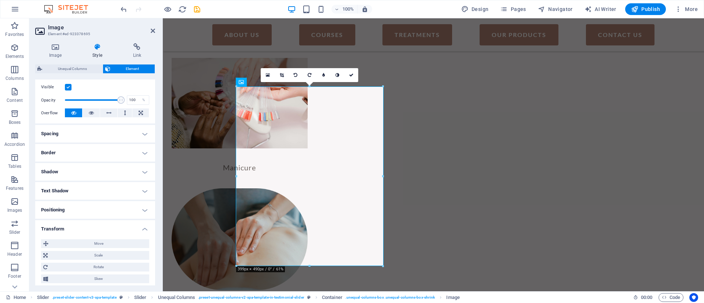
drag, startPoint x: 156, startPoint y: 209, endPoint x: 159, endPoint y: 247, distance: 38.3
click at [159, 247] on div "Image Style Link Image Drag files here, click to choose files or select files f…" at bounding box center [95, 164] width 132 height 254
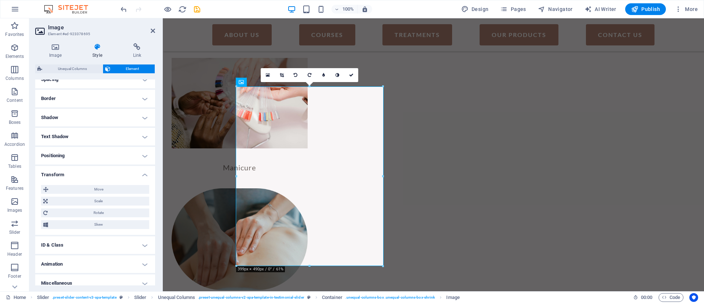
scroll to position [155, 0]
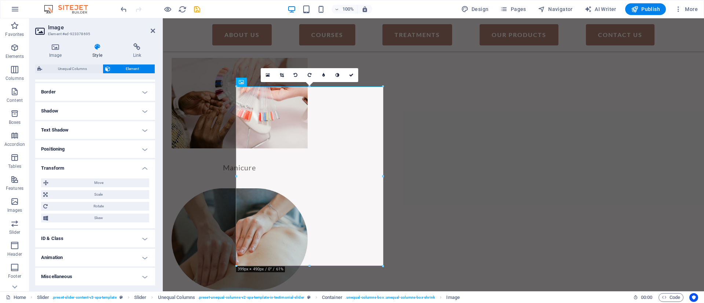
click at [143, 274] on h4 "Miscellaneous" at bounding box center [95, 277] width 120 height 18
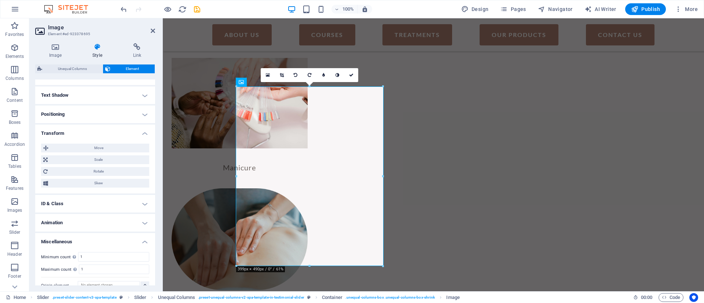
scroll to position [201, 0]
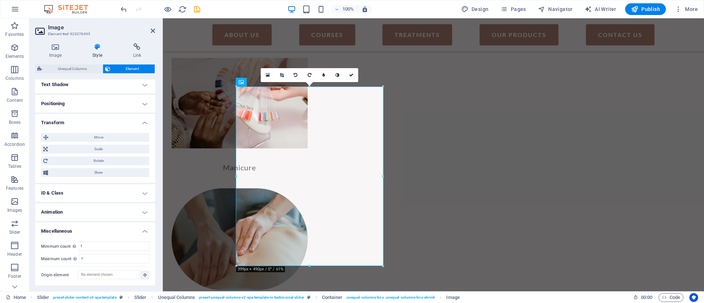
click at [143, 212] on h4 "Animation" at bounding box center [95, 213] width 120 height 18
click at [134, 191] on h4 "ID & Class" at bounding box center [95, 193] width 120 height 18
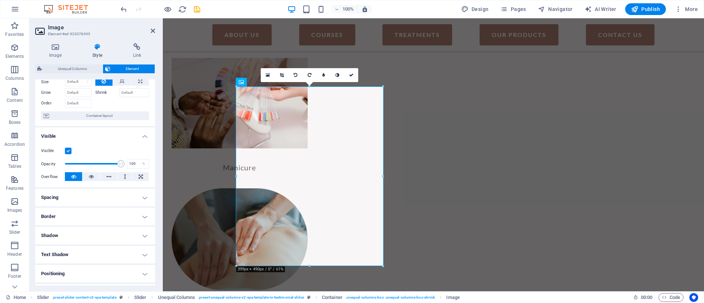
scroll to position [0, 0]
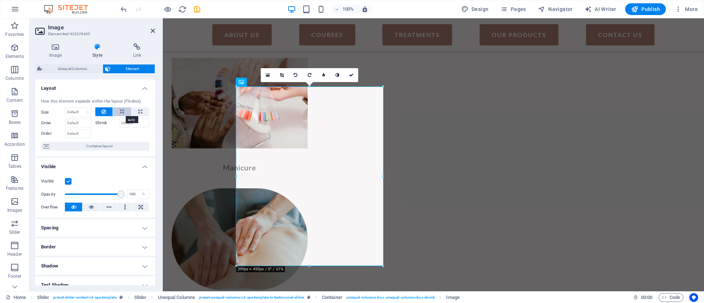
click at [121, 109] on icon at bounding box center [122, 111] width 5 height 9
click at [139, 112] on icon at bounding box center [140, 111] width 4 height 9
type input "100"
select select "%"
click at [126, 110] on button at bounding box center [122, 111] width 18 height 9
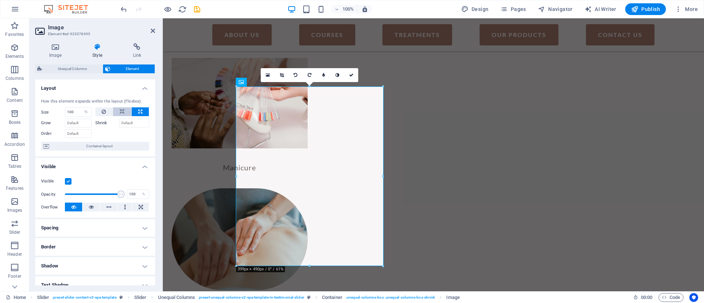
select select "DISABLED_OPTION_VALUE"
drag, startPoint x: 153, startPoint y: 121, endPoint x: 157, endPoint y: 152, distance: 31.3
click at [157, 152] on div "Image Style Link Image Drag files here, click to choose files or select files f…" at bounding box center [95, 164] width 132 height 254
drag, startPoint x: 157, startPoint y: 152, endPoint x: 157, endPoint y: 161, distance: 8.4
click at [157, 161] on div "Image Style Link Image Drag files here, click to choose files or select files f…" at bounding box center [95, 164] width 132 height 254
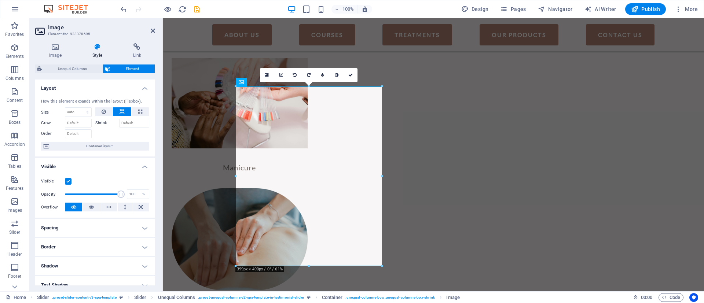
drag, startPoint x: 153, startPoint y: 154, endPoint x: 157, endPoint y: 186, distance: 32.2
click at [157, 186] on div "Image Style Link Image Drag files here, click to choose files or select files f…" at bounding box center [95, 164] width 132 height 254
click at [157, 184] on div "Image Style Link Image Drag files here, click to choose files or select files f…" at bounding box center [95, 164] width 132 height 254
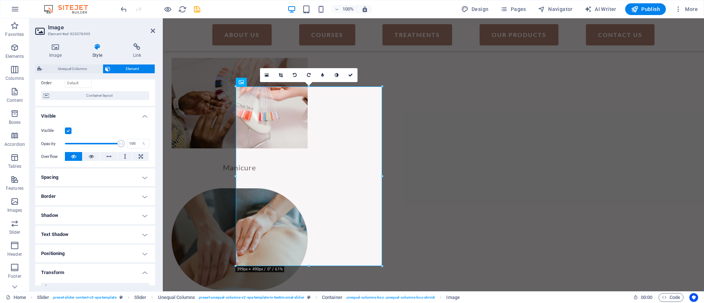
scroll to position [66, 0]
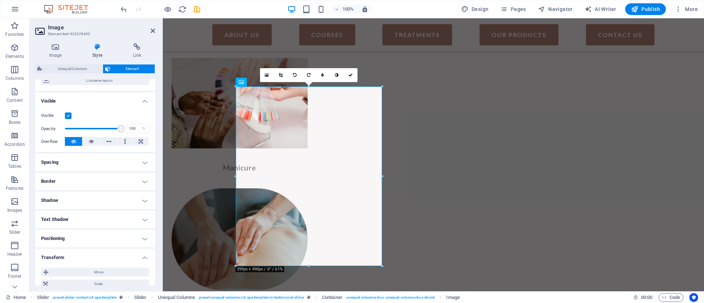
click at [138, 157] on h4 "Spacing" at bounding box center [95, 163] width 120 height 18
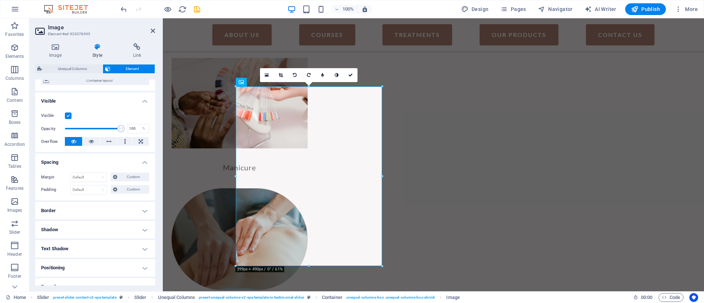
click at [145, 207] on h4 "Border" at bounding box center [95, 211] width 120 height 18
click at [138, 235] on span "Custom" at bounding box center [134, 238] width 27 height 9
drag, startPoint x: 153, startPoint y: 164, endPoint x: 154, endPoint y: 188, distance: 24.2
click at [154, 188] on div "Layout How this element expands within the layout (Flexbox). Size Default auto …" at bounding box center [95, 183] width 120 height 206
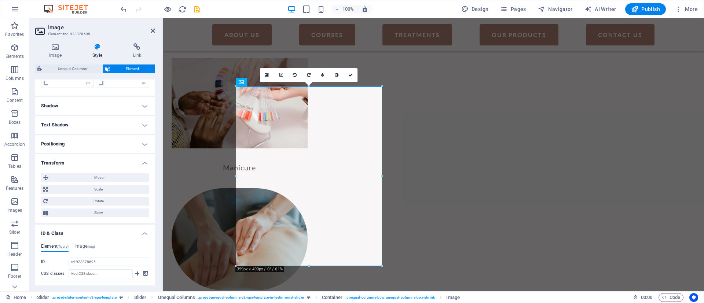
click at [140, 143] on h4 "Positioning" at bounding box center [95, 144] width 120 height 18
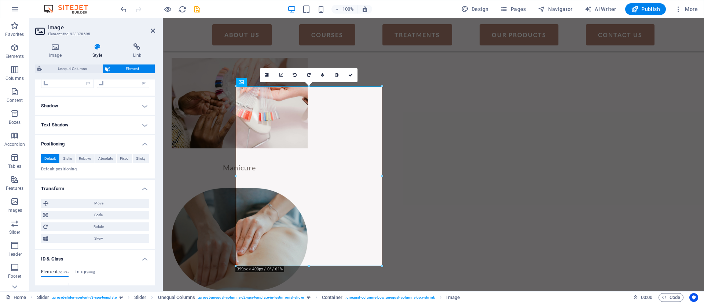
click at [143, 125] on h4 "Text Shadow" at bounding box center [95, 125] width 120 height 18
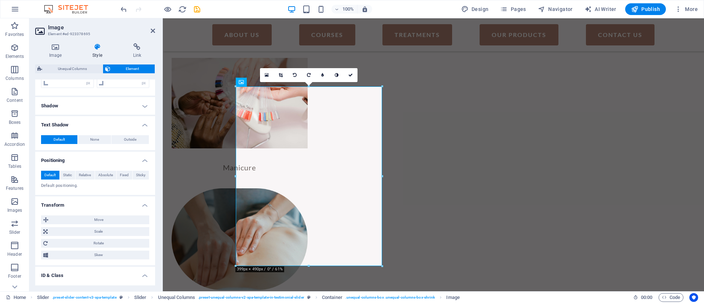
click at [142, 112] on h4 "Shadow" at bounding box center [95, 106] width 120 height 18
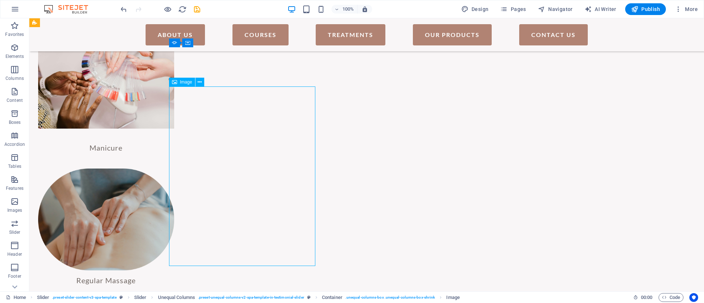
select select "px"
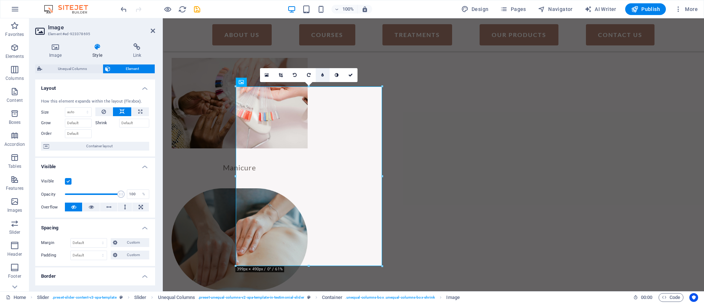
click at [328, 73] on link at bounding box center [323, 75] width 14 height 14
type input "4"
type input "5"
type input "6"
type input "7"
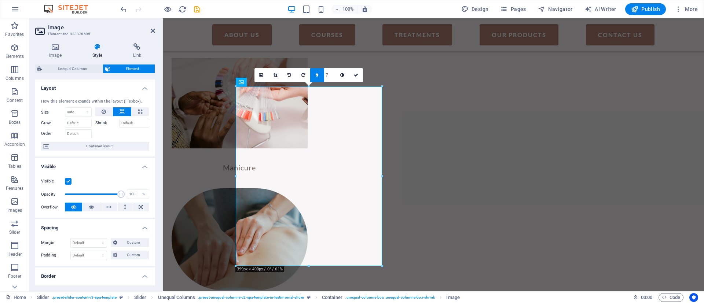
type input "8"
drag, startPoint x: 332, startPoint y: 70, endPoint x: 169, endPoint y: 52, distance: 164.2
type input "9"
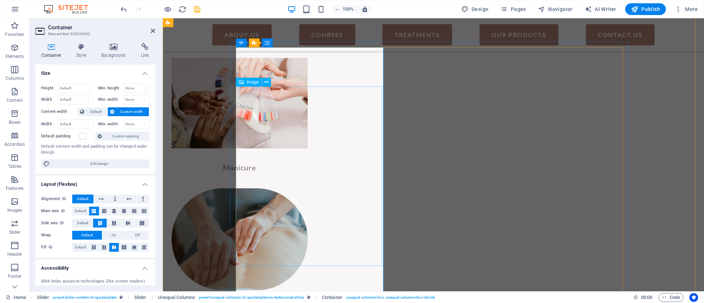
select select "px"
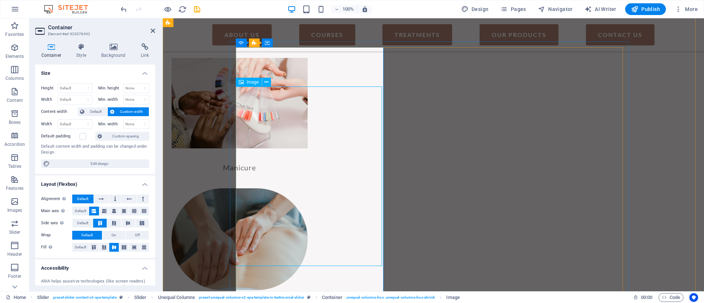
select select "px"
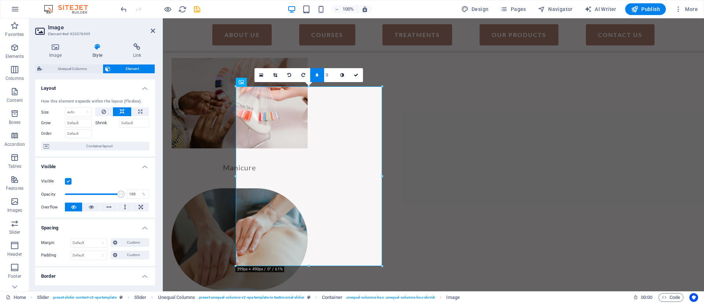
click at [327, 72] on input "9" at bounding box center [329, 75] width 11 height 14
click at [318, 73] on icon at bounding box center [317, 75] width 3 height 4
click at [338, 76] on icon at bounding box center [337, 75] width 4 height 4
drag, startPoint x: 153, startPoint y: 113, endPoint x: 154, endPoint y: 134, distance: 21.0
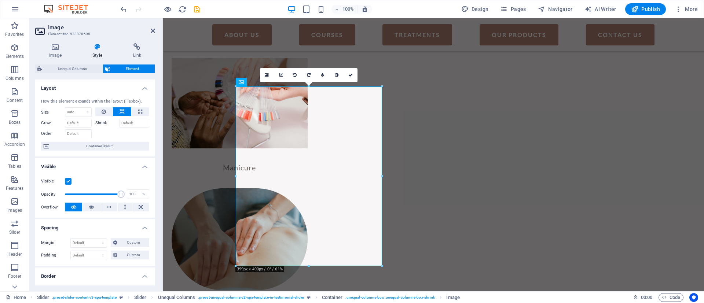
click at [154, 134] on div "Layout How this element expands within the layout (Flexbox). Size Default auto …" at bounding box center [95, 183] width 120 height 206
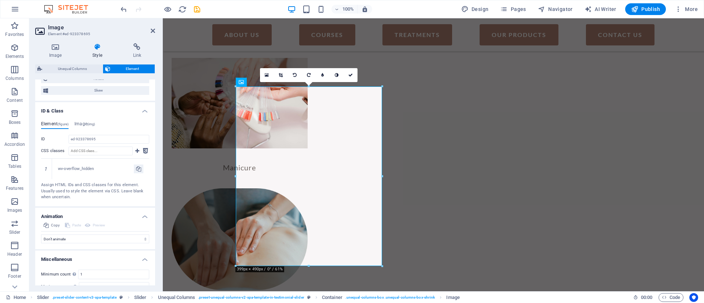
scroll to position [456, 0]
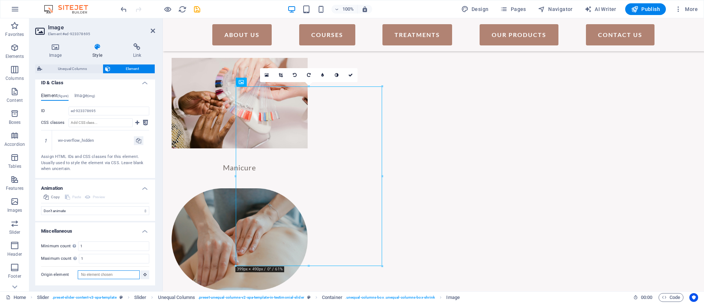
click at [106, 277] on input "Origin element" at bounding box center [109, 275] width 62 height 9
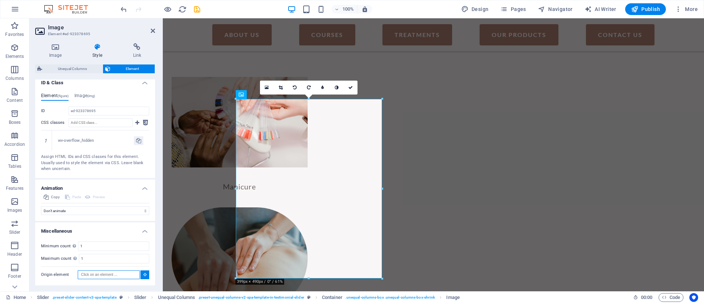
scroll to position [1086, 0]
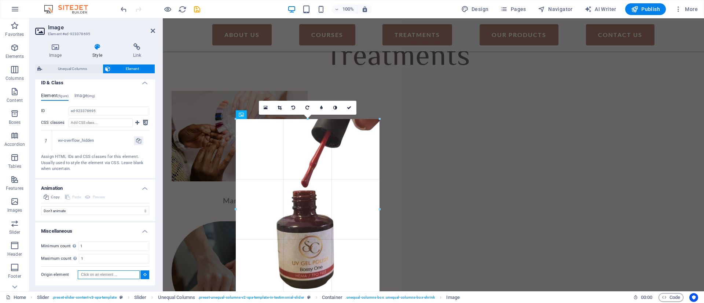
drag, startPoint x: 235, startPoint y: 209, endPoint x: 238, endPoint y: 216, distance: 7.4
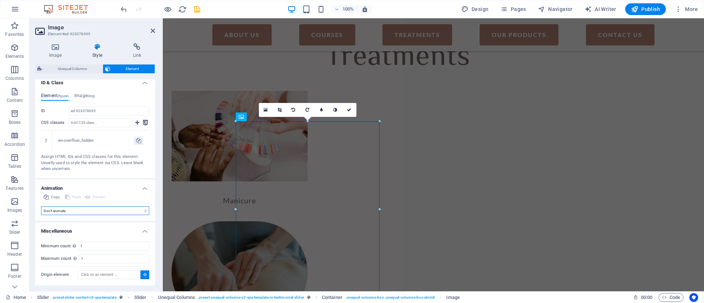
click at [89, 211] on select "Don't animate Show / Hide Slide up/down Zoom in/out Slide left to right Slide r…" at bounding box center [95, 210] width 108 height 9
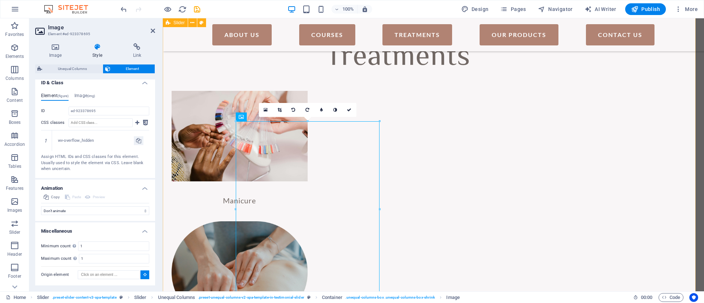
type input "#ed-923378677"
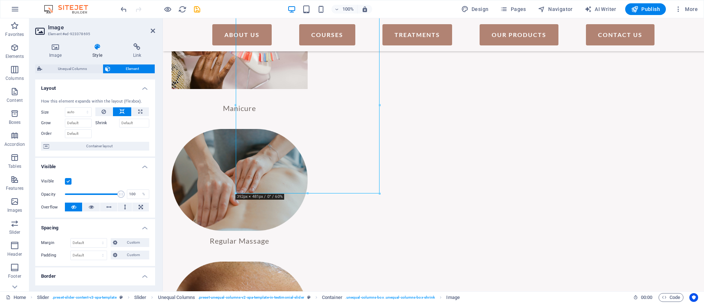
scroll to position [1123, 0]
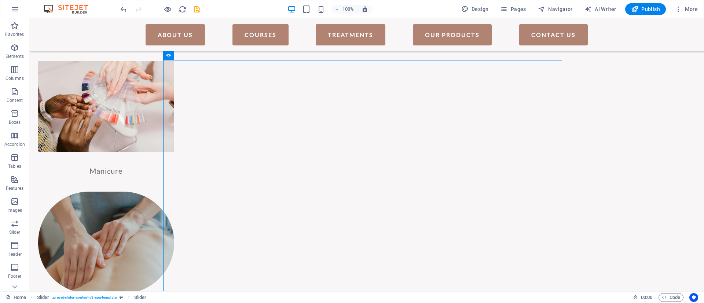
scroll to position [1081, 0]
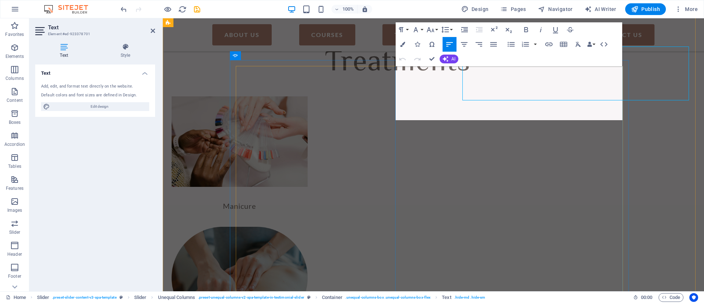
scroll to position [1101, 0]
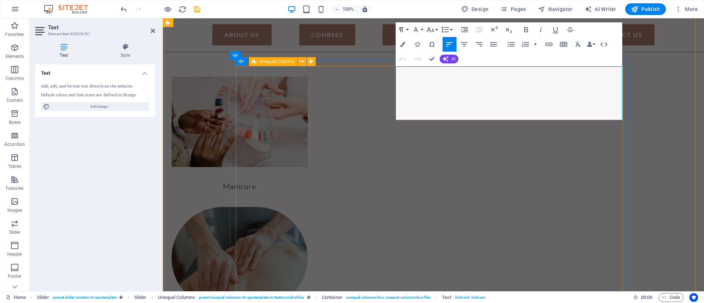
drag, startPoint x: 550, startPoint y: 105, endPoint x: 391, endPoint y: 80, distance: 161.2
click at [15, 147] on p "Accordion" at bounding box center [14, 145] width 21 height 6
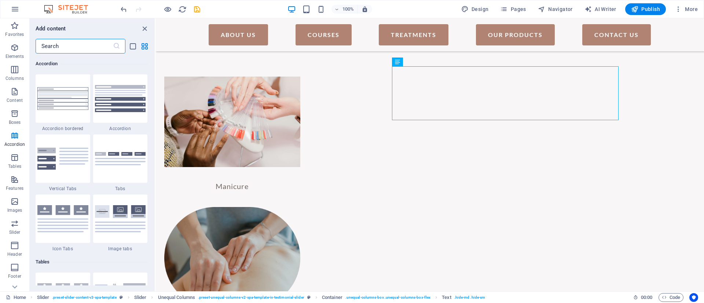
scroll to position [2431, 0]
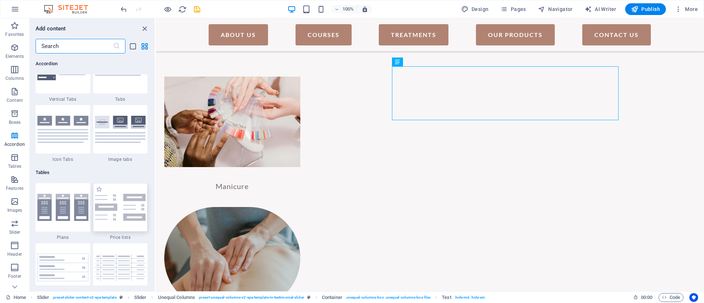
click at [98, 211] on img at bounding box center [120, 207] width 51 height 27
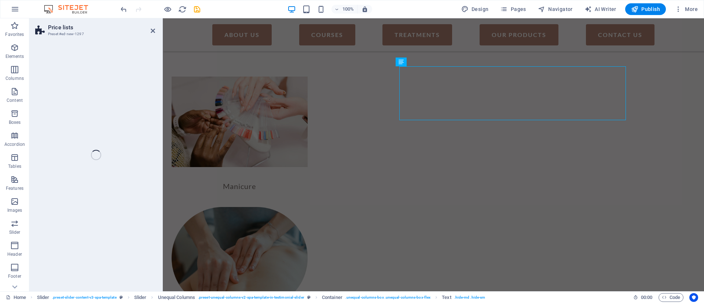
select select "rem"
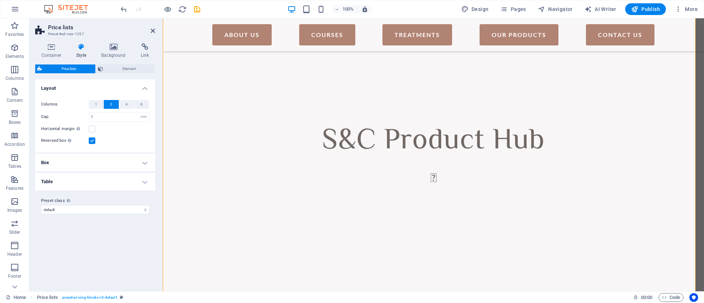
scroll to position [1576, 0]
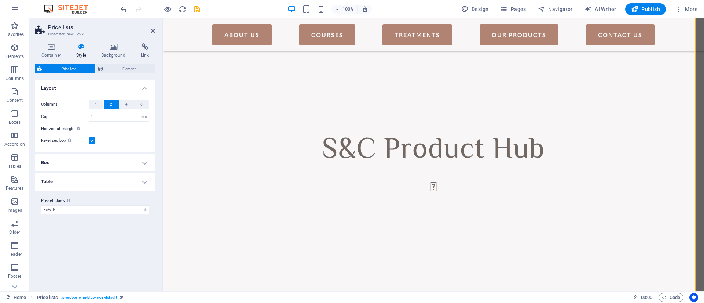
click at [90, 163] on h4 "Box" at bounding box center [95, 163] width 120 height 18
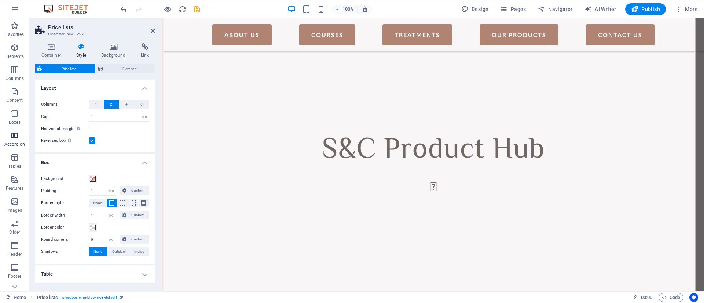
click at [16, 144] on p "Accordion" at bounding box center [14, 145] width 21 height 6
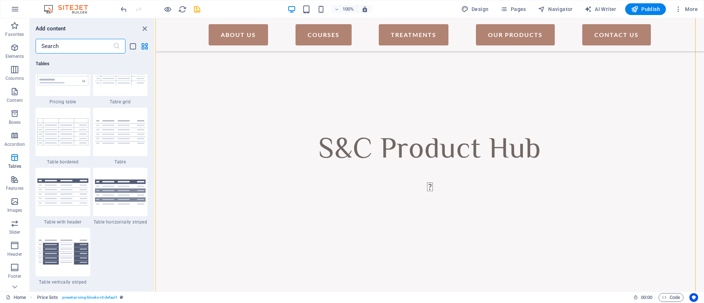
scroll to position [2593, 0]
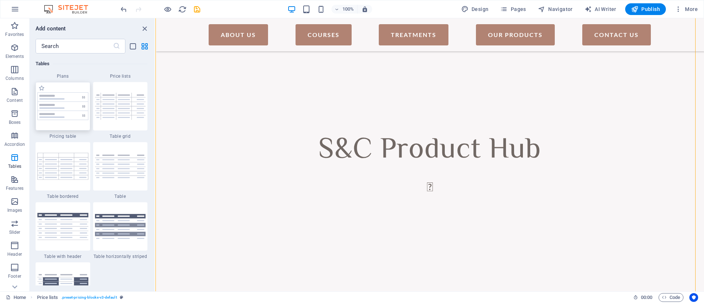
click at [55, 109] on img at bounding box center [62, 106] width 51 height 28
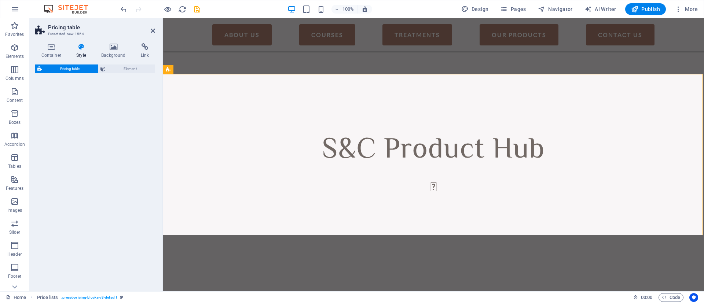
select select "rem"
select select "px"
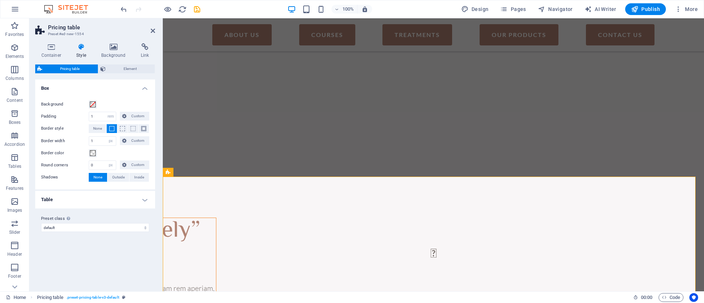
scroll to position [1833, 0]
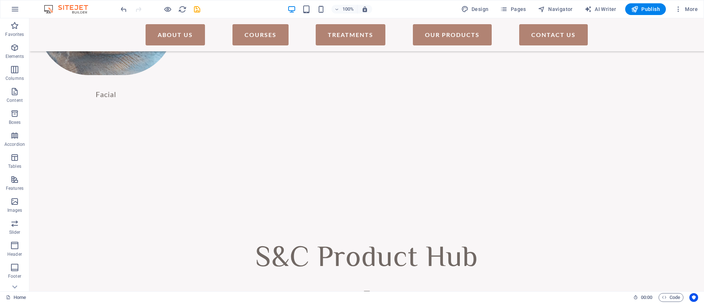
scroll to position [1443, 0]
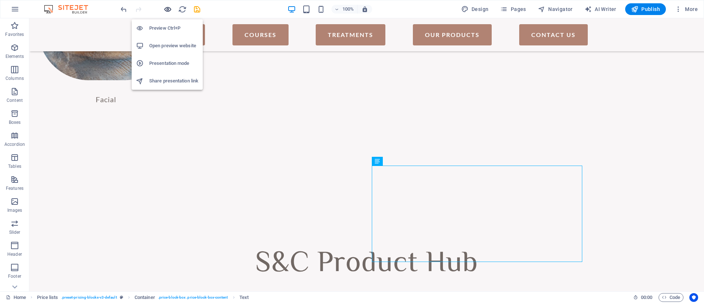
click at [169, 6] on icon "button" at bounding box center [168, 9] width 8 height 8
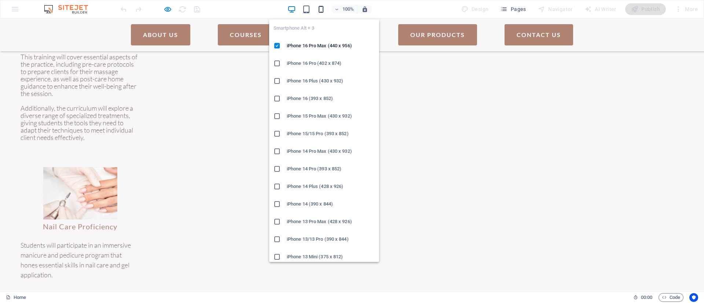
click at [319, 10] on icon "button" at bounding box center [321, 9] width 8 height 8
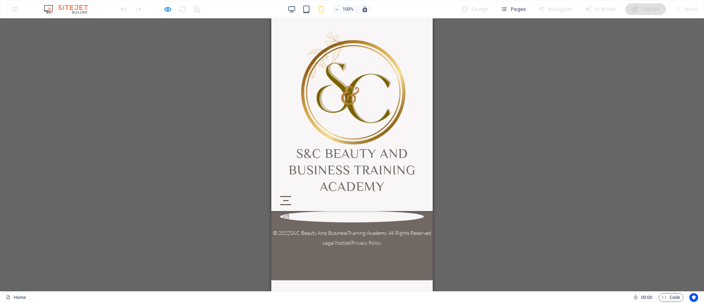
scroll to position [590, 0]
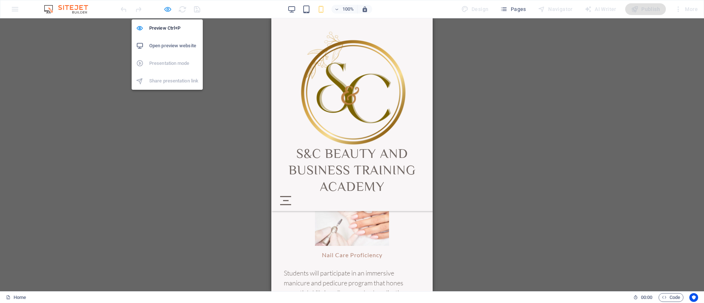
click at [164, 10] on icon "button" at bounding box center [168, 9] width 8 height 8
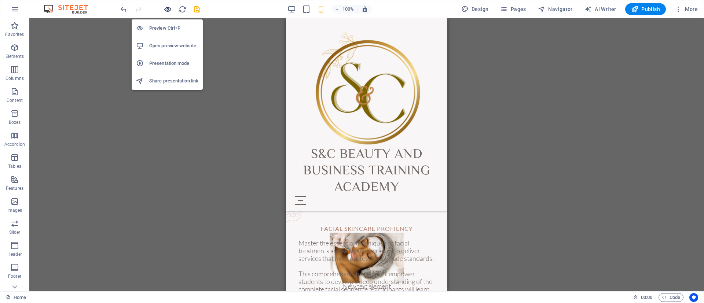
scroll to position [986, 0]
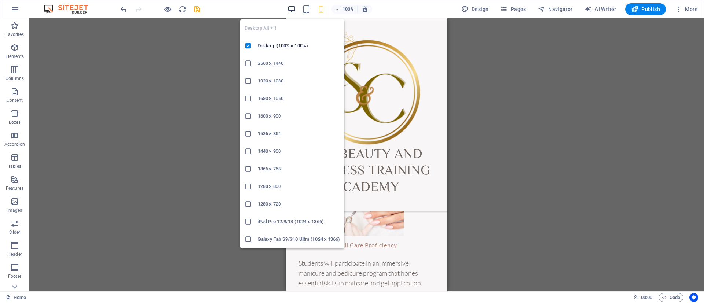
click at [294, 9] on icon "button" at bounding box center [292, 9] width 8 height 8
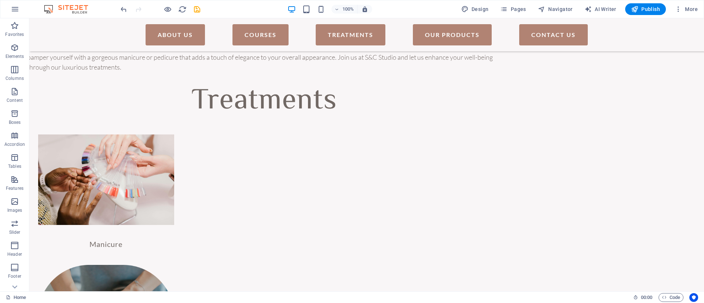
scroll to position [1085, 0]
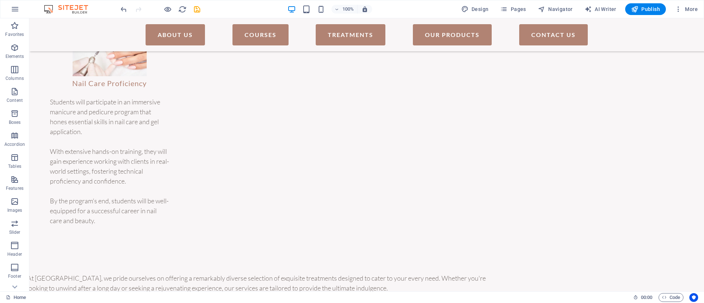
scroll to position [757, 0]
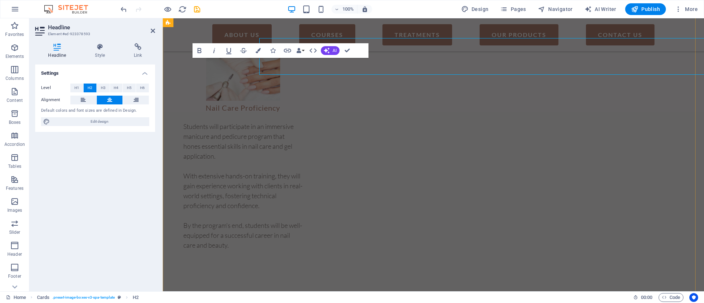
scroll to position [777, 0]
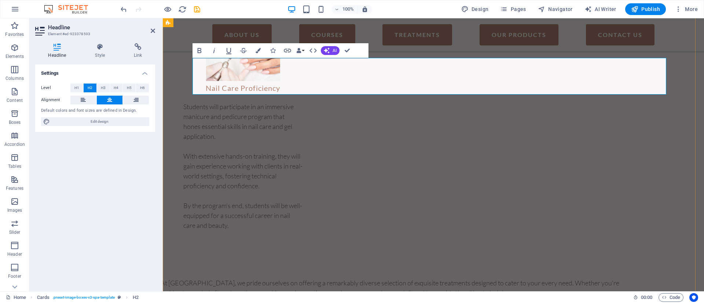
click at [13, 113] on icon "button" at bounding box center [14, 113] width 9 height 9
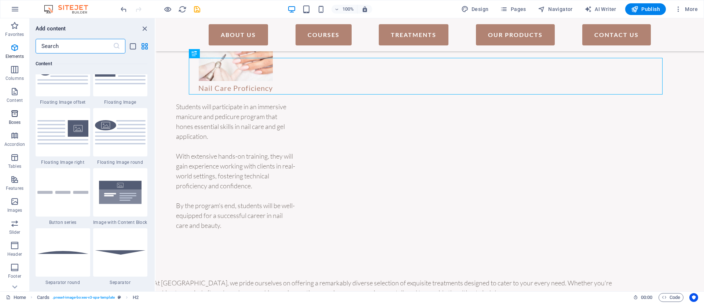
scroll to position [2023, 0]
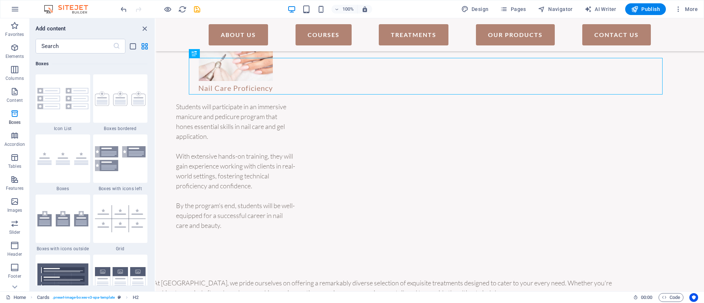
click at [153, 125] on div "Favorites 1 Star Headline 1 Star Container Elements 1 Star Headline 1 Star Text…" at bounding box center [92, 170] width 125 height 232
drag, startPoint x: 153, startPoint y: 123, endPoint x: 152, endPoint y: 127, distance: 4.1
click at [152, 127] on div "Favorites 1 Star Headline 1 Star Container Elements 1 Star Headline 1 Star Text…" at bounding box center [92, 170] width 125 height 232
click at [71, 107] on img at bounding box center [62, 98] width 51 height 21
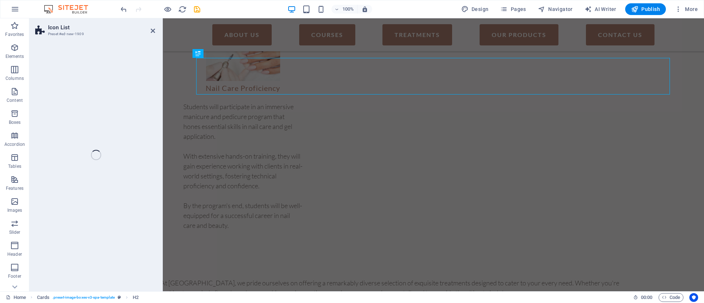
scroll to position [988, 0]
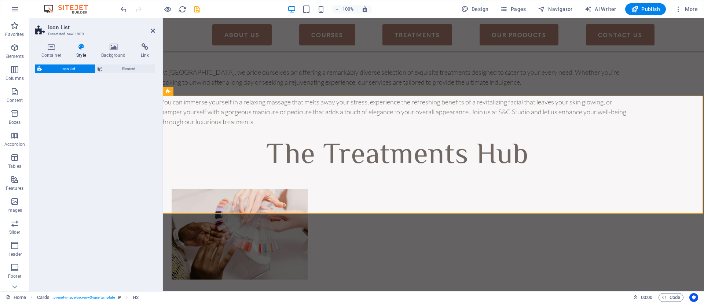
select select "rem"
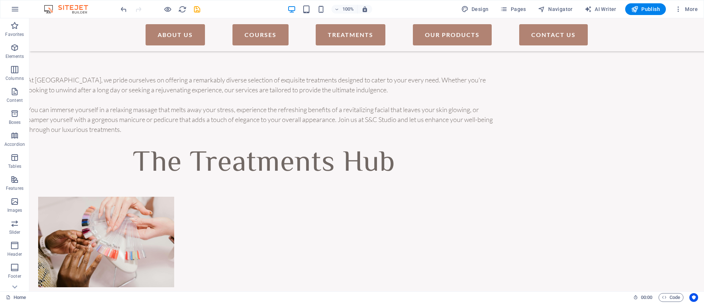
scroll to position [995, 0]
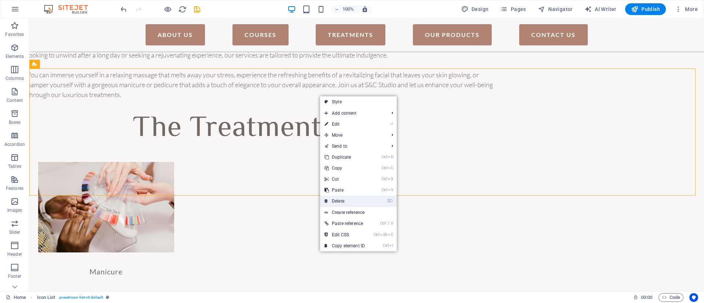
click at [367, 196] on link "⌦ Delete" at bounding box center [344, 201] width 49 height 11
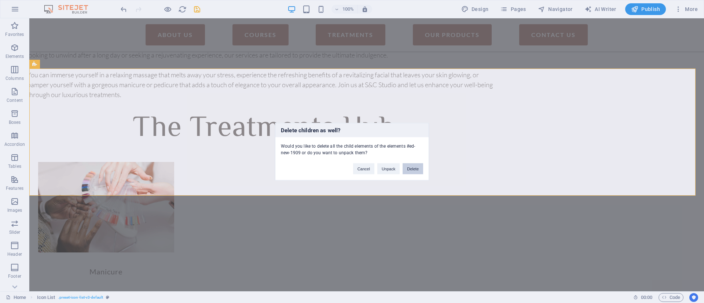
click at [413, 167] on button "Delete" at bounding box center [413, 168] width 21 height 11
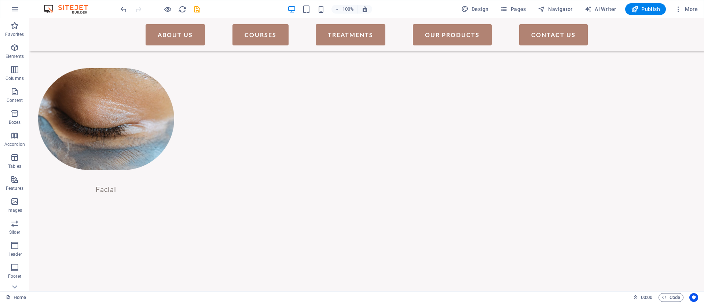
scroll to position [1372, 0]
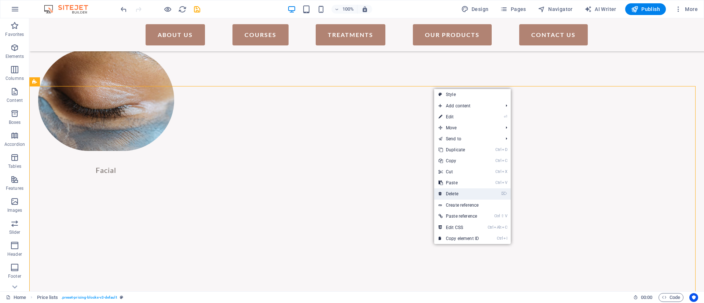
click at [507, 193] on icon "⌦" at bounding box center [504, 193] width 6 height 5
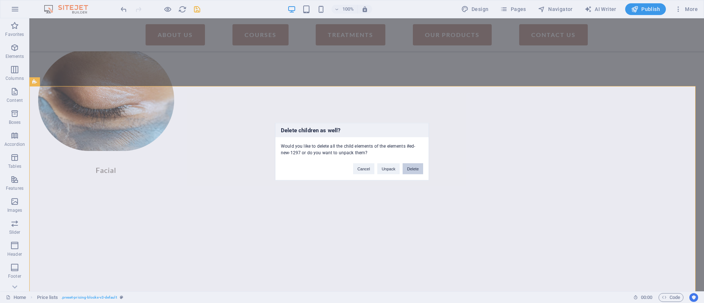
click at [413, 167] on button "Delete" at bounding box center [413, 168] width 21 height 11
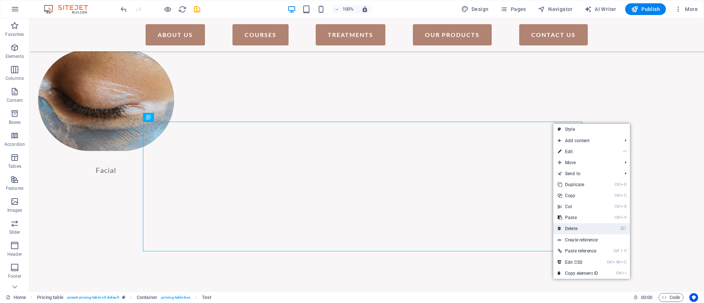
click at [606, 232] on li "⌦ Delete" at bounding box center [591, 228] width 77 height 11
click at [568, 228] on link "⌦ Delete" at bounding box center [577, 228] width 49 height 11
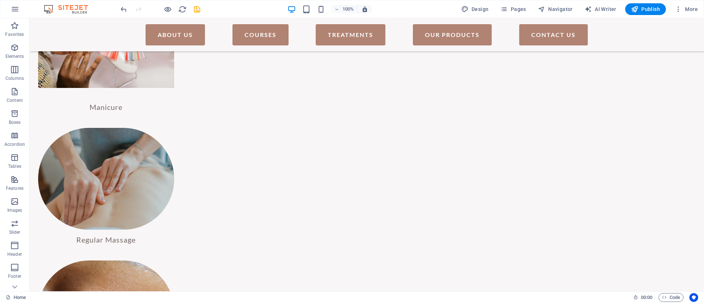
scroll to position [1115, 0]
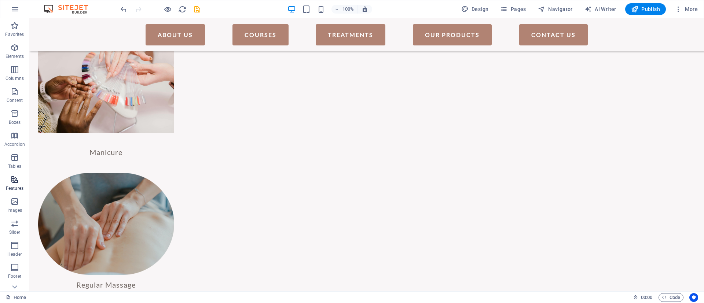
click at [11, 177] on icon "button" at bounding box center [14, 179] width 9 height 9
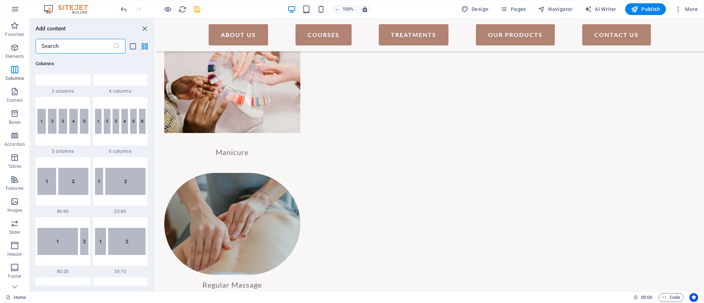
scroll to position [161, 0]
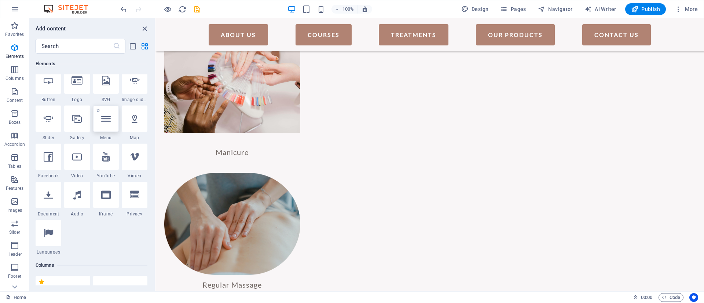
click at [109, 123] on icon at bounding box center [106, 119] width 10 height 10
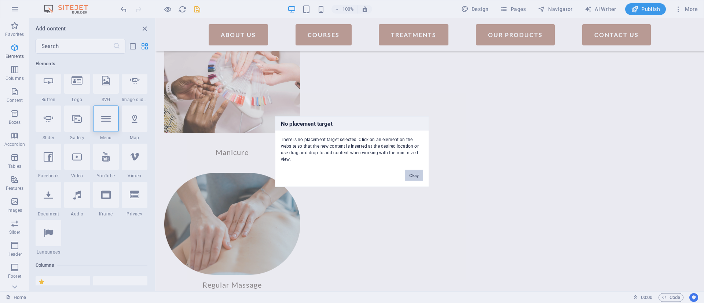
click at [417, 172] on button "Okay" at bounding box center [414, 175] width 18 height 11
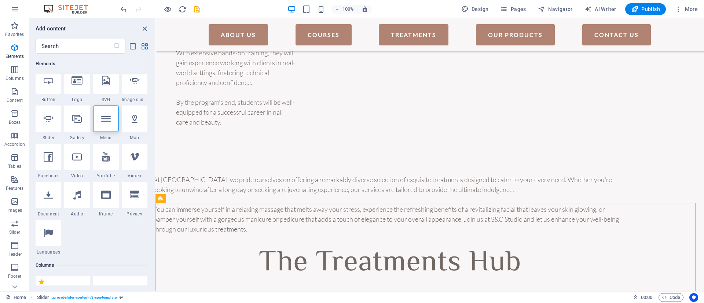
scroll to position [943, 0]
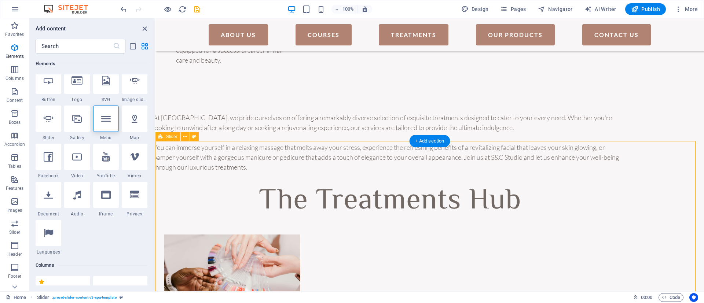
click at [152, 72] on div "Favorites 1 Star Headline 1 Star Container Elements 1 Star Headline 1 Star Text…" at bounding box center [92, 170] width 125 height 232
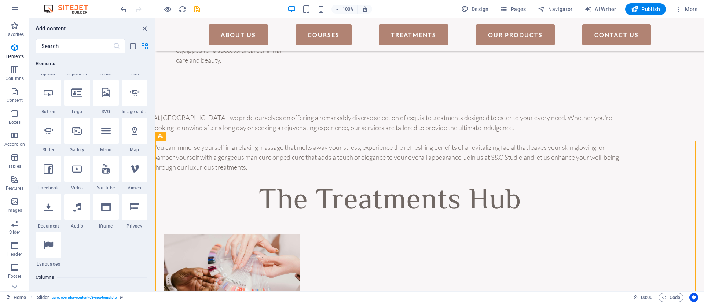
scroll to position [352, 0]
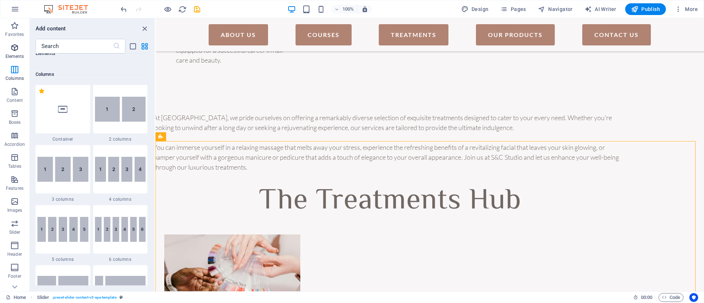
click at [16, 51] on icon "button" at bounding box center [14, 47] width 9 height 9
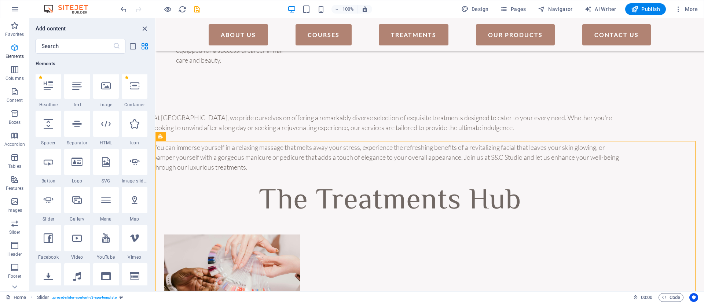
scroll to position [78, 0]
drag, startPoint x: 152, startPoint y: 59, endPoint x: 152, endPoint y: 64, distance: 5.1
click at [152, 64] on div "Favorites 1 Star Headline 1 Star Container Elements 1 Star Headline 1 Star Text…" at bounding box center [92, 170] width 125 height 232
drag, startPoint x: 153, startPoint y: 58, endPoint x: 153, endPoint y: 62, distance: 4.4
click at [153, 62] on div "Favorites 1 Star Headline 1 Star Container Elements 1 Star Headline 1 Star Text…" at bounding box center [92, 170] width 125 height 232
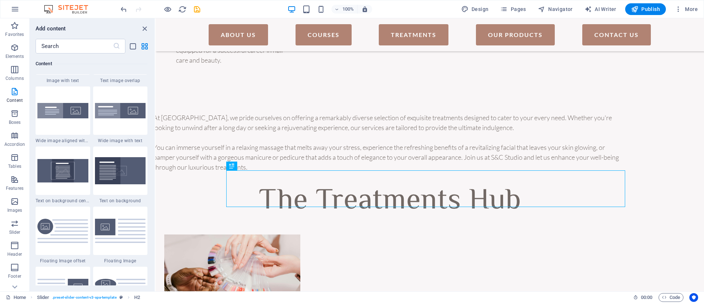
scroll to position [1521, 0]
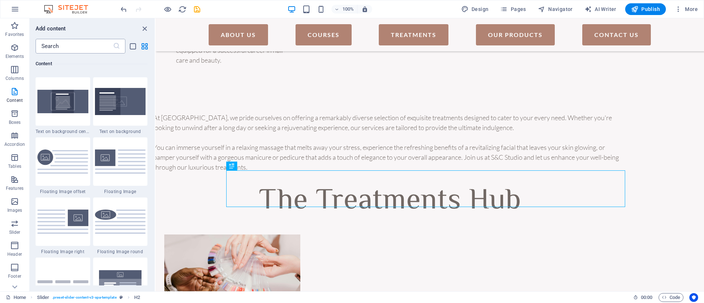
click at [88, 40] on input "text" at bounding box center [74, 46] width 77 height 15
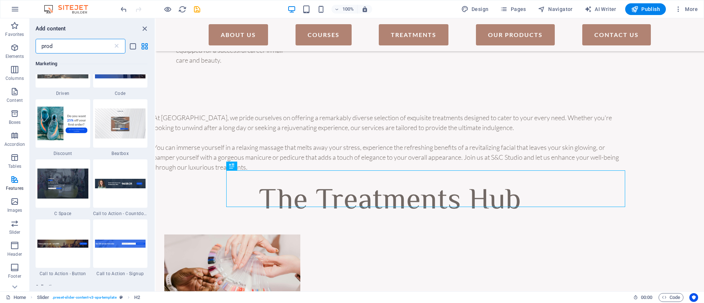
scroll to position [0, 0]
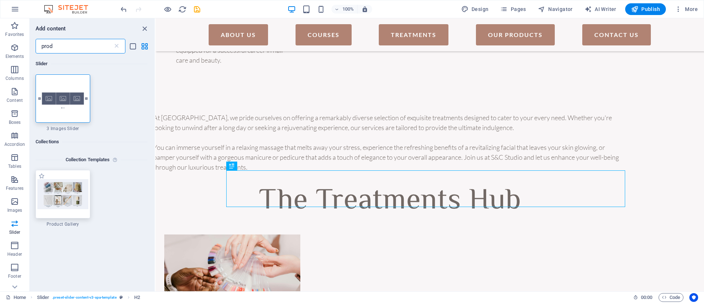
type input "prod"
click at [62, 202] on img at bounding box center [62, 194] width 51 height 30
click at [64, 201] on img at bounding box center [62, 194] width 51 height 30
click at [69, 111] on img at bounding box center [62, 99] width 51 height 34
click at [156, 110] on div "Drag here to replace the existing content. Press “Ctrl” if you want to create a…" at bounding box center [430, 154] width 549 height 273
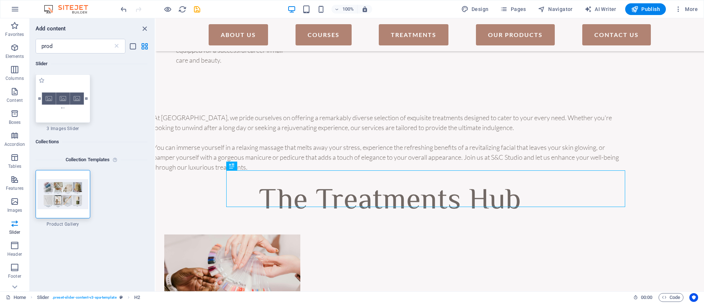
click at [156, 110] on div "Drag here to replace the existing content. Press “Ctrl” if you want to create a…" at bounding box center [430, 154] width 549 height 273
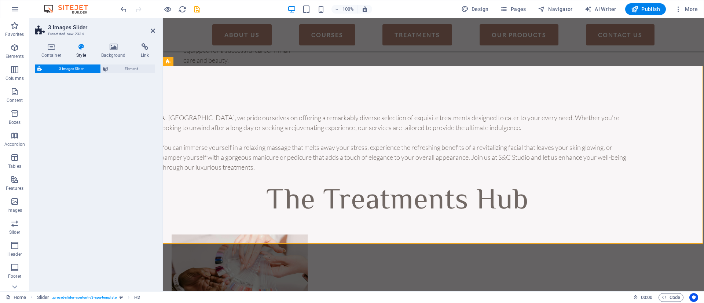
scroll to position [1412, 0]
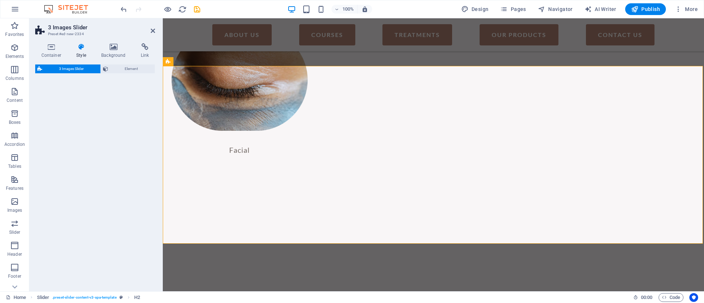
select select "rem"
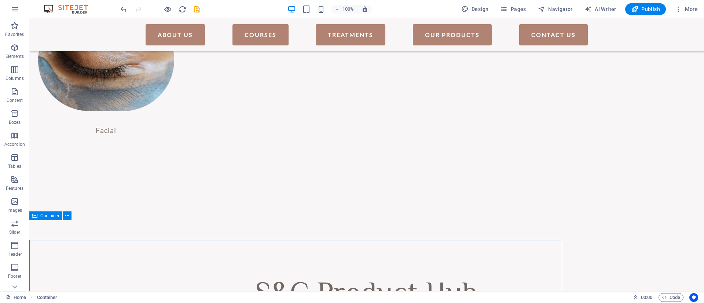
scroll to position [1392, 0]
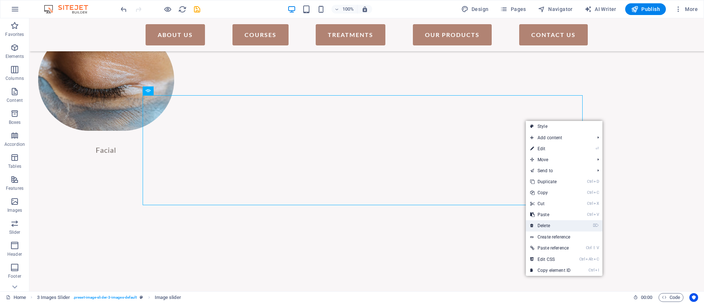
click at [559, 224] on link "⌦ Delete" at bounding box center [550, 225] width 49 height 11
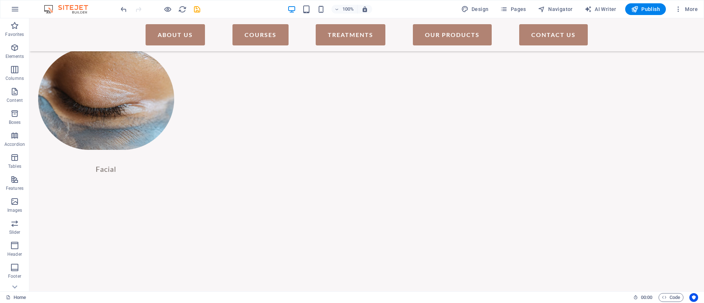
scroll to position [1377, 0]
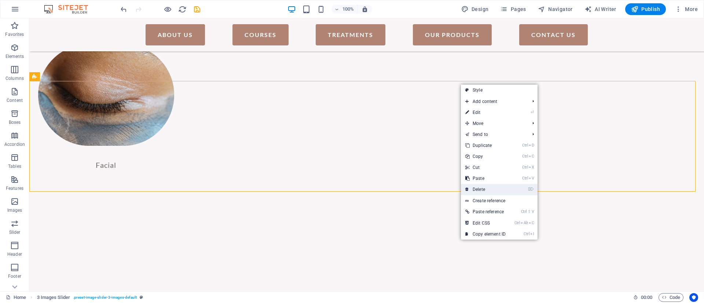
click at [487, 189] on link "⌦ Delete" at bounding box center [485, 189] width 49 height 11
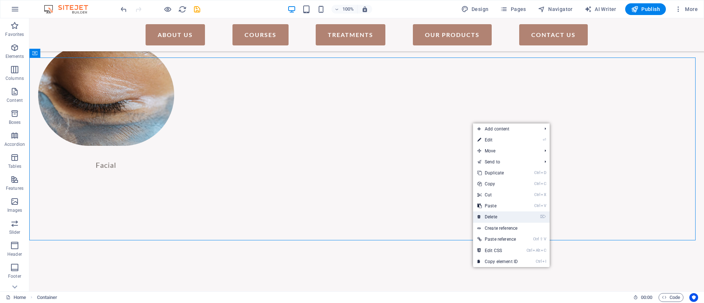
click at [502, 215] on link "⌦ Delete" at bounding box center [497, 217] width 49 height 11
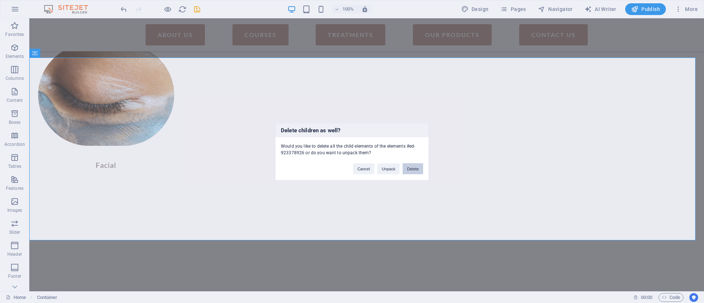
click at [417, 173] on button "Delete" at bounding box center [413, 168] width 21 height 11
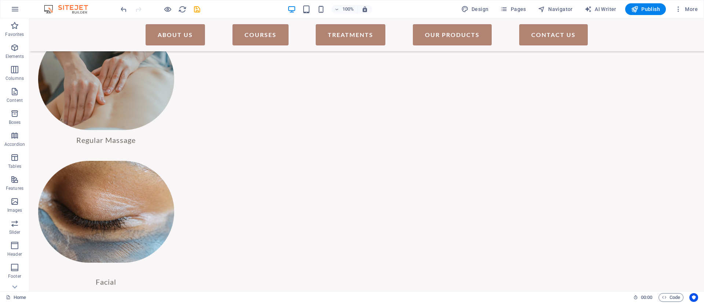
scroll to position [1264, 0]
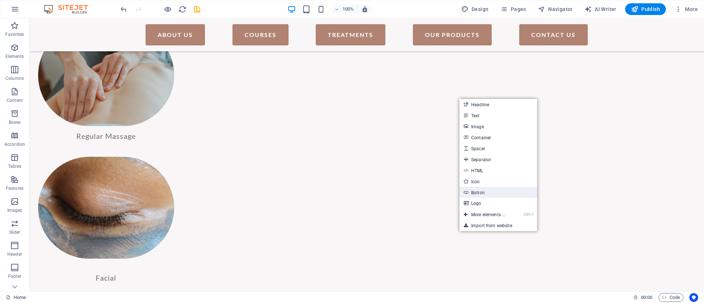
click at [504, 194] on link "Button" at bounding box center [499, 192] width 78 height 11
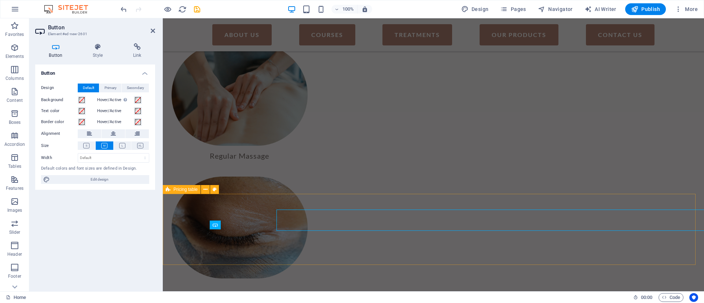
scroll to position [1284, 0]
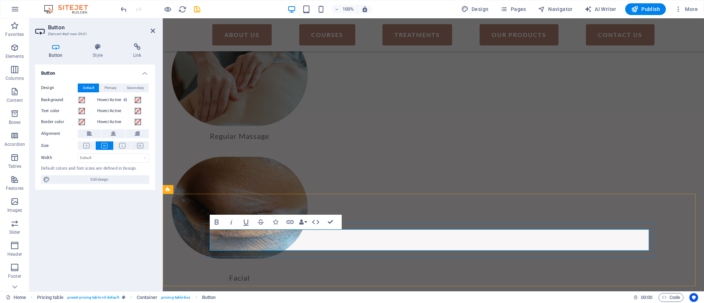
drag, startPoint x: 418, startPoint y: 193, endPoint x: 552, endPoint y: 192, distance: 133.9
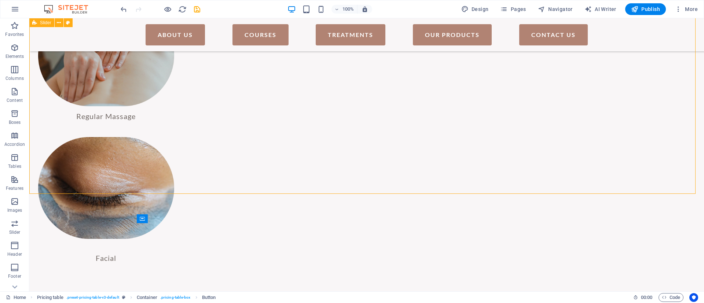
scroll to position [1264, 0]
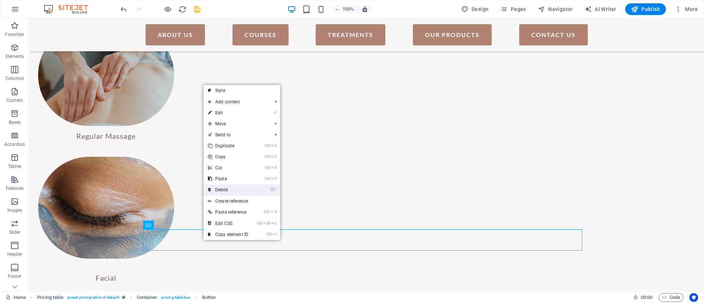
click at [226, 189] on link "⌦ Delete" at bounding box center [228, 189] width 49 height 11
